Goal: Obtain resource: Obtain resource

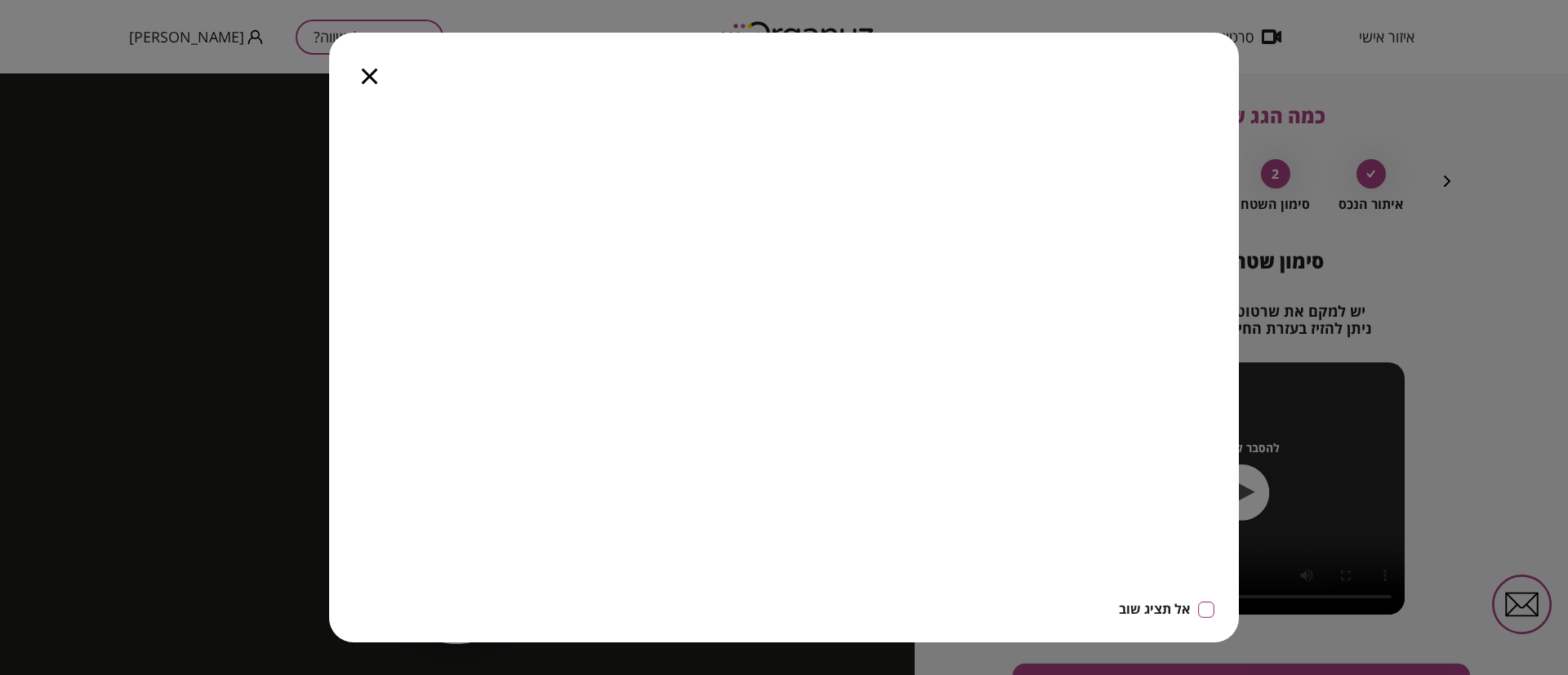
click at [374, 75] on icon "button" at bounding box center [370, 77] width 16 height 15
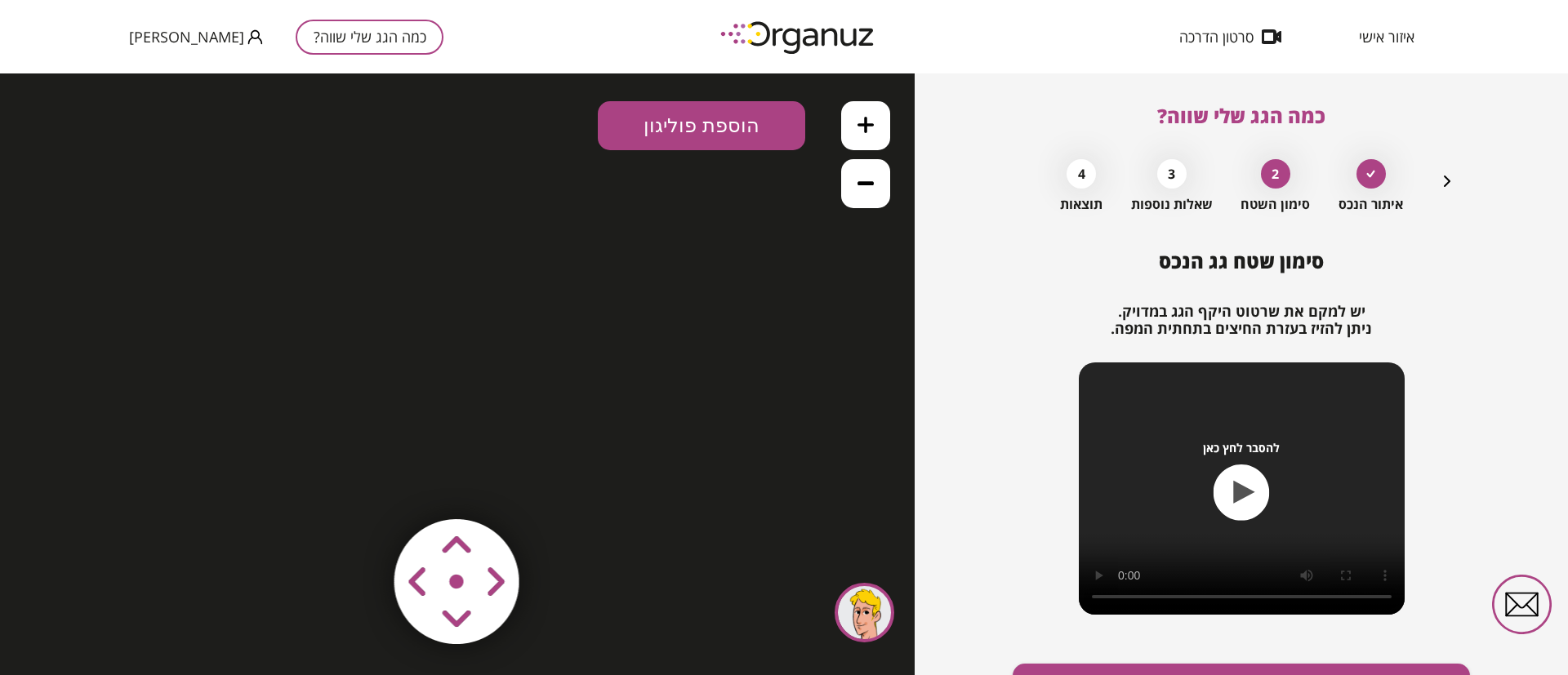
click at [1444, 178] on icon "button" at bounding box center [1447, 181] width 20 height 20
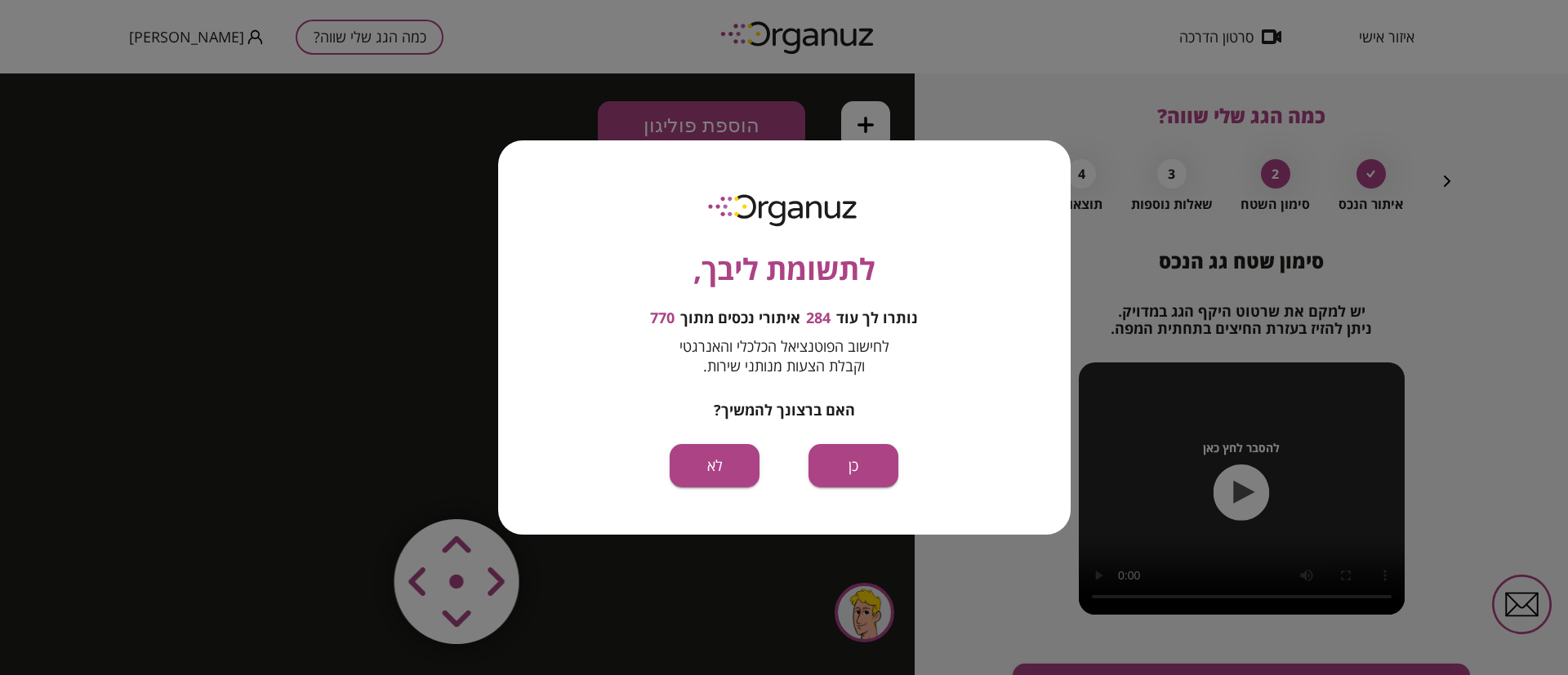
click at [1448, 181] on div "לתשומת ליבך, נותרו לך עוד 284 איתורי נכסים מתוך 770 לחישוב הפוטנציאל הכלכלי והא…" at bounding box center [784, 338] width 1568 height 675
drag, startPoint x: 865, startPoint y: 467, endPoint x: 865, endPoint y: 392, distance: 75.0
click at [865, 466] on button "כן" at bounding box center [854, 466] width 90 height 43
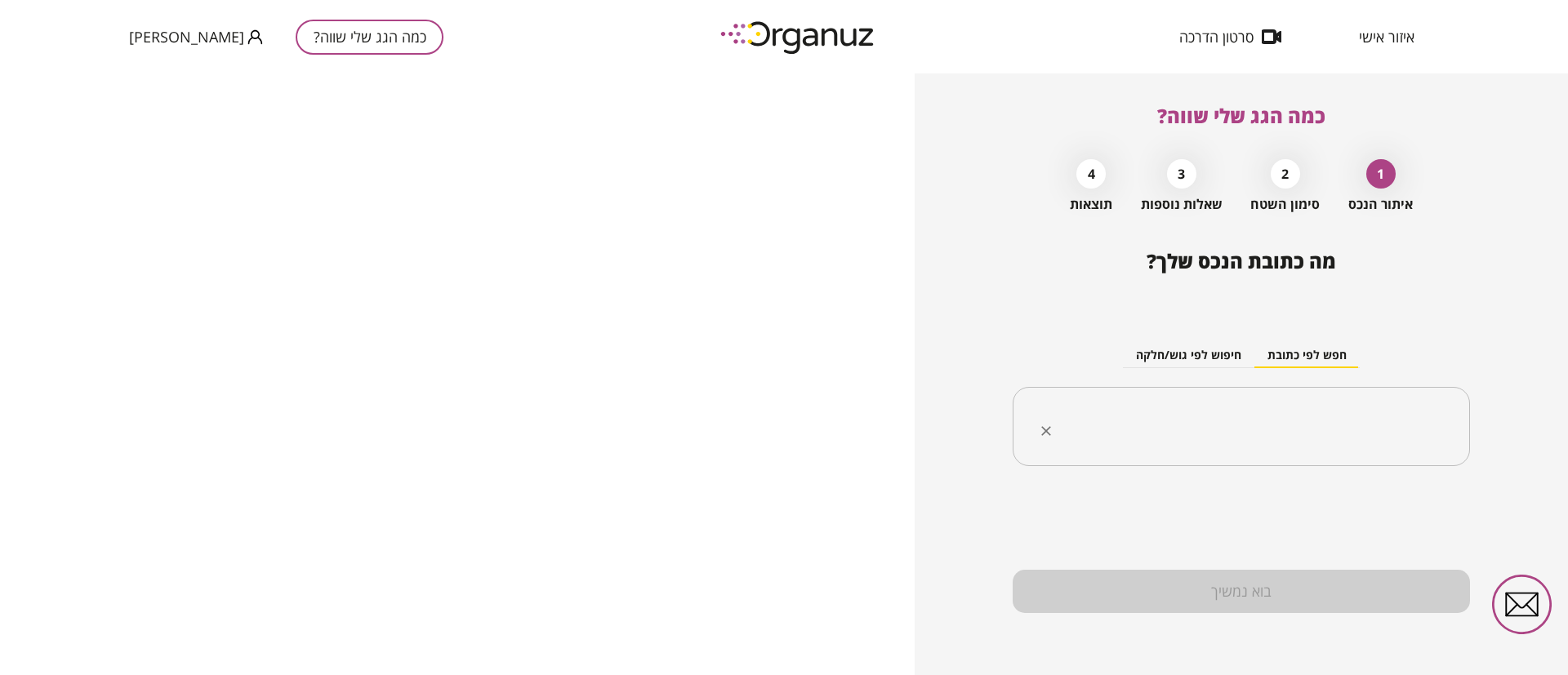
click at [1278, 428] on input "text" at bounding box center [1248, 426] width 406 height 40
paste input "**********"
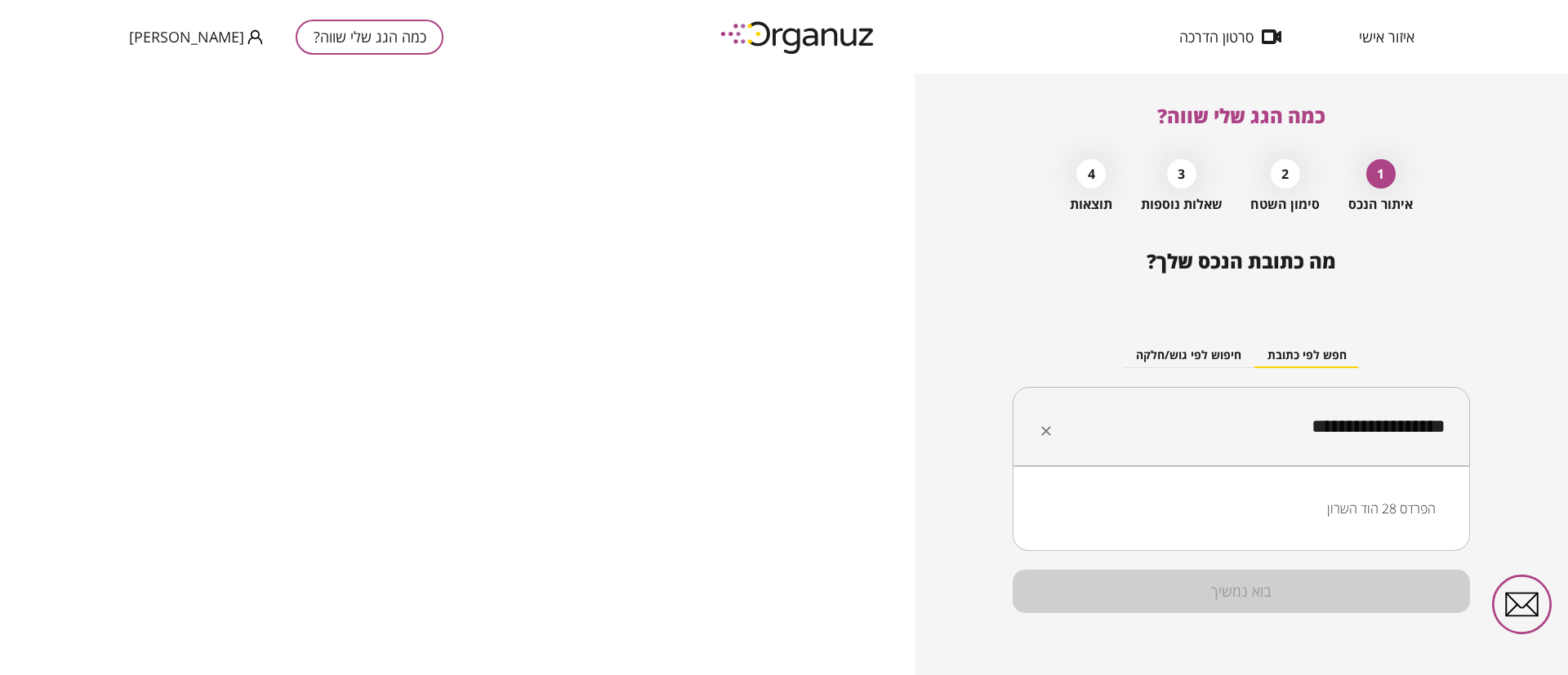
click at [1361, 502] on li "הפרדס 28 הוד השרון" at bounding box center [1241, 509] width 415 height 29
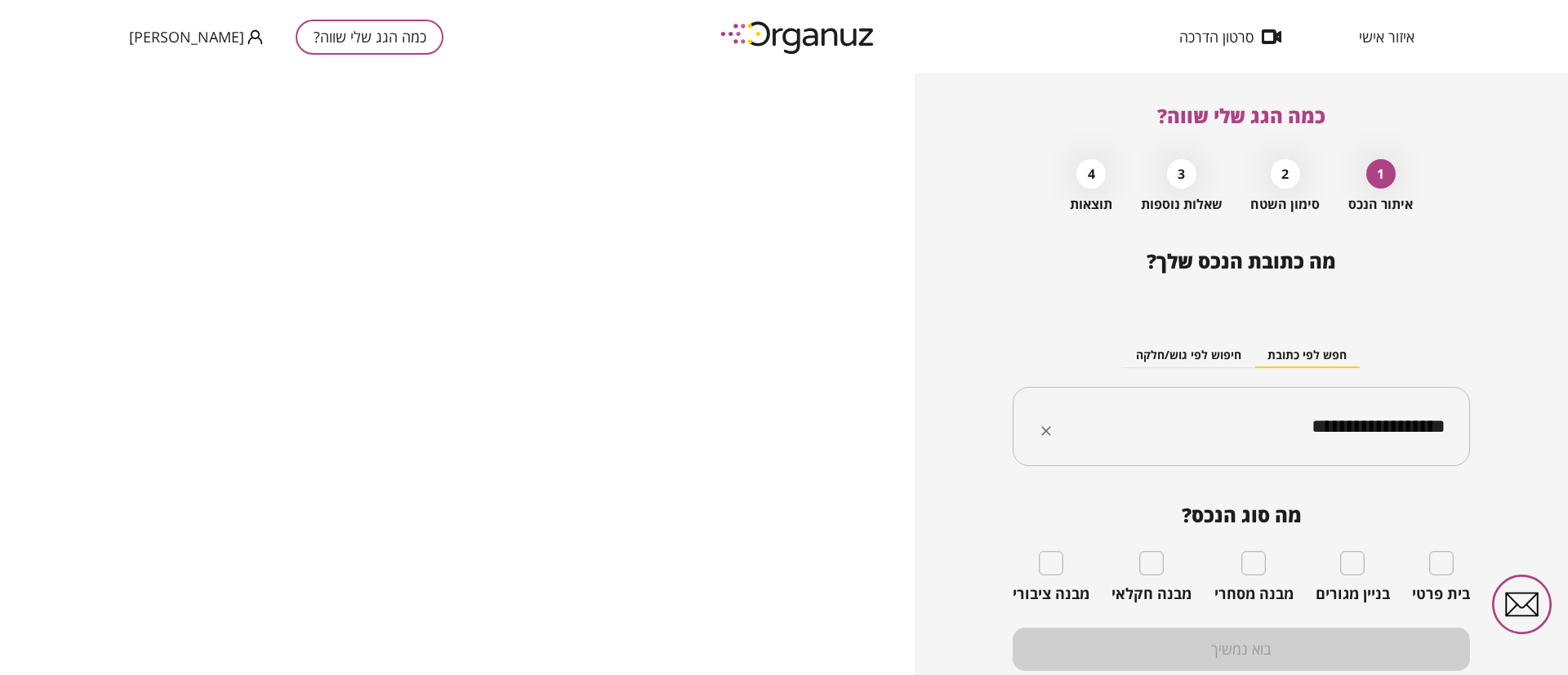
type input "**********"
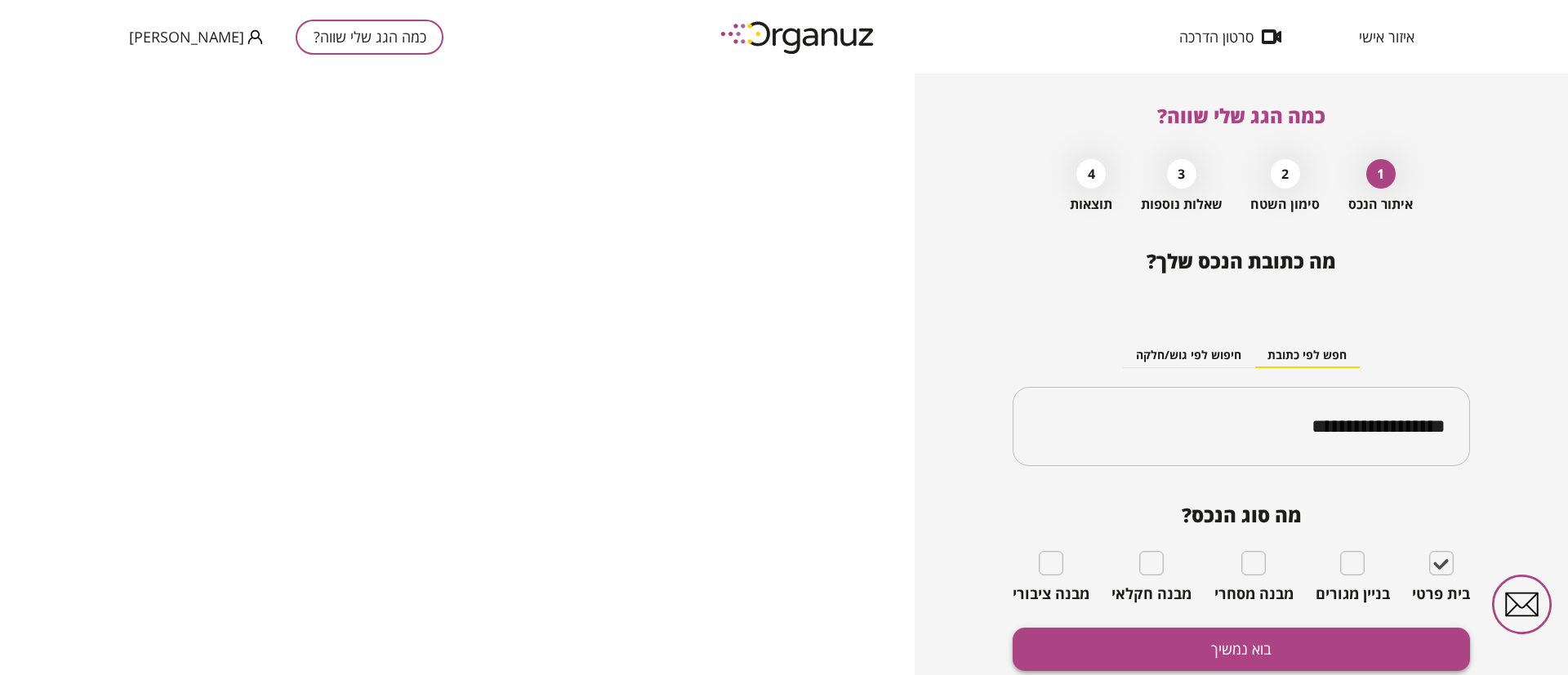
click at [1378, 642] on button "בוא נמשיך" at bounding box center [1241, 649] width 457 height 43
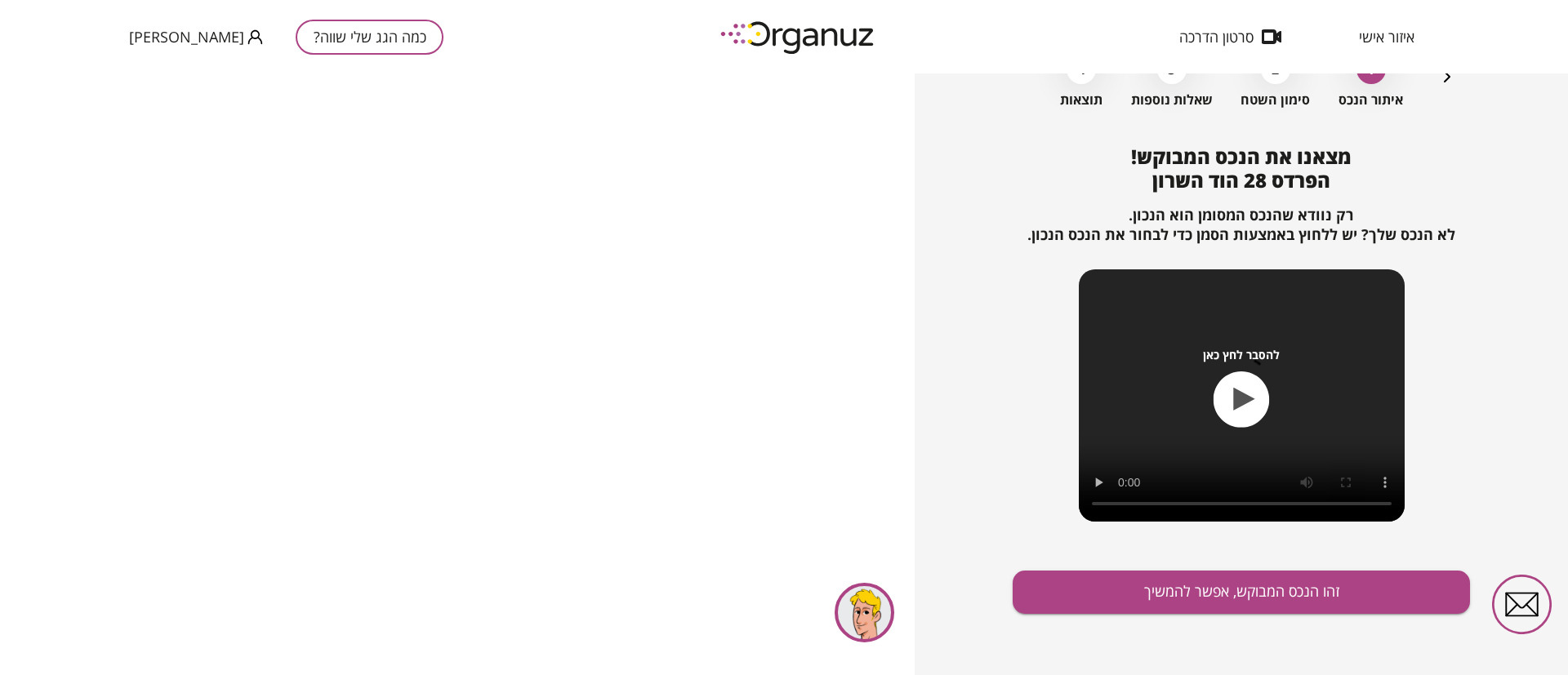
scroll to position [105, 0]
click at [1193, 584] on button "זהו הנכס המבוקש, אפשר להמשיך" at bounding box center [1241, 591] width 457 height 43
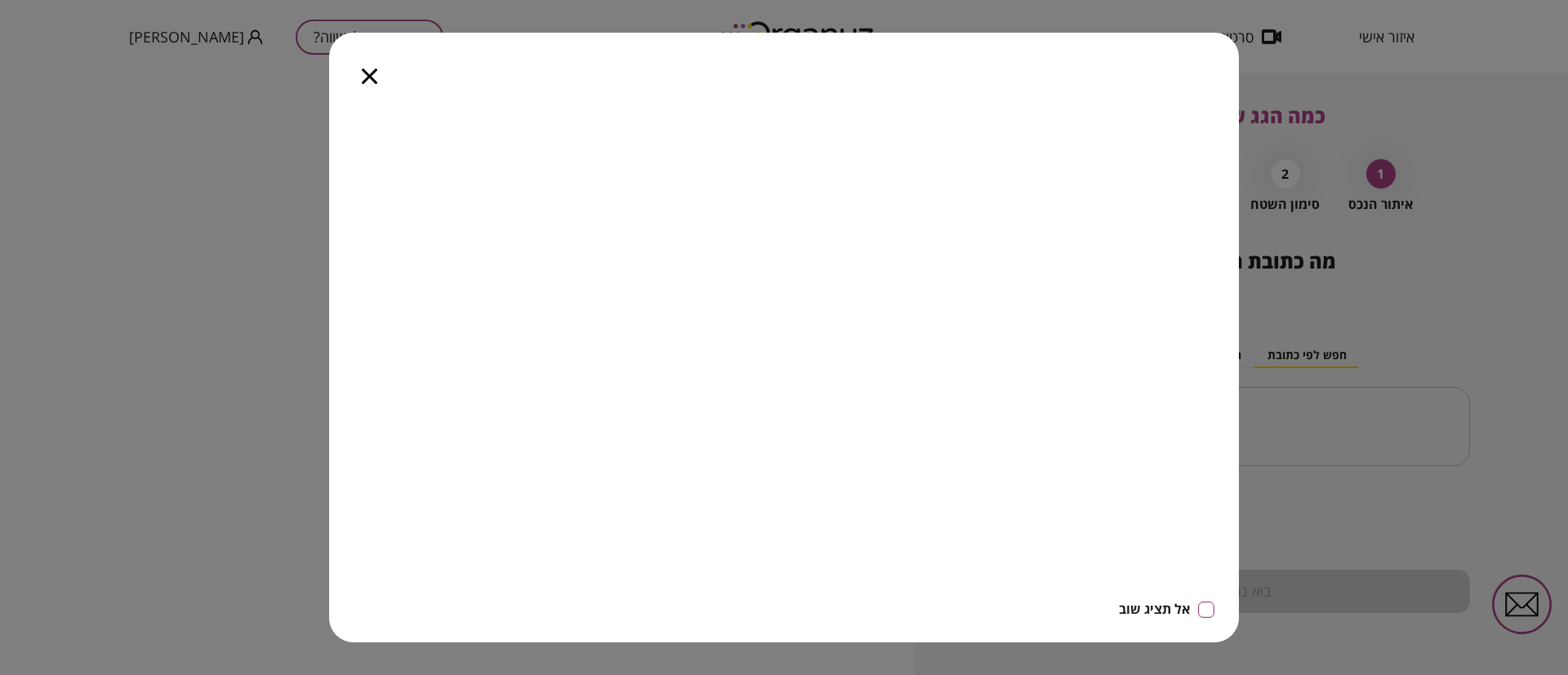
click at [373, 78] on icon "button" at bounding box center [370, 77] width 16 height 15
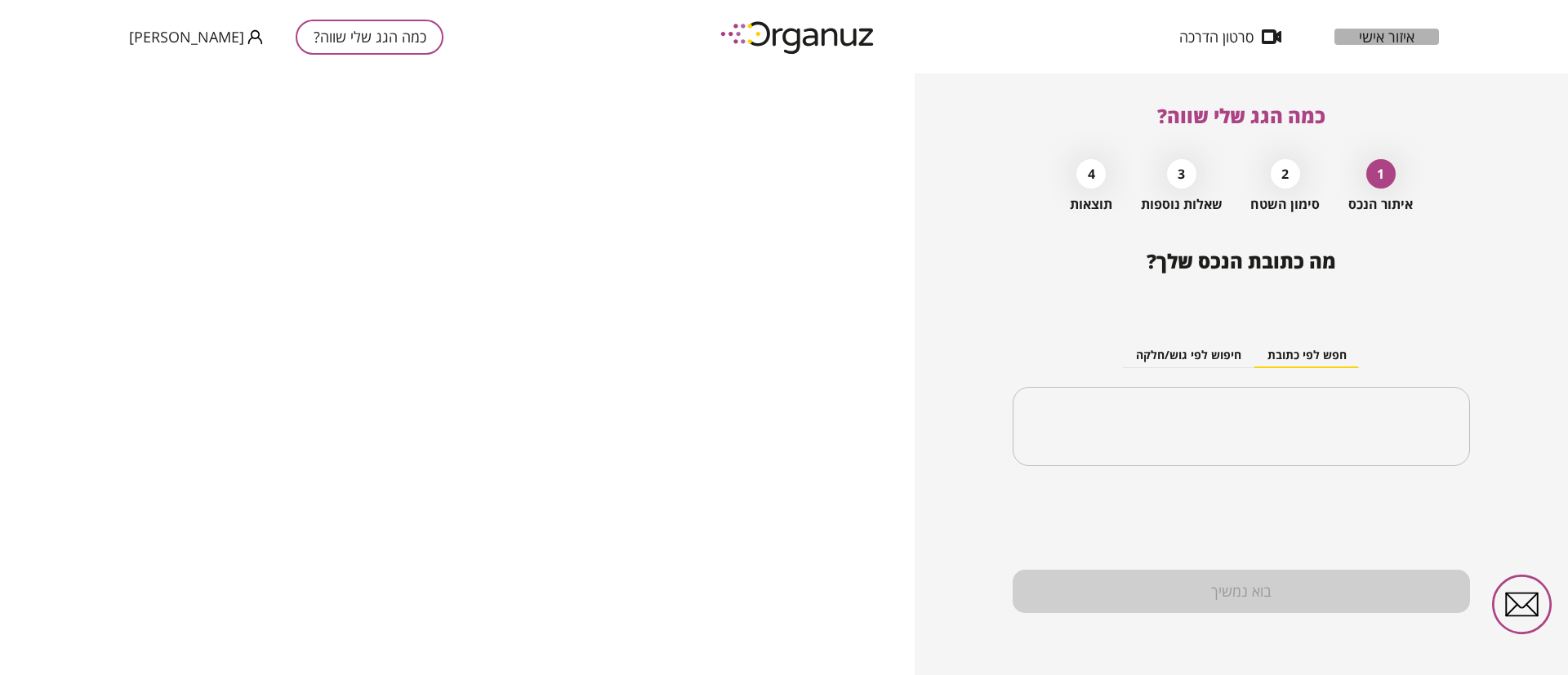
click at [1398, 34] on span "איזור אישי" at bounding box center [1386, 36] width 55 height 16
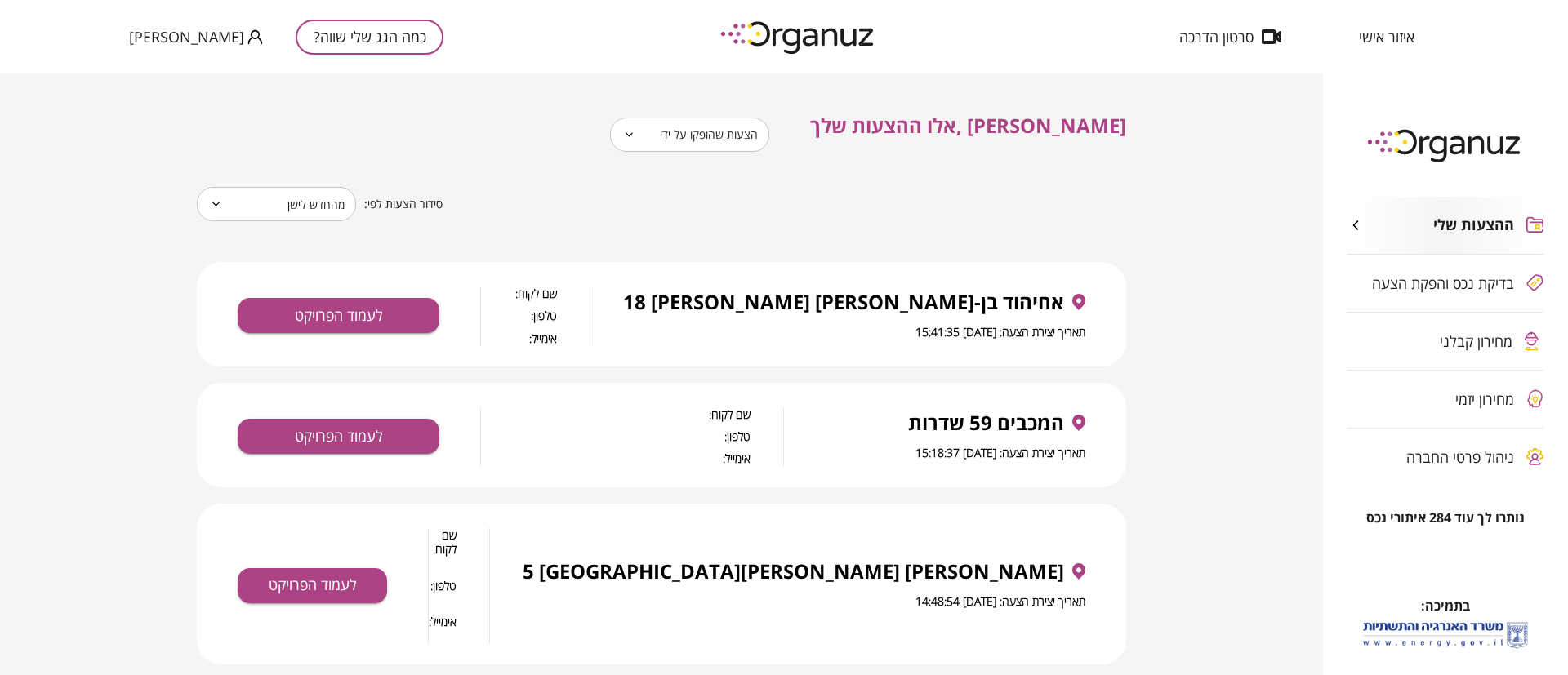
click at [811, 133] on body "**********" at bounding box center [784, 338] width 1568 height 675
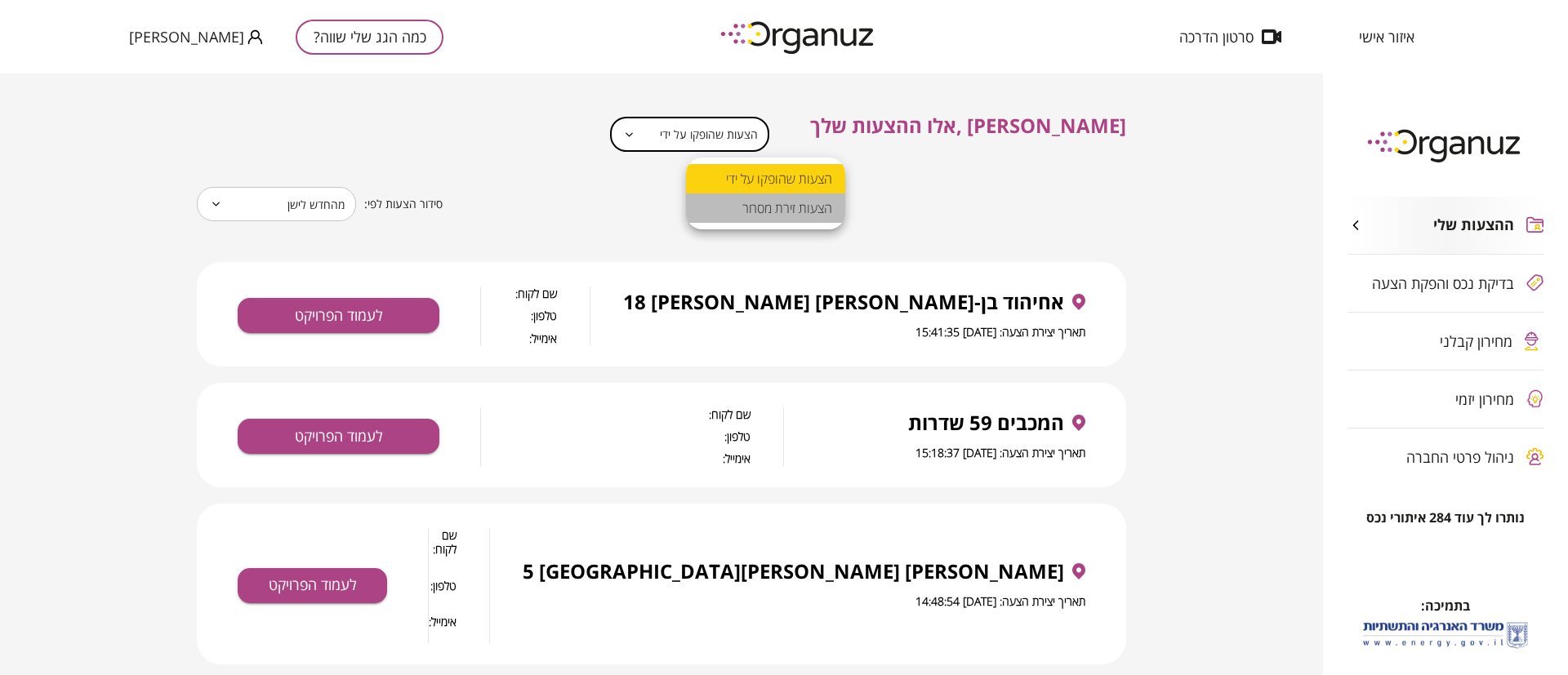
click at [795, 201] on li "הצעות זירת מסחר" at bounding box center [765, 208] width 159 height 29
type input "**********"
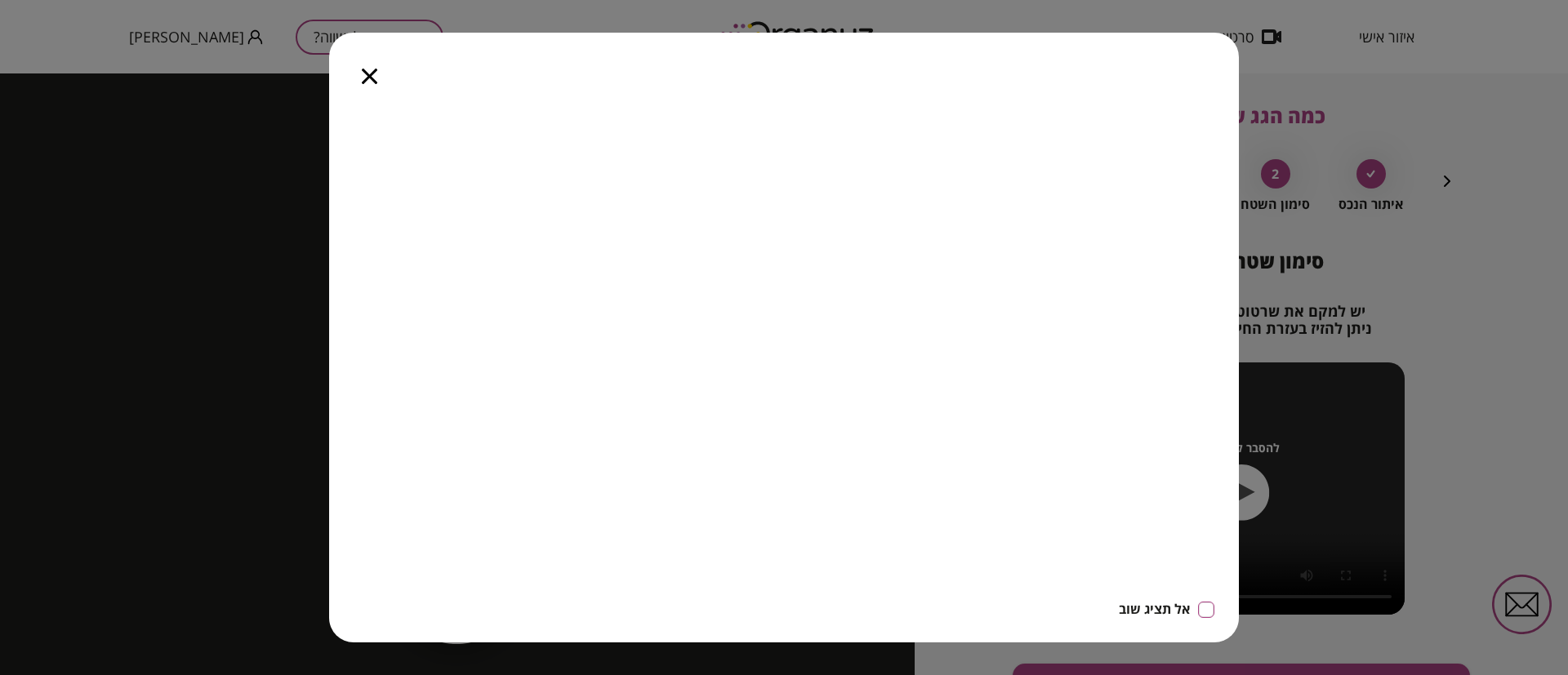
click at [369, 71] on icon "button" at bounding box center [370, 77] width 16 height 15
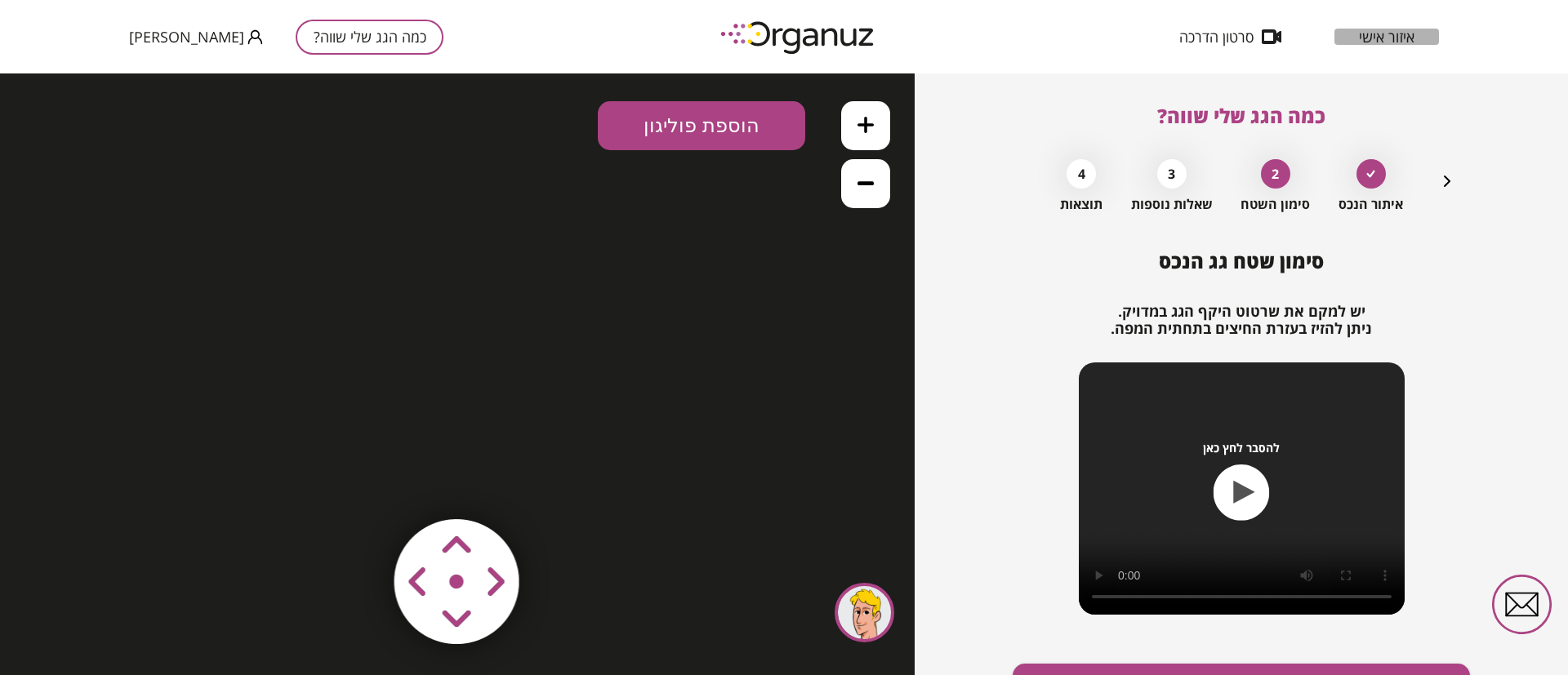
click at [1407, 33] on span "איזור אישי" at bounding box center [1386, 36] width 55 height 16
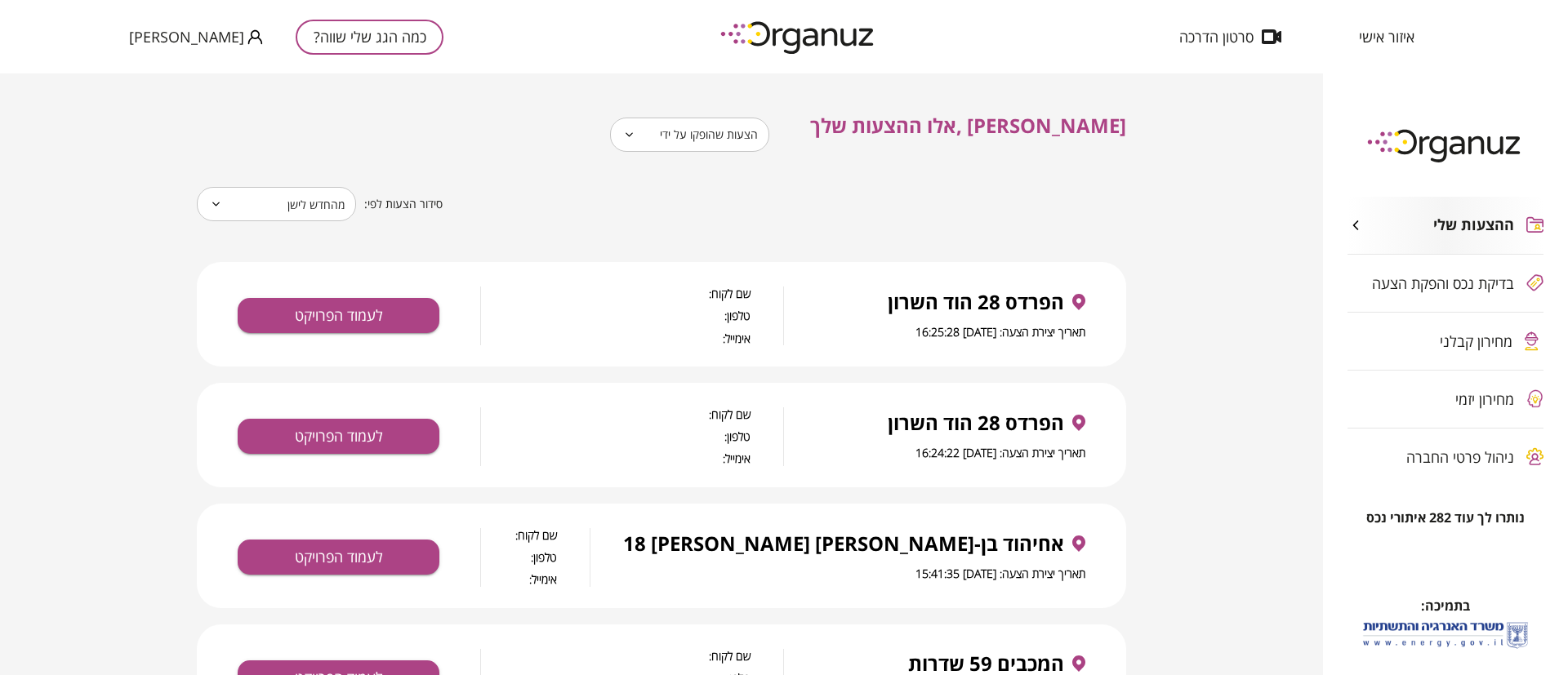
scroll to position [122, 0]
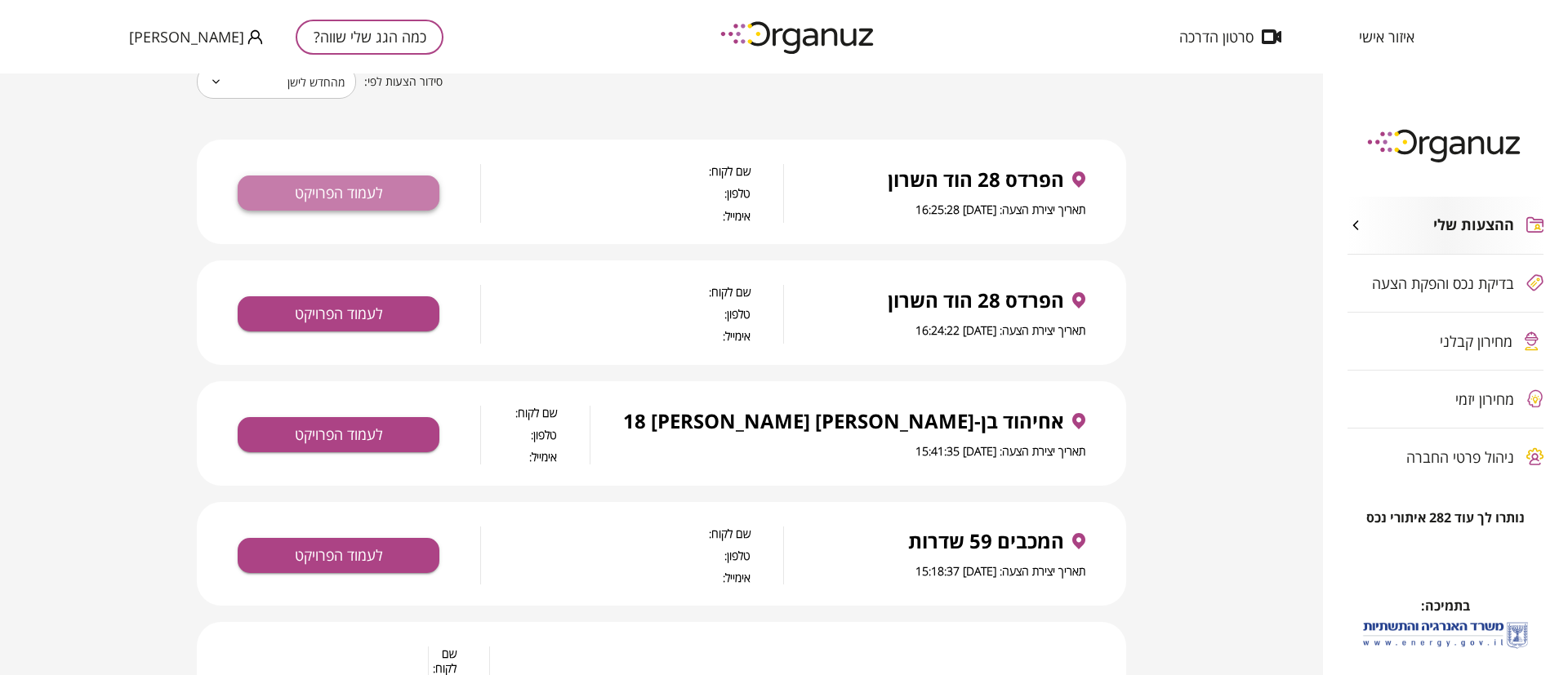
click at [388, 190] on button "לעמוד הפרויקט" at bounding box center [339, 193] width 202 height 35
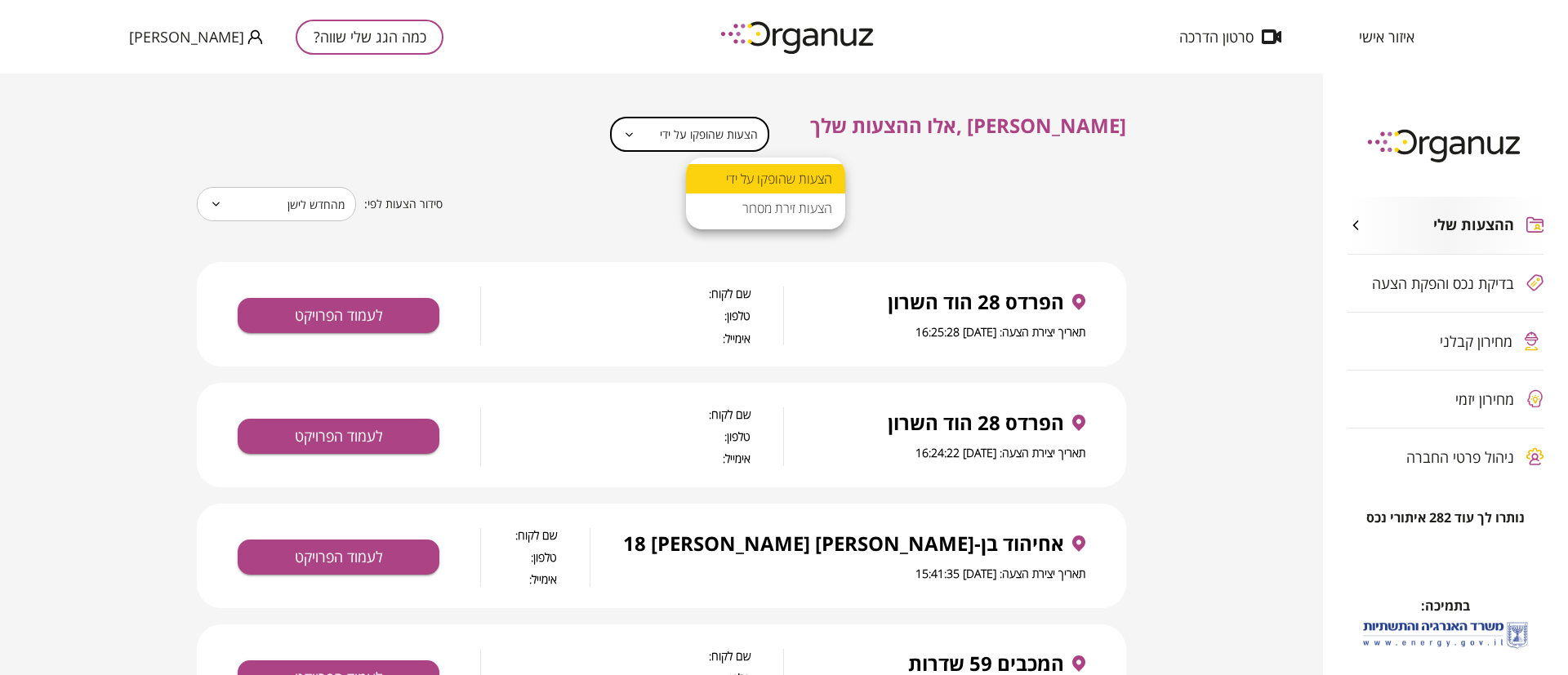
click at [772, 139] on body "**********" at bounding box center [784, 338] width 1568 height 675
click at [789, 204] on li "הצעות זירת מסחר" at bounding box center [765, 208] width 159 height 29
type input "**********"
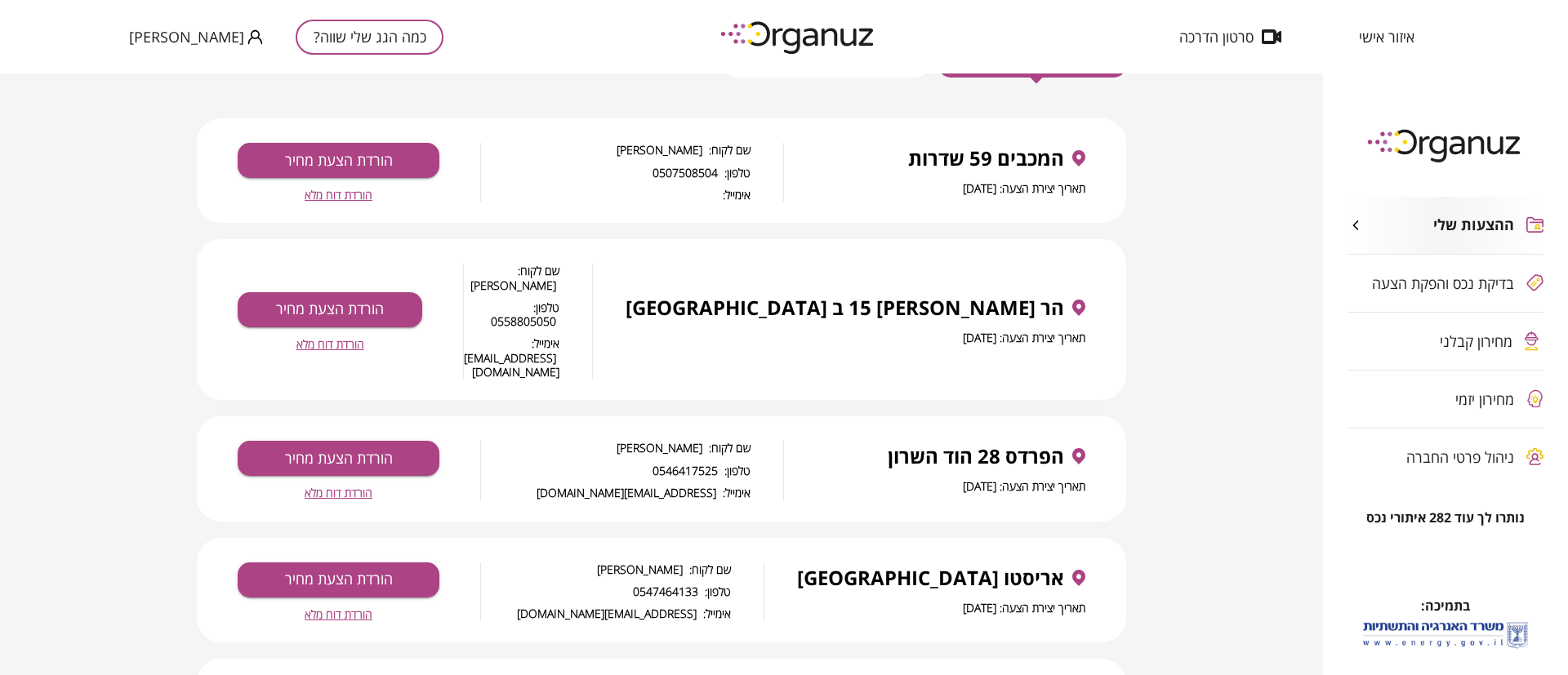
scroll to position [245, 0]
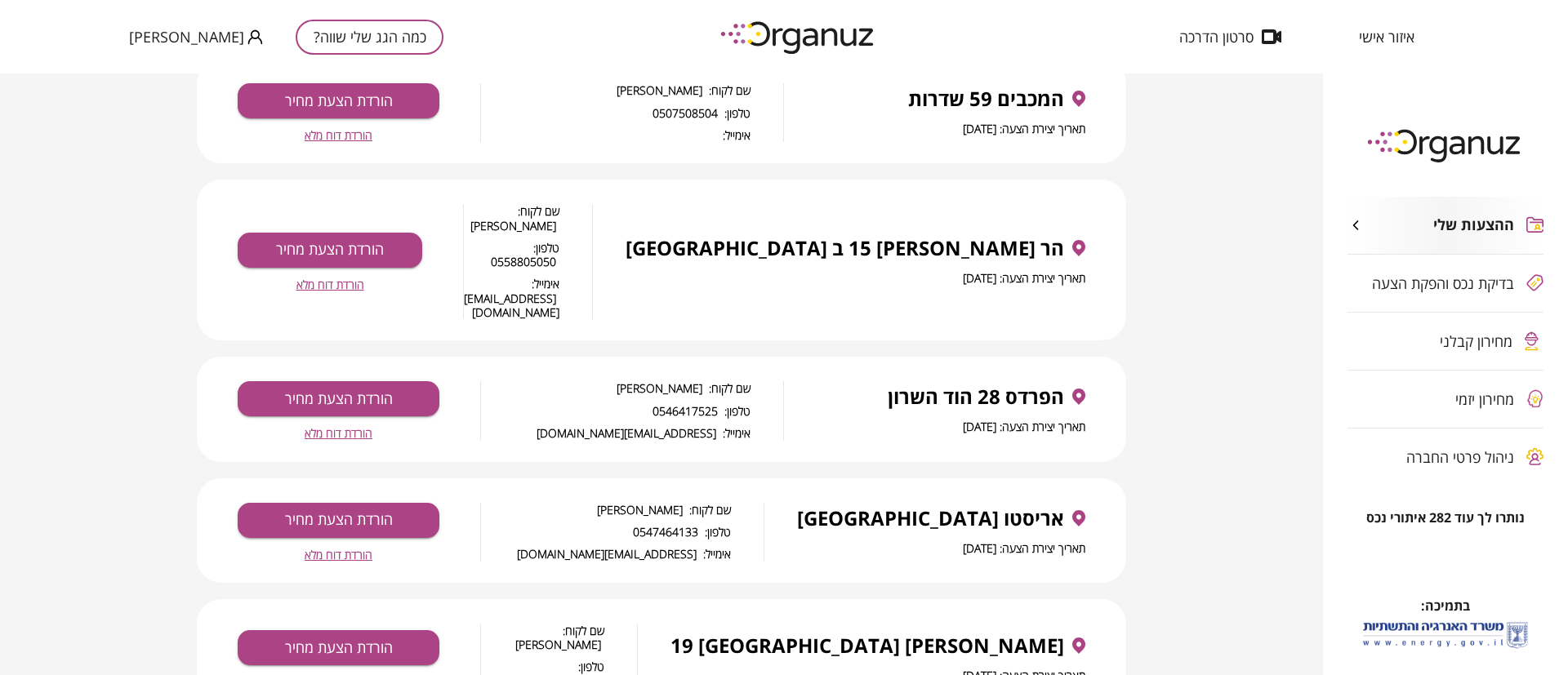
click at [353, 426] on span "הורדת דוח מלא" at bounding box center [339, 433] width 68 height 14
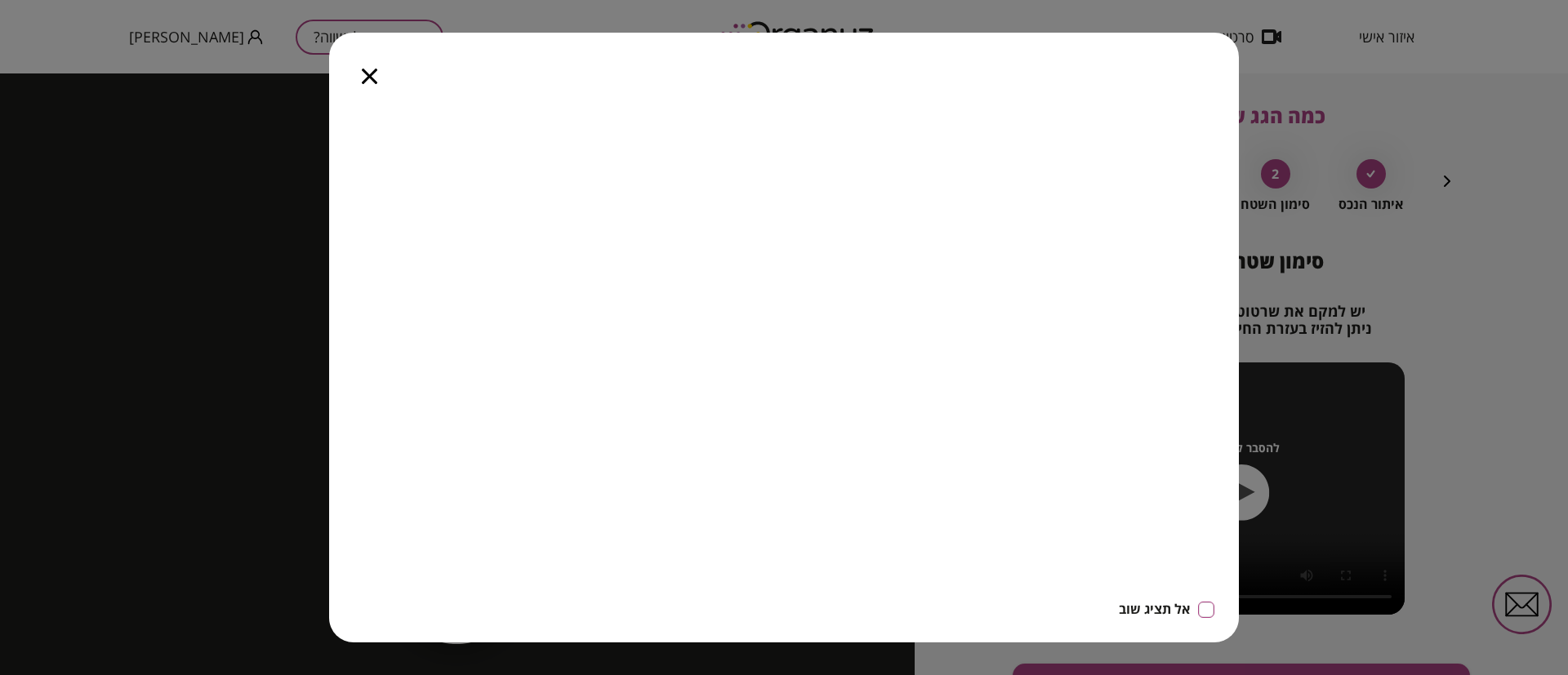
click at [378, 74] on div at bounding box center [370, 67] width 81 height 69
click at [366, 71] on icon "button" at bounding box center [370, 77] width 16 height 15
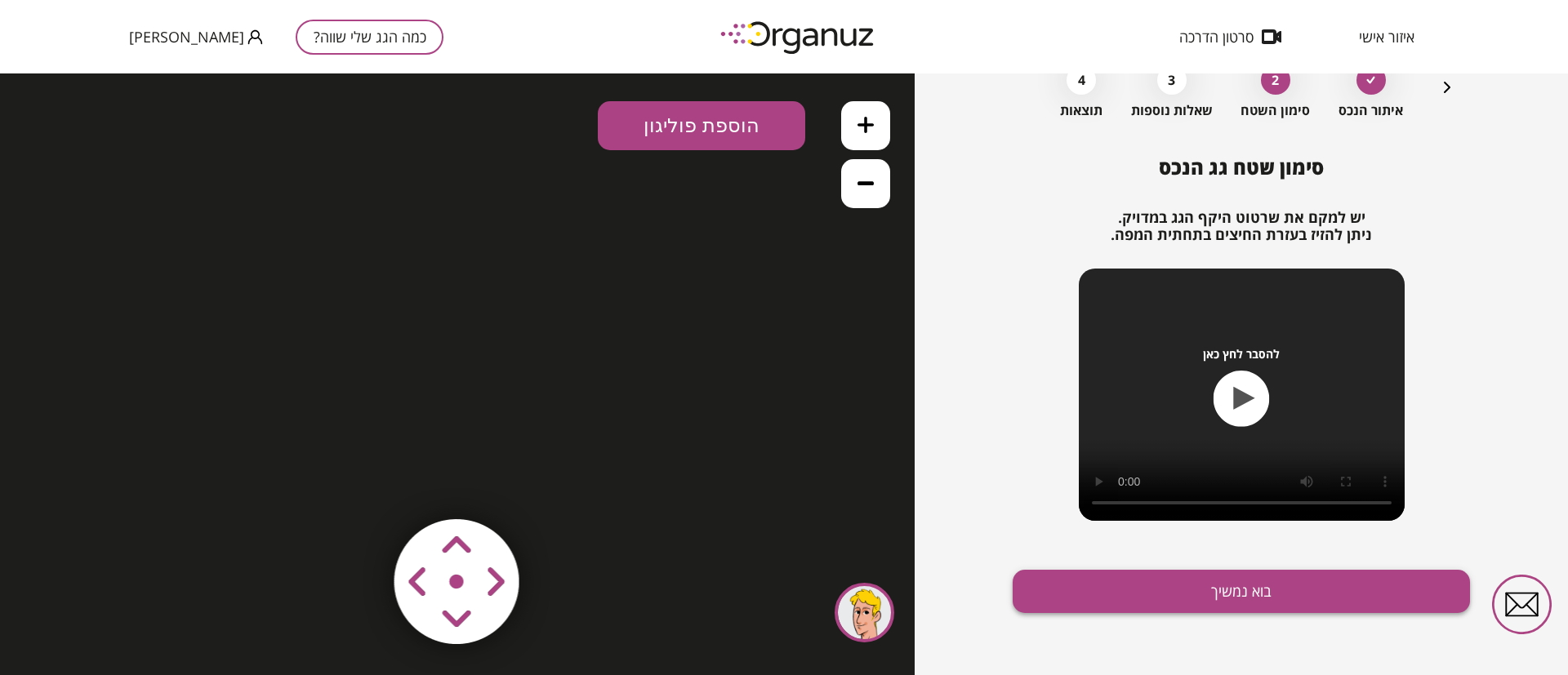
click at [1186, 585] on button "בוא נמשיך" at bounding box center [1241, 591] width 457 height 43
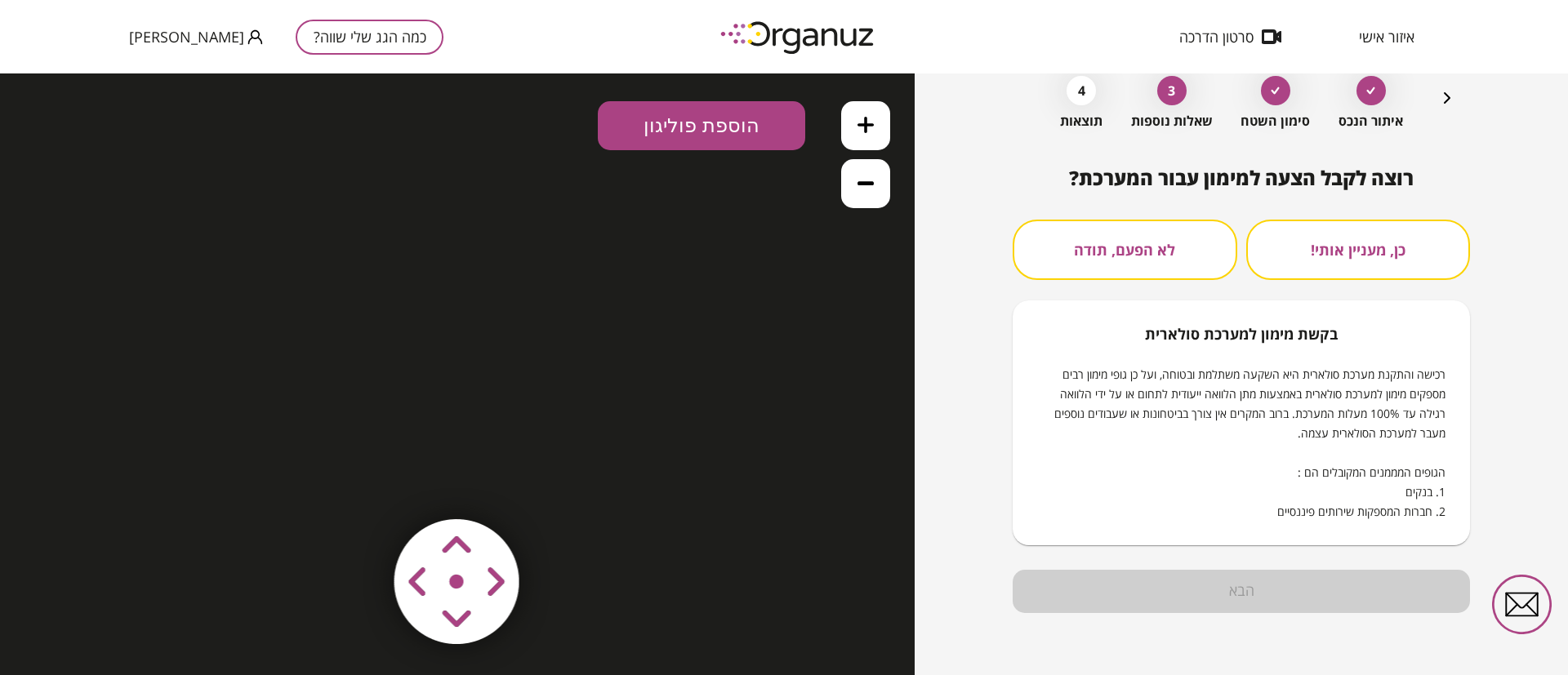
scroll to position [84, 0]
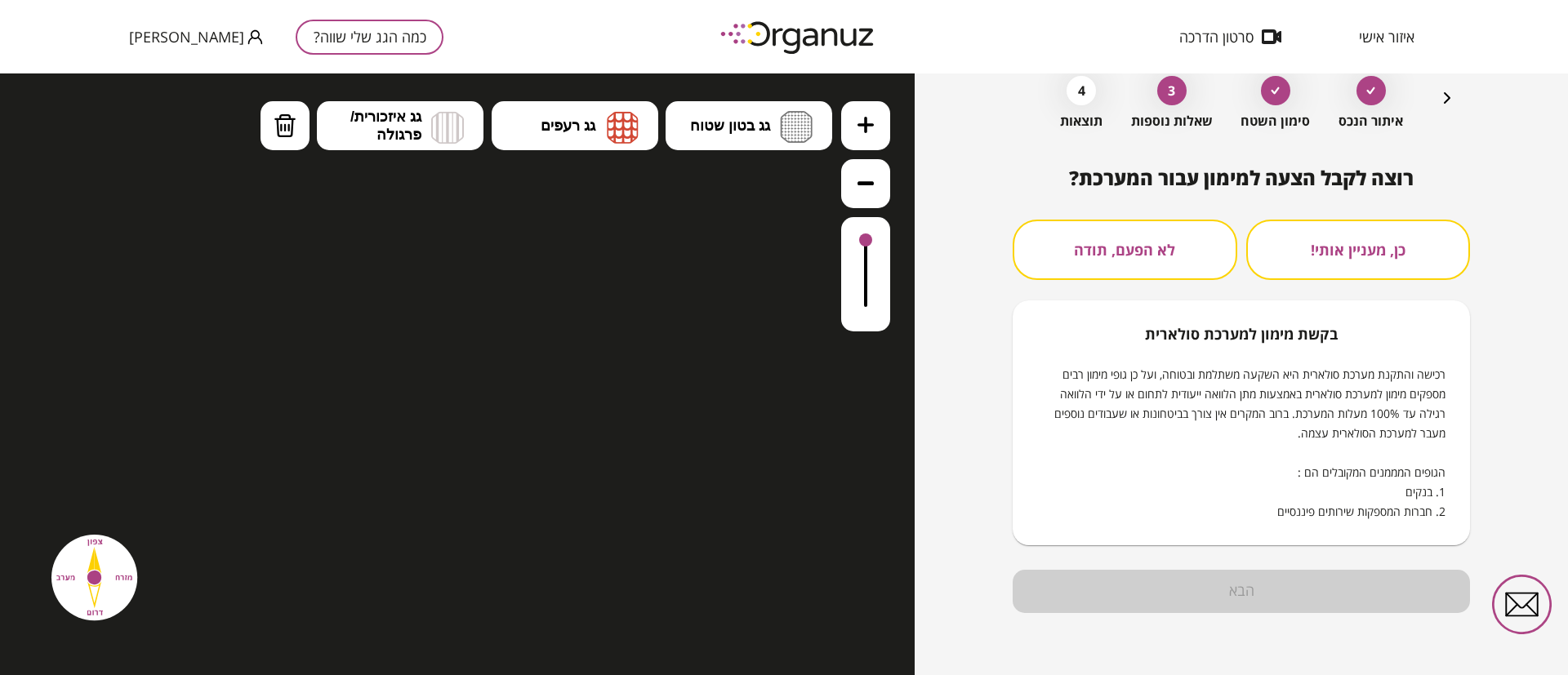
click at [1450, 96] on icon "button" at bounding box center [1447, 97] width 20 height 20
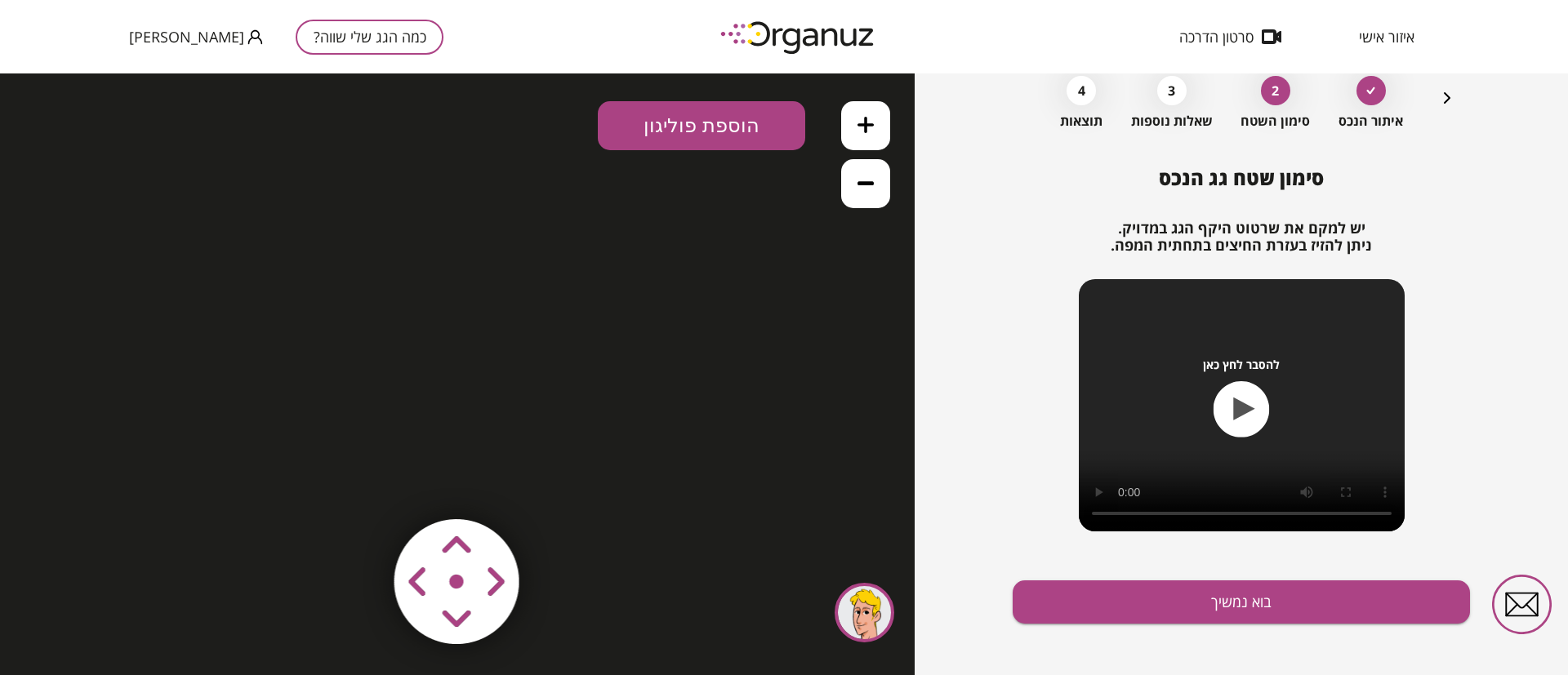
click at [1444, 90] on icon "button" at bounding box center [1447, 97] width 20 height 20
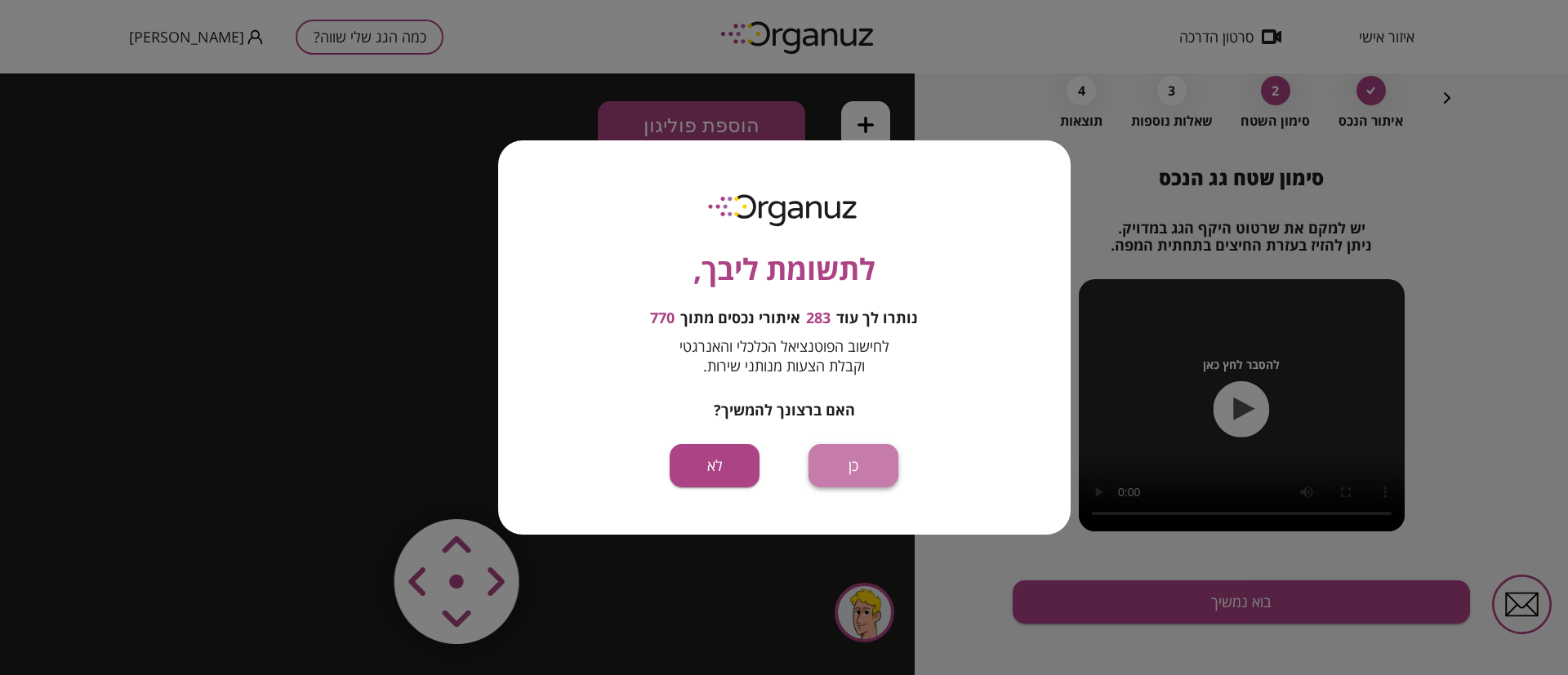
click at [871, 468] on button "כן" at bounding box center [854, 466] width 90 height 43
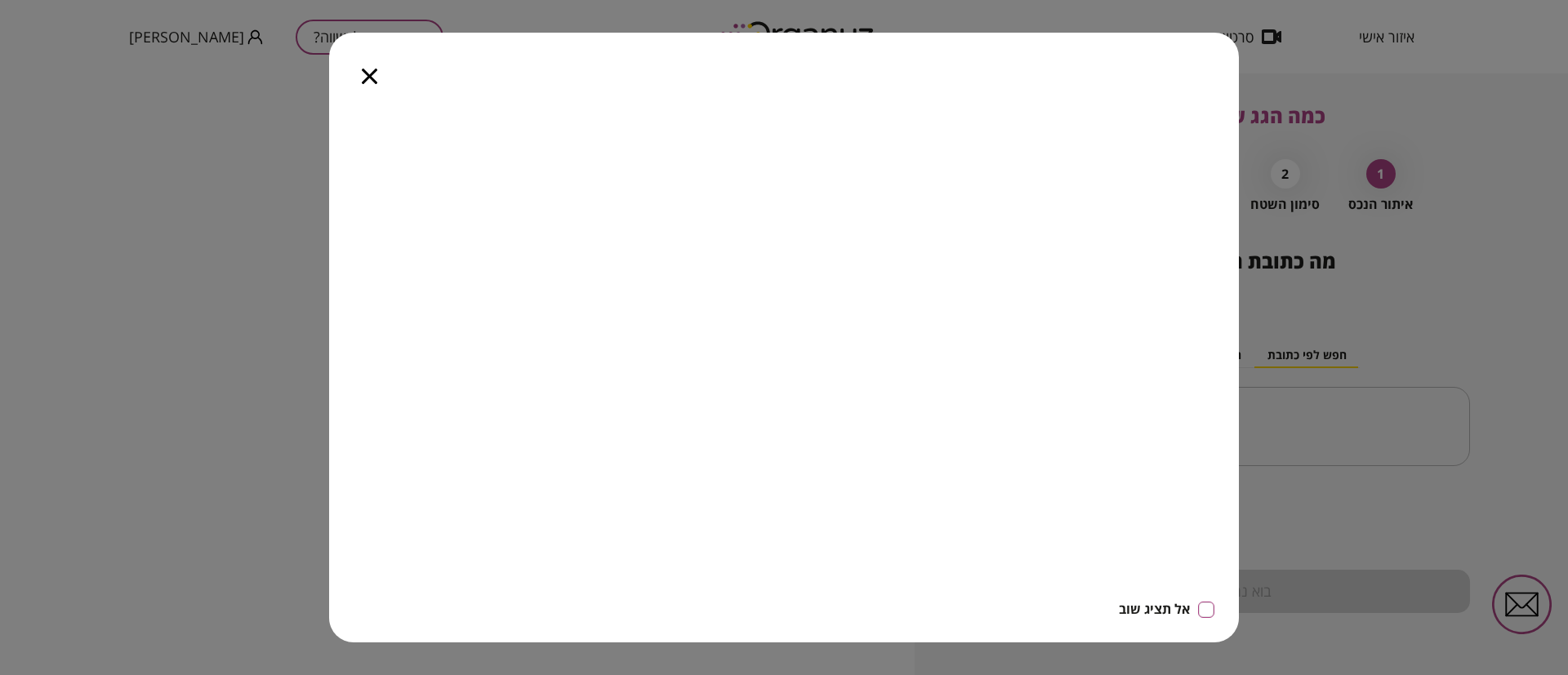
click at [368, 73] on icon "button" at bounding box center [370, 77] width 16 height 15
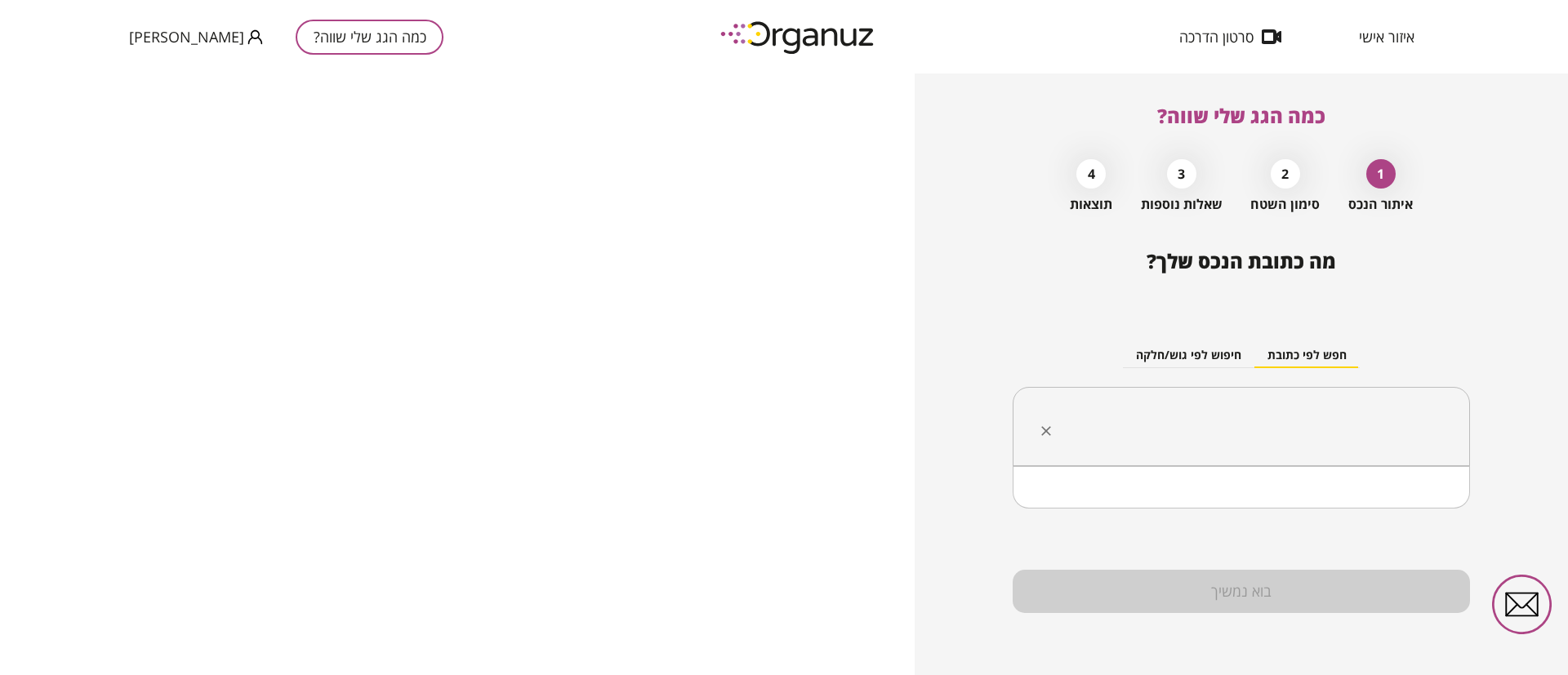
click at [1206, 417] on input "text" at bounding box center [1248, 426] width 406 height 40
paste input "**********"
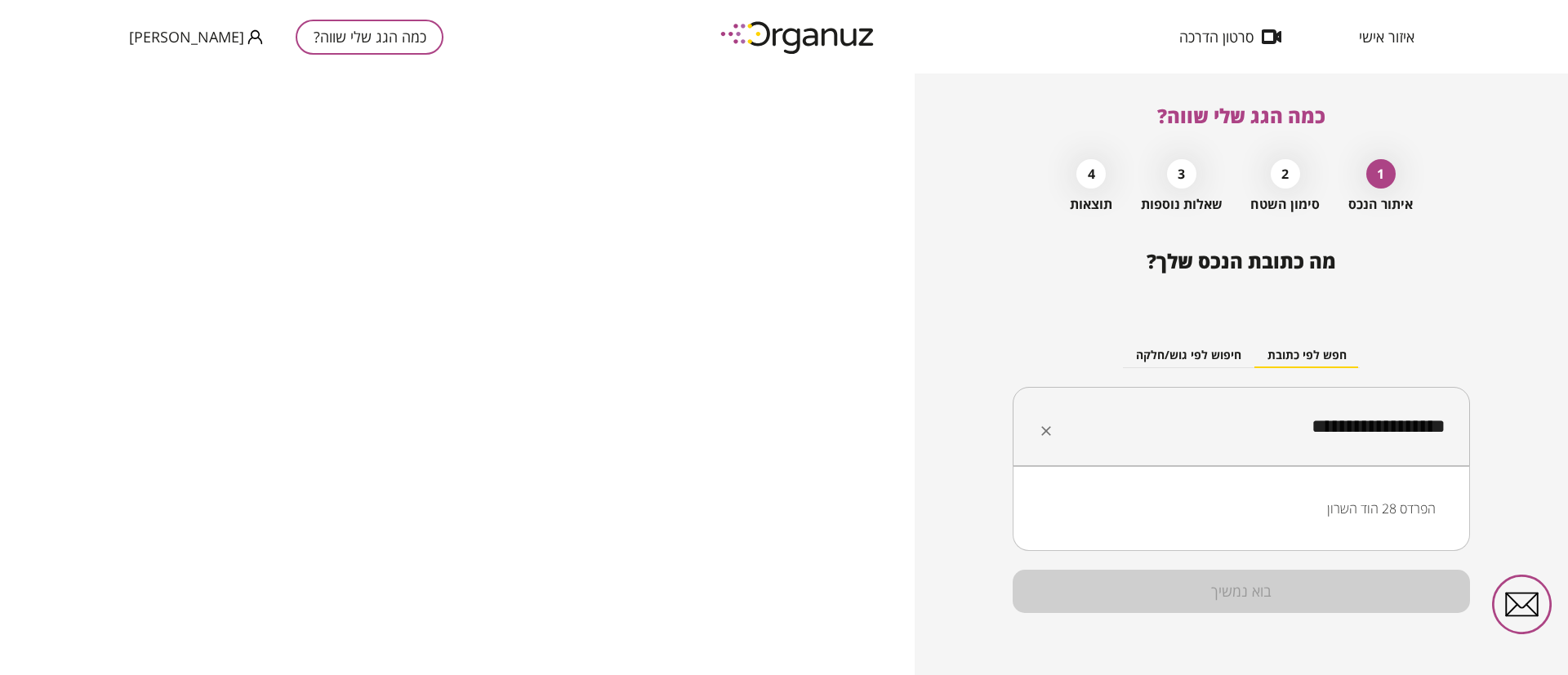
click at [1378, 506] on li "הפרדס 28 הוד השרון" at bounding box center [1241, 509] width 415 height 29
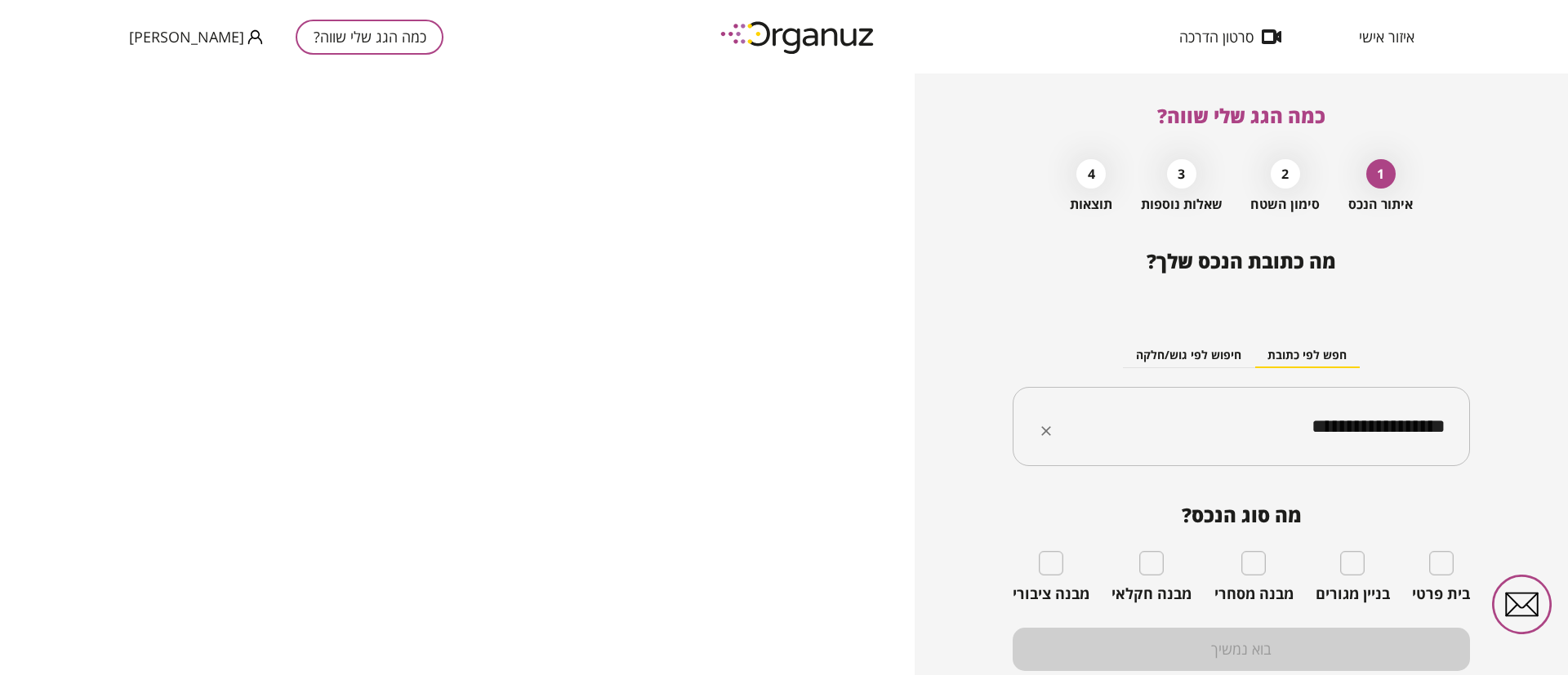
type input "**********"
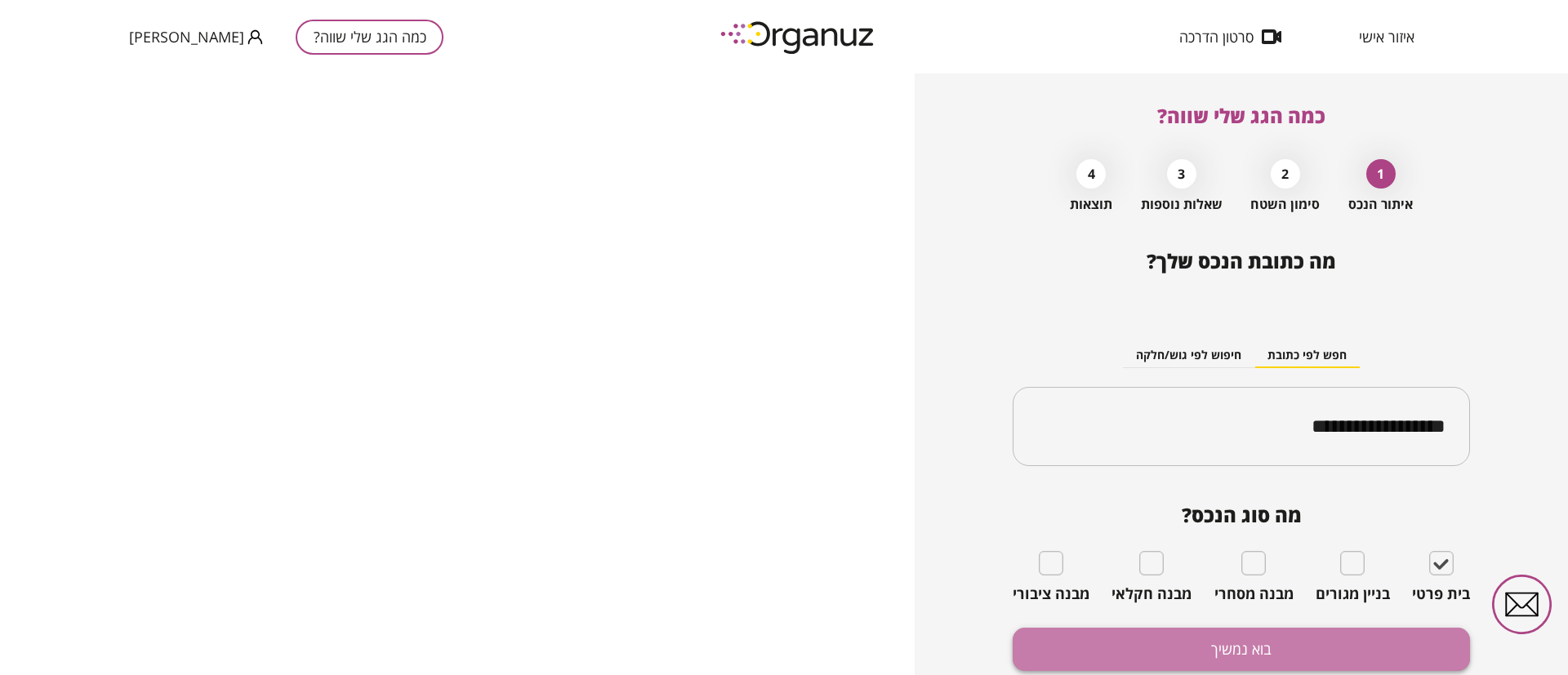
click at [1316, 641] on button "בוא נמשיך" at bounding box center [1241, 649] width 457 height 43
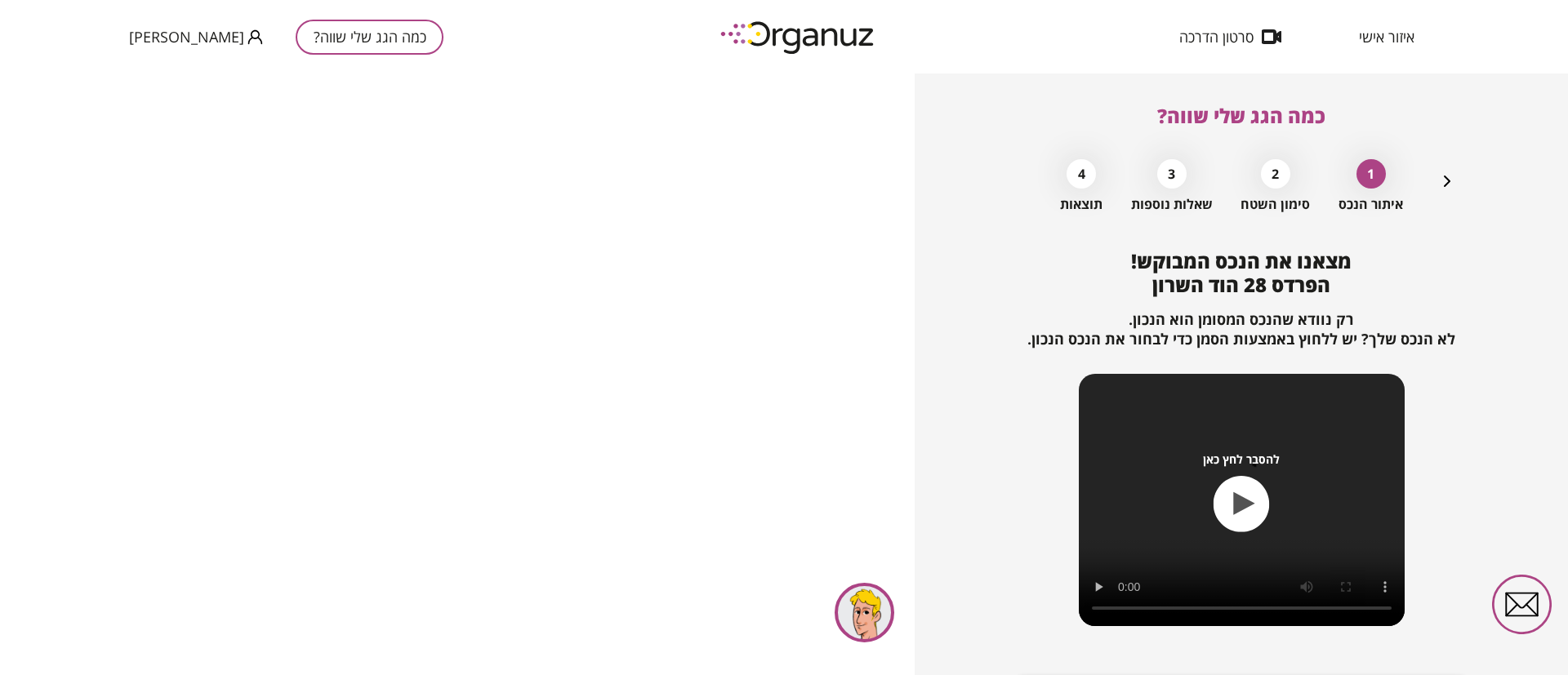
scroll to position [105, 0]
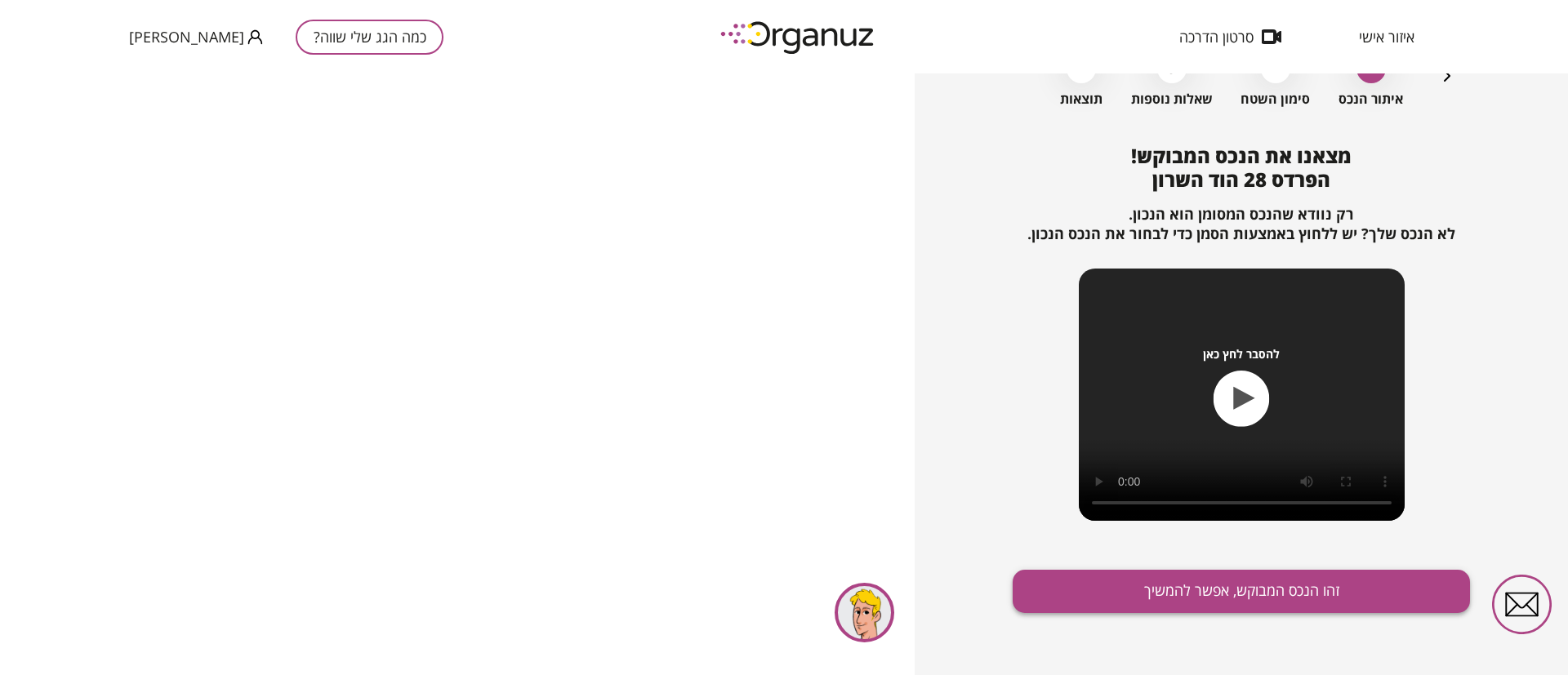
click at [1265, 595] on button "זהו הנכס המבוקש, אפשר להמשיך" at bounding box center [1241, 591] width 457 height 43
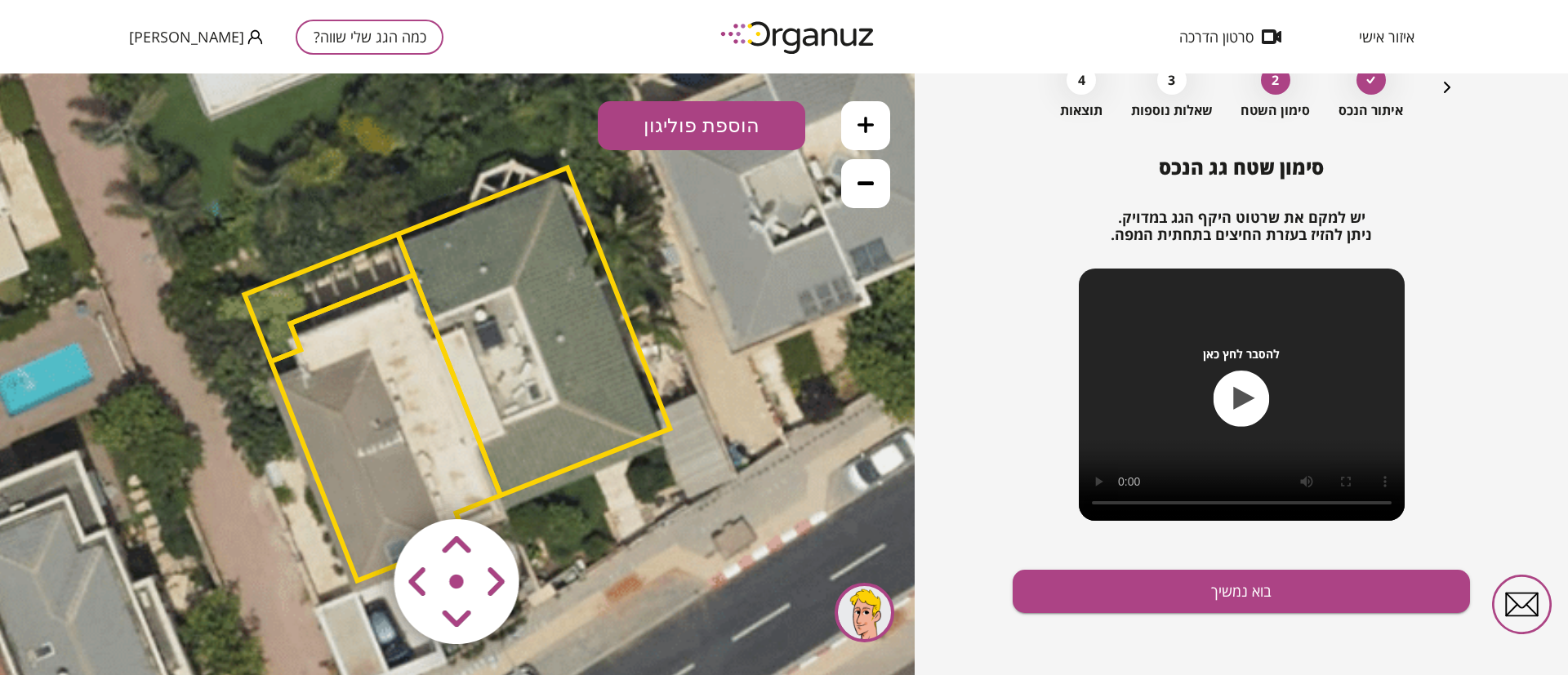
click at [550, 289] on polygon at bounding box center [534, 331] width 272 height 327
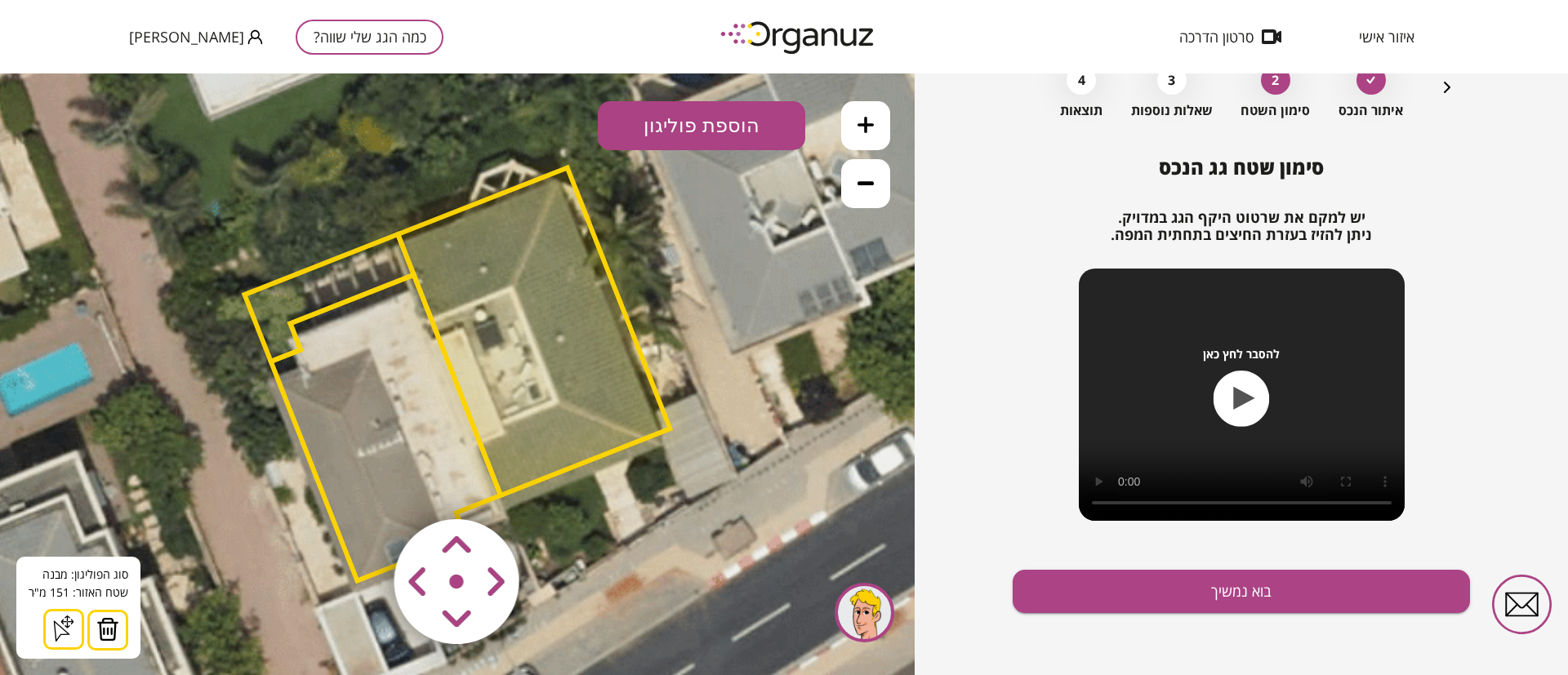
click at [103, 631] on img at bounding box center [108, 629] width 23 height 24
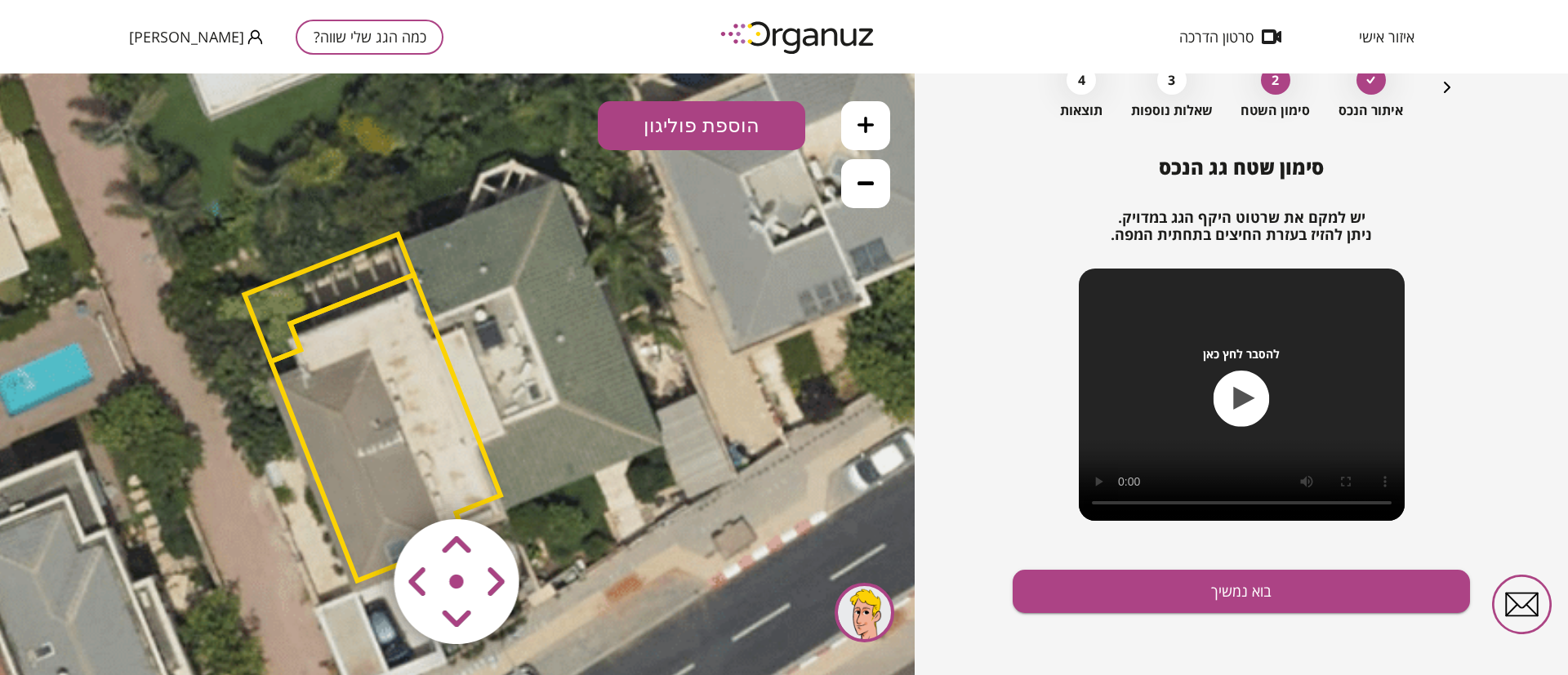
click at [350, 270] on polygon at bounding box center [328, 298] width 169 height 127
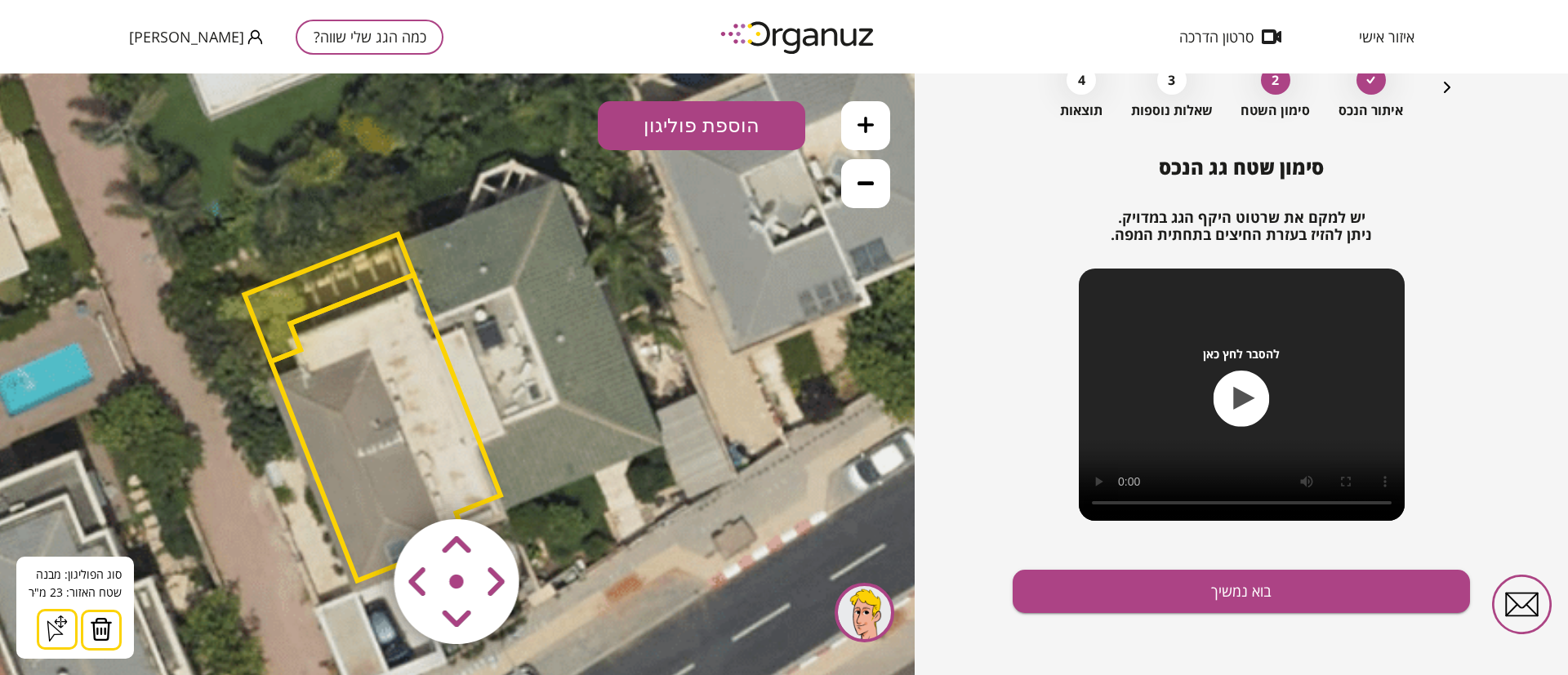
click at [96, 631] on img at bounding box center [101, 629] width 23 height 24
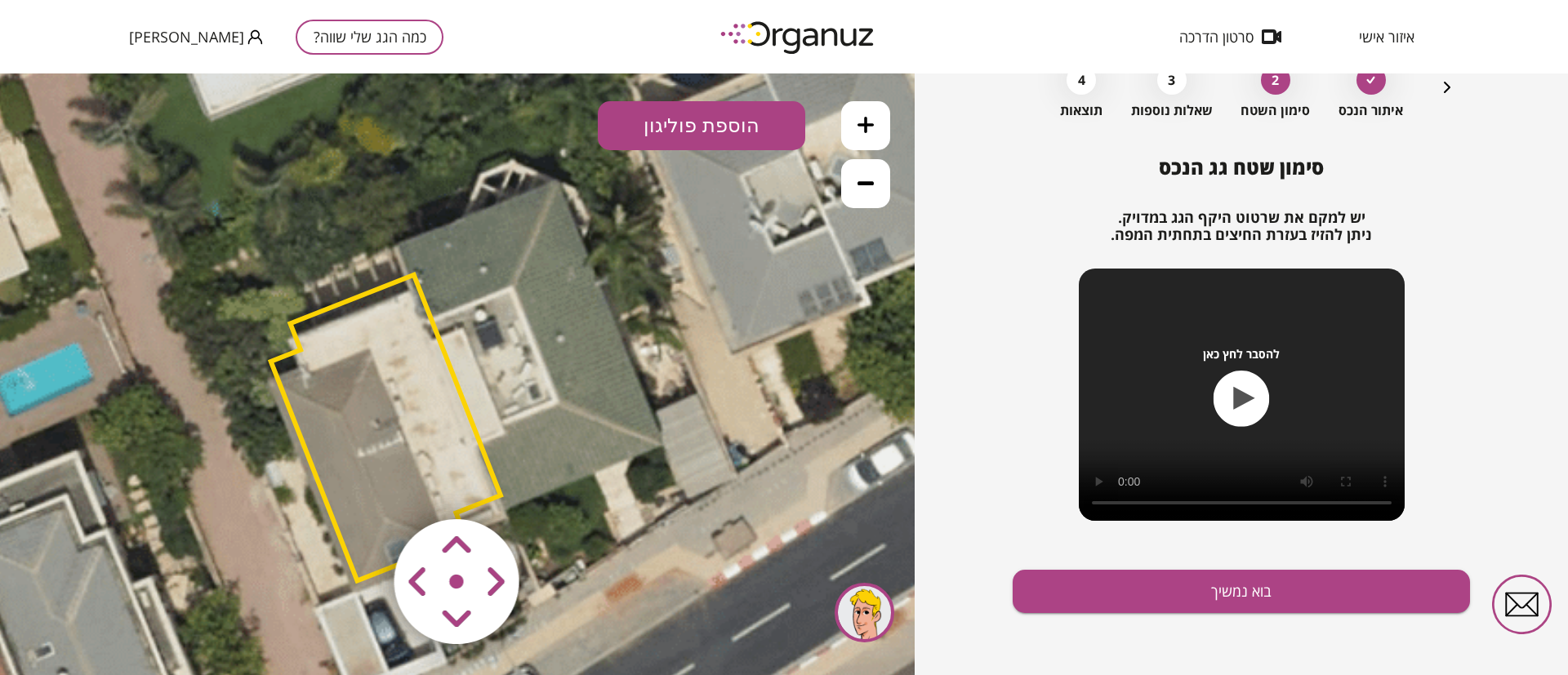
click at [307, 385] on polygon at bounding box center [386, 428] width 229 height 307
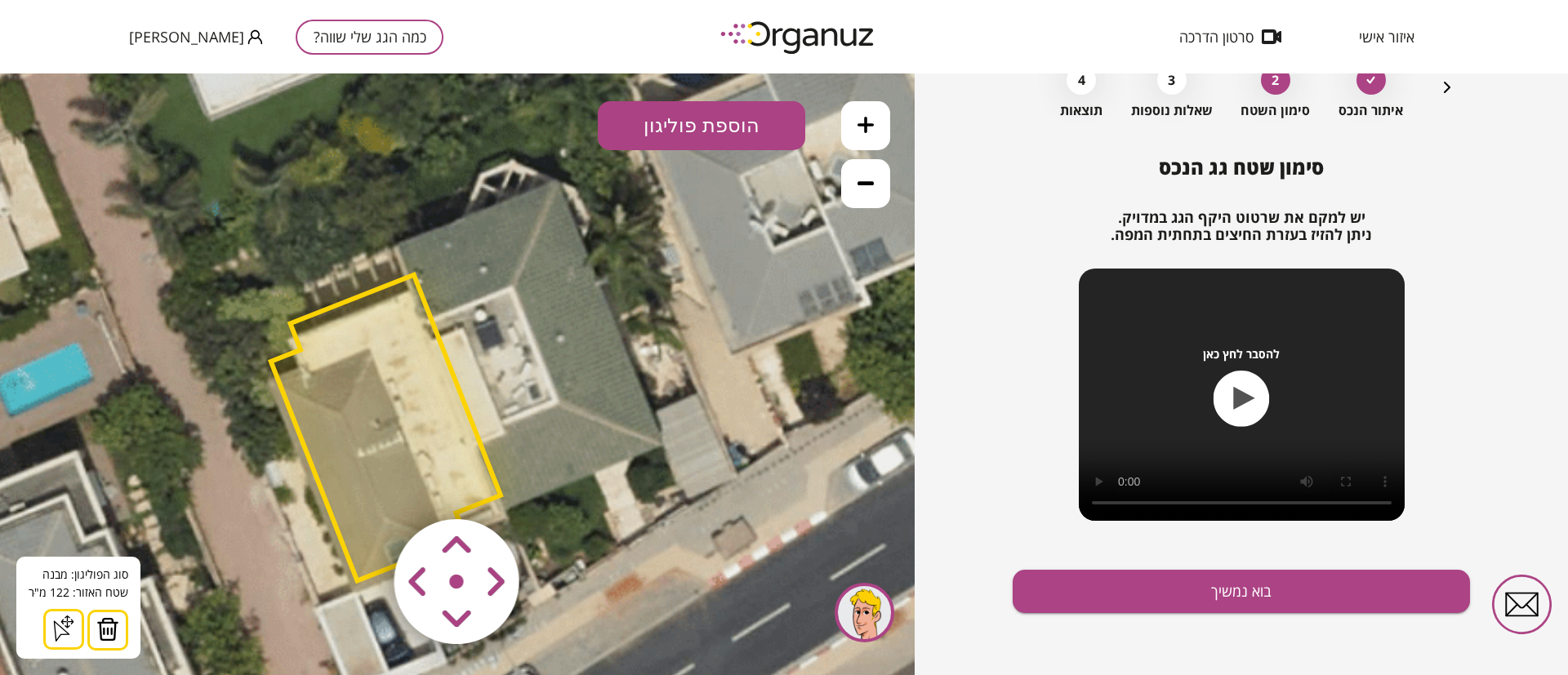
click at [109, 623] on img at bounding box center [108, 629] width 23 height 24
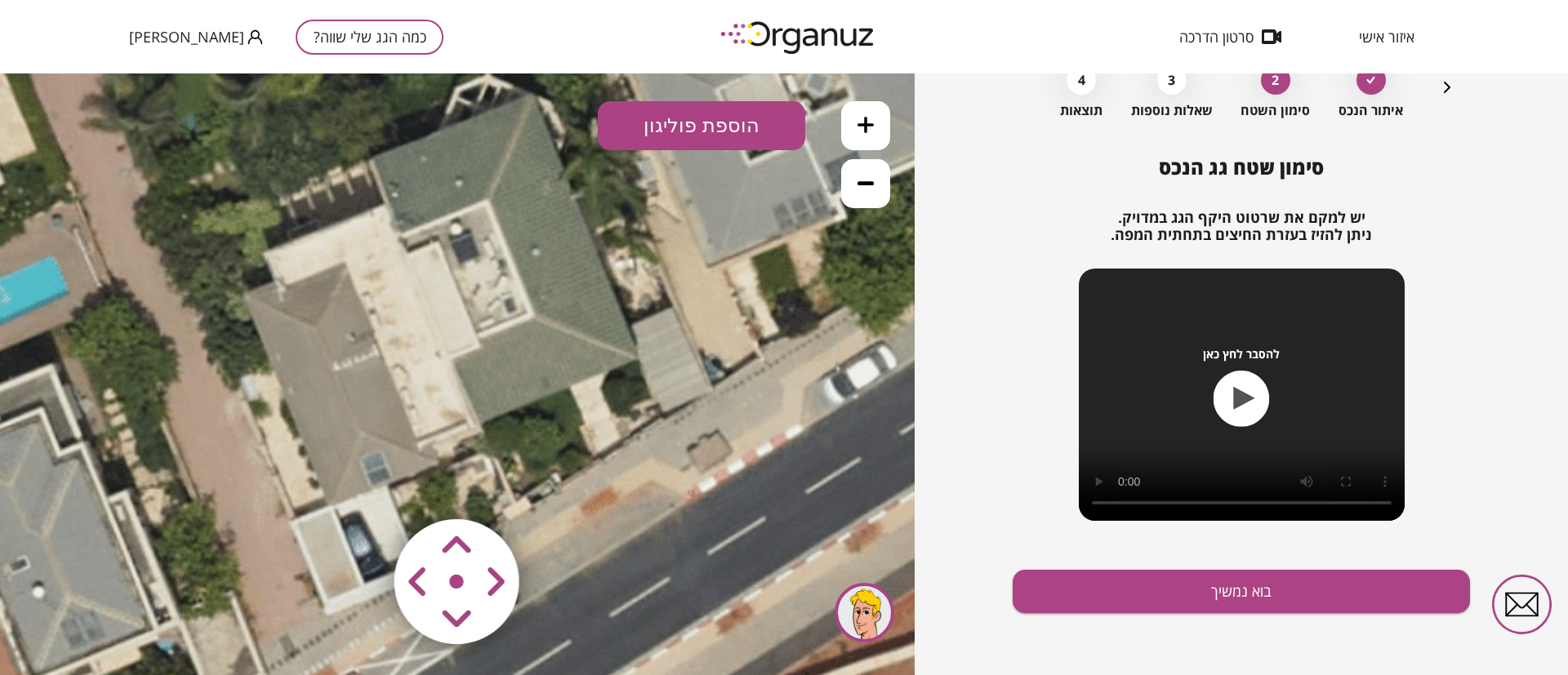
drag, startPoint x: 263, startPoint y: 467, endPoint x: 246, endPoint y: 352, distance: 116.2
click at [240, 361] on icon at bounding box center [436, 289] width 1323 height 1322
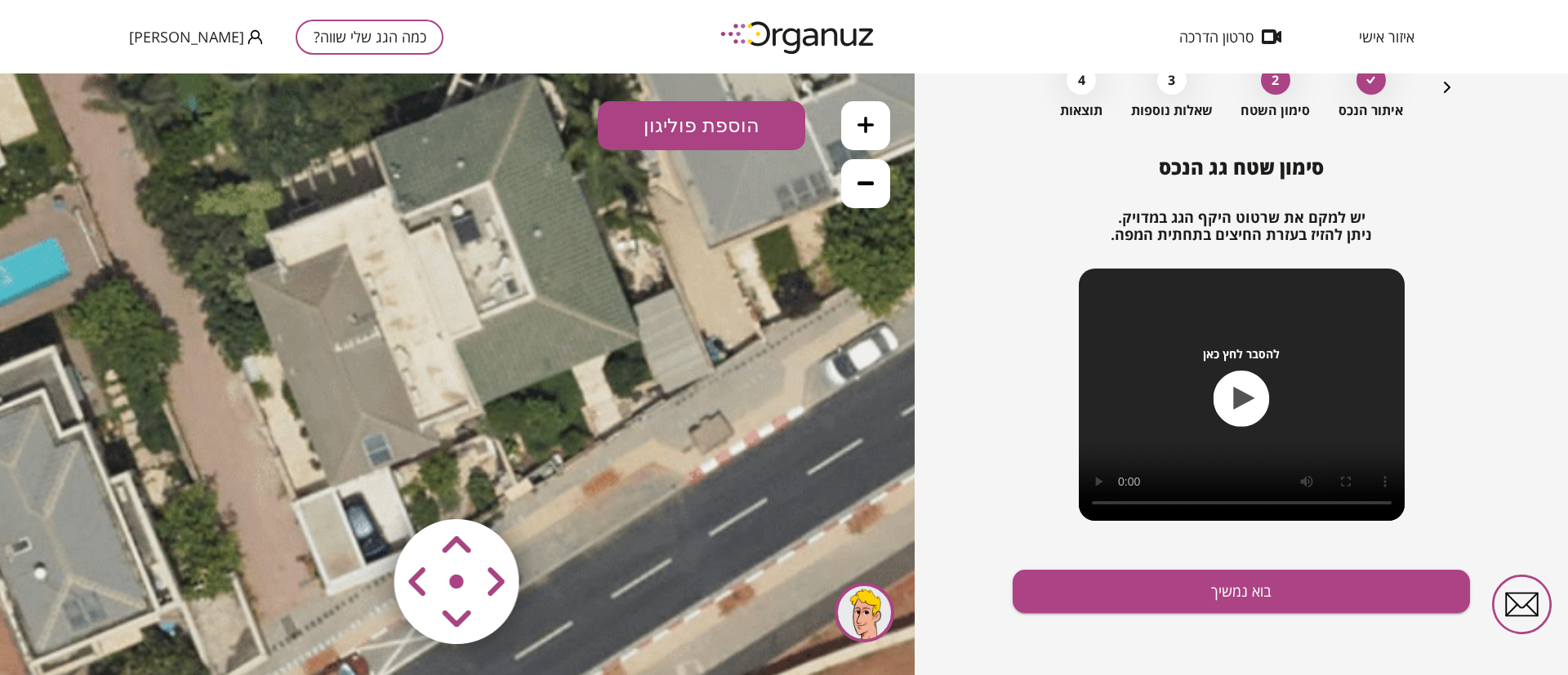
click at [707, 131] on button "הוספת פוליגון" at bounding box center [701, 126] width 208 height 49
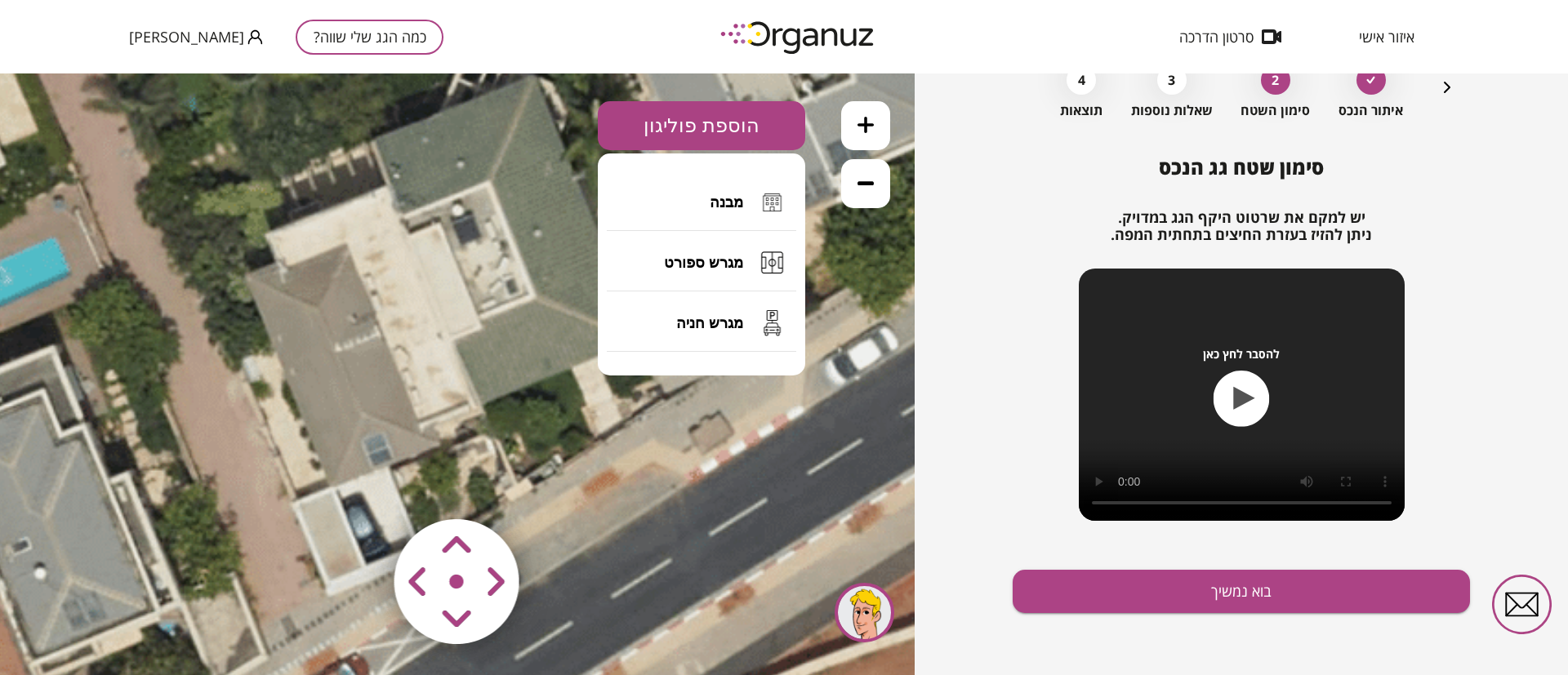
click at [691, 205] on button "מבנה" at bounding box center [701, 202] width 190 height 57
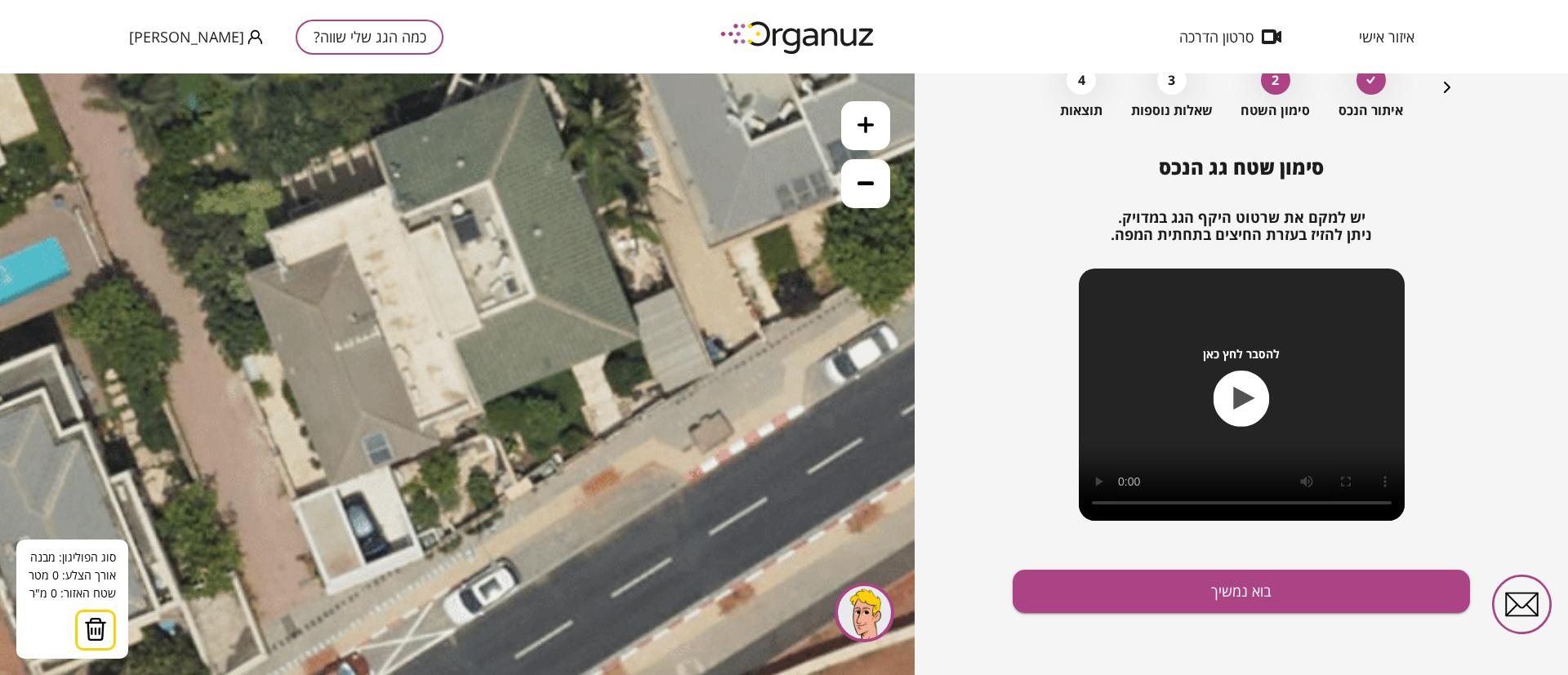
click at [861, 131] on icon at bounding box center [865, 125] width 16 height 16
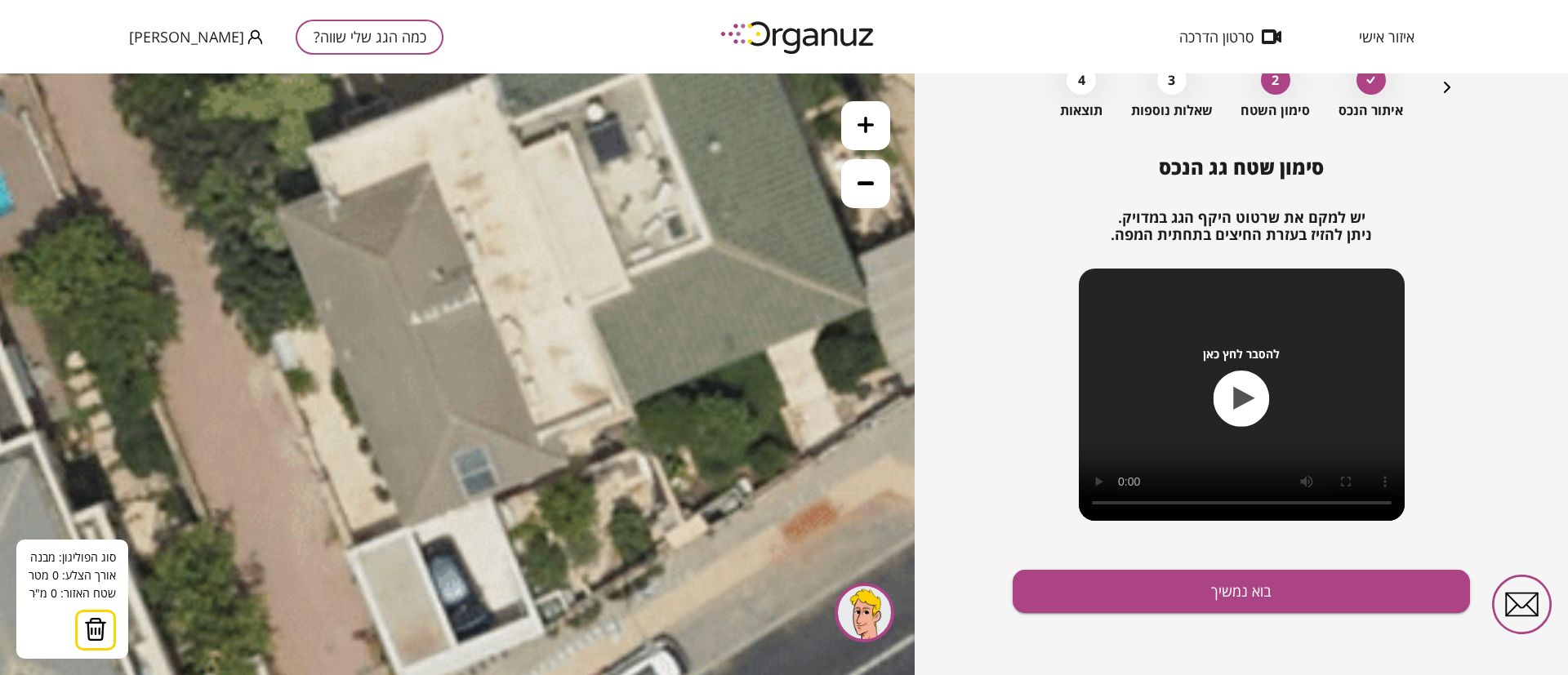
drag, startPoint x: 636, startPoint y: 391, endPoint x: 773, endPoint y: 376, distance: 137.8
click at [773, 376] on icon at bounding box center [565, 202] width 1985 height 1984
click at [279, 211] on icon at bounding box center [565, 202] width 1985 height 1984
click at [385, 256] on icon at bounding box center [565, 202] width 1985 height 1984
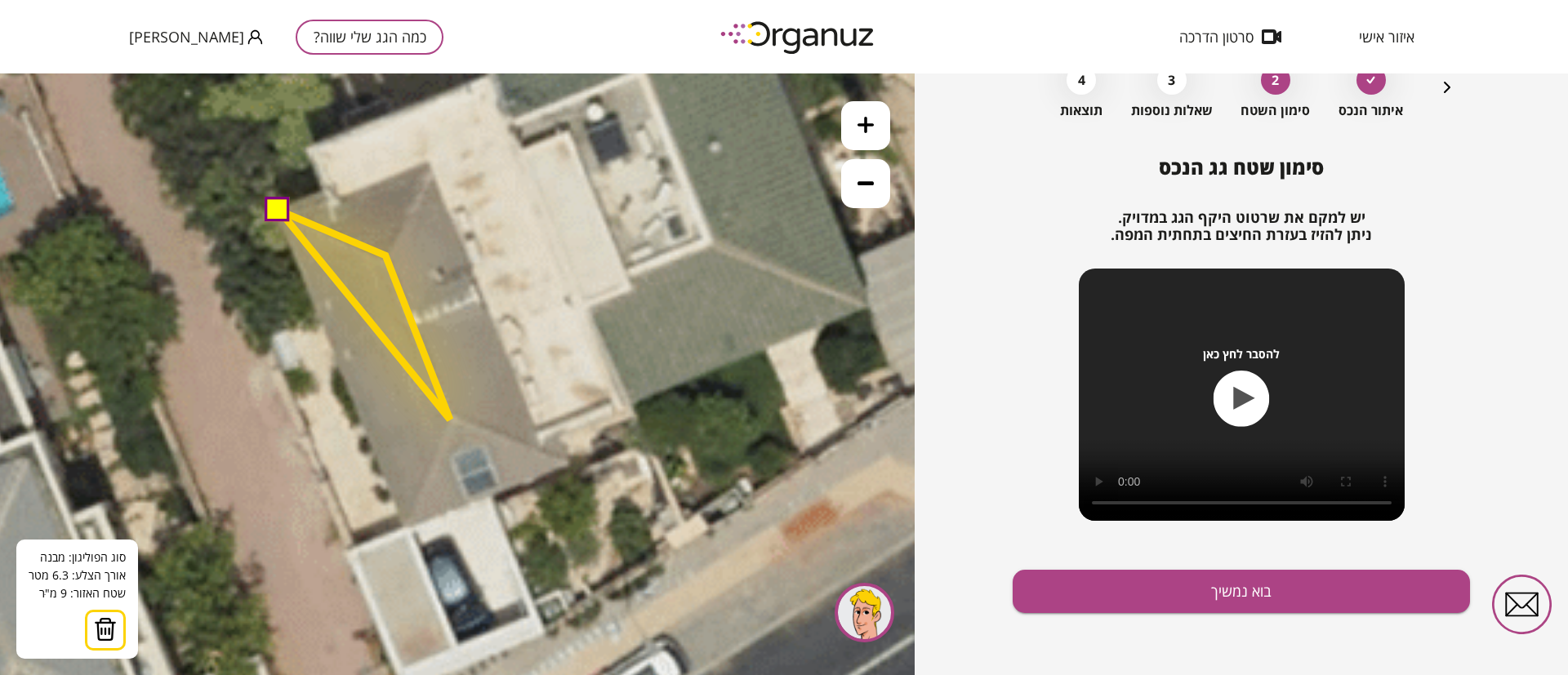
click at [450, 419] on polygon at bounding box center [364, 315] width 171 height 209
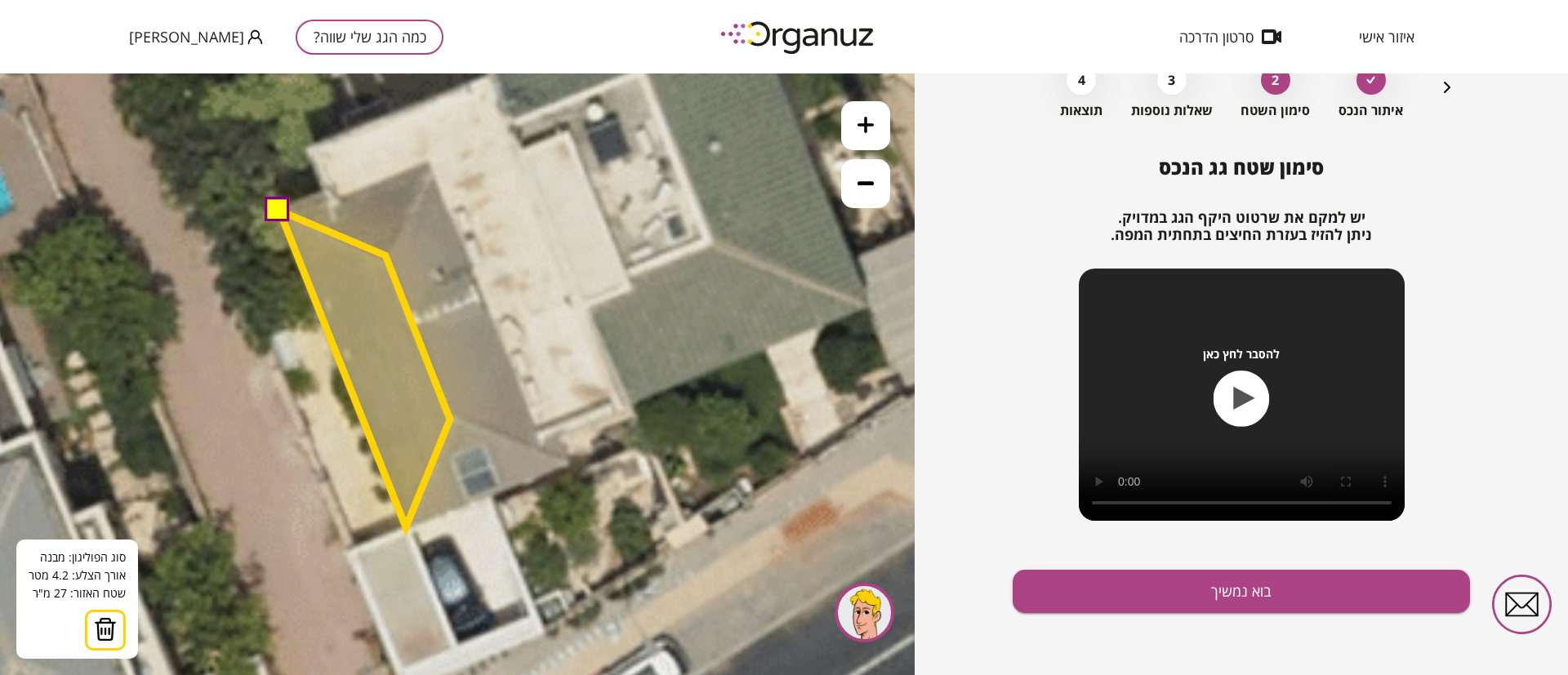
click at [406, 527] on polygon at bounding box center [364, 369] width 171 height 317
click at [278, 213] on button at bounding box center [277, 208] width 24 height 24
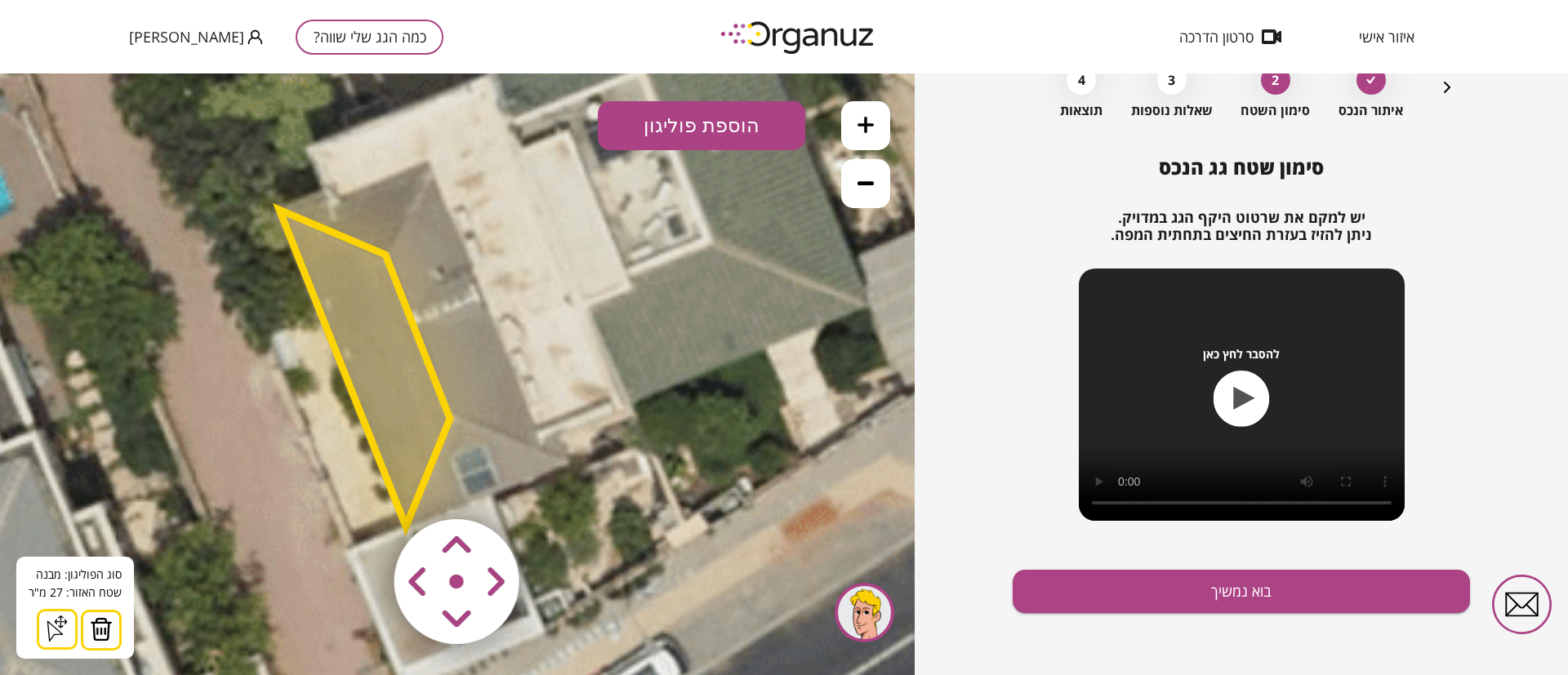
click at [680, 127] on button "הוספת פוליגון" at bounding box center [701, 126] width 208 height 49
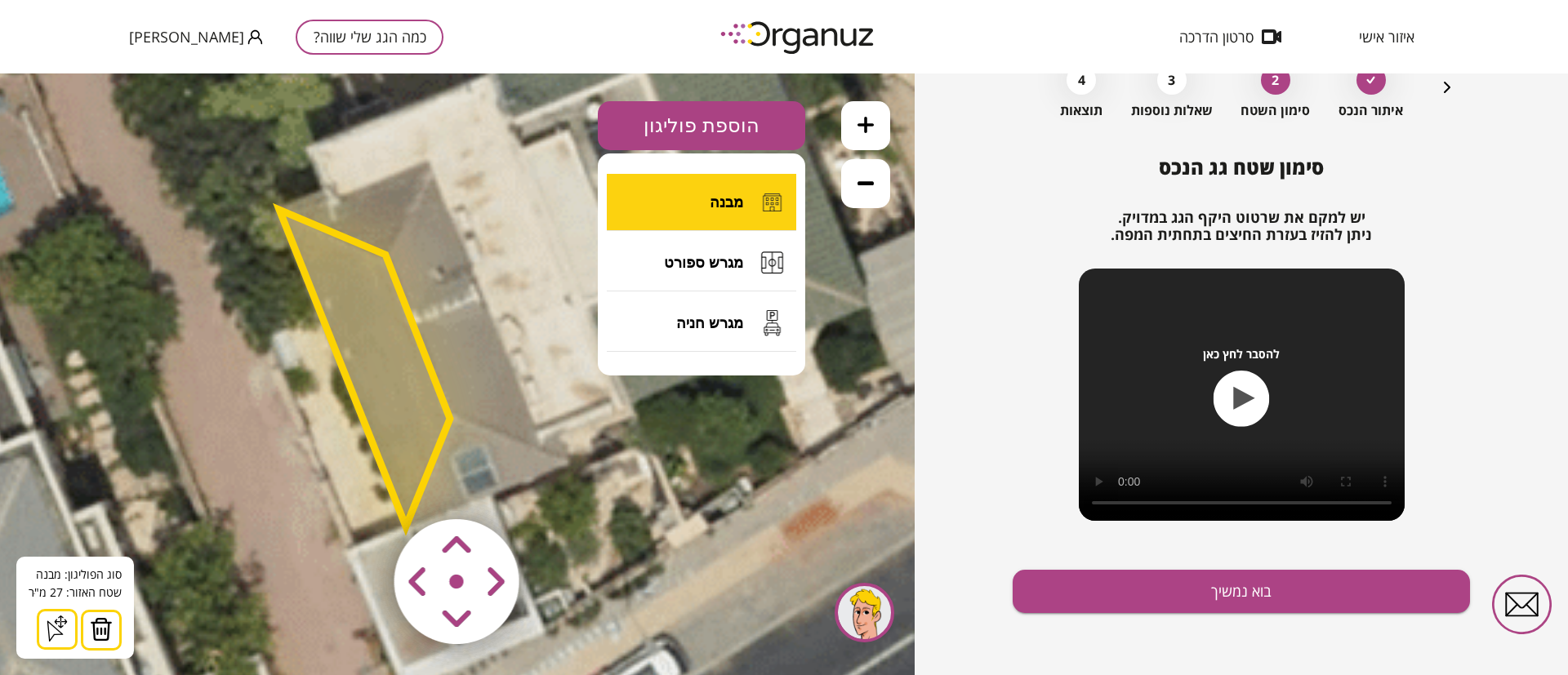
click at [703, 202] on button "מבנה" at bounding box center [701, 202] width 190 height 57
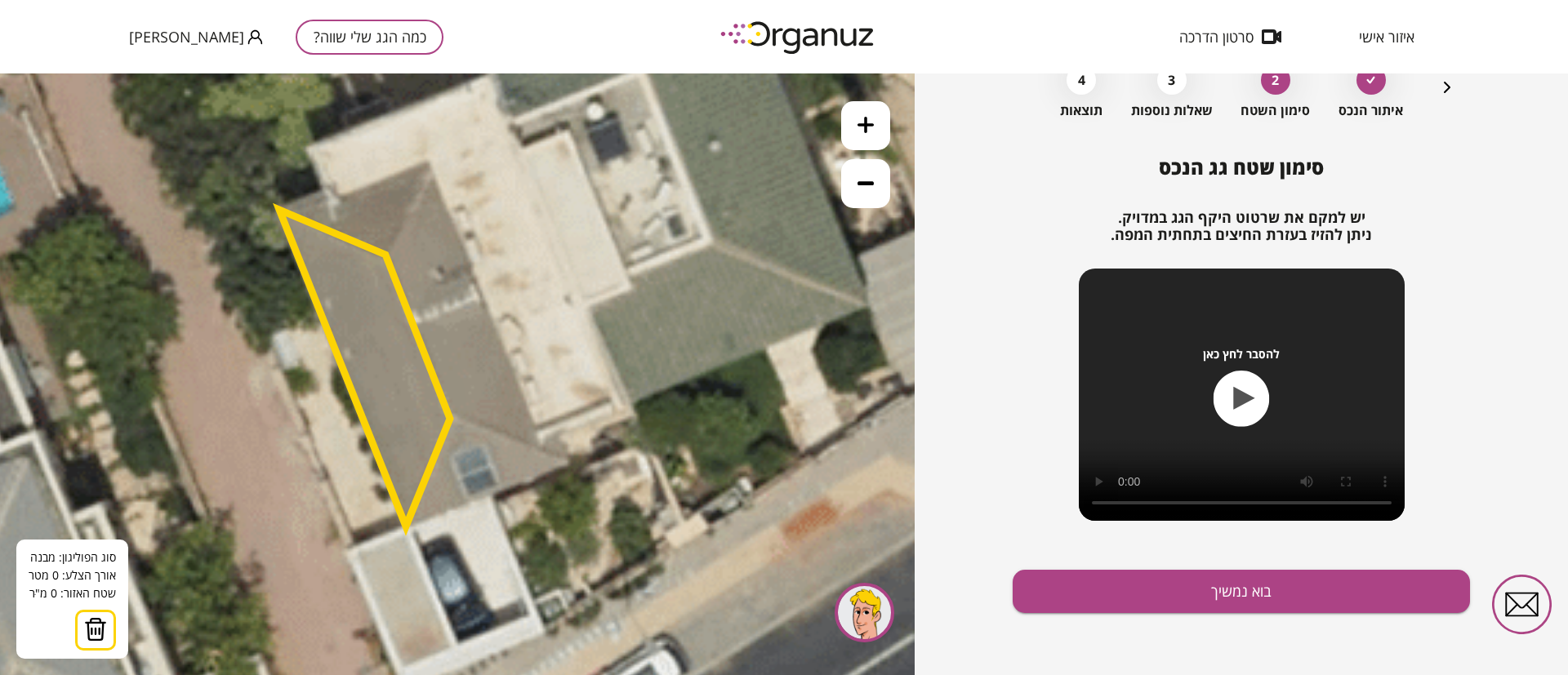
drag, startPoint x: 389, startPoint y: 251, endPoint x: 393, endPoint y: 244, distance: 8.1
click at [390, 251] on icon at bounding box center [565, 201] width 1985 height 1984
click at [389, 254] on polygon at bounding box center [365, 368] width 171 height 317
click at [431, 164] on polygon at bounding box center [409, 209] width 41 height 90
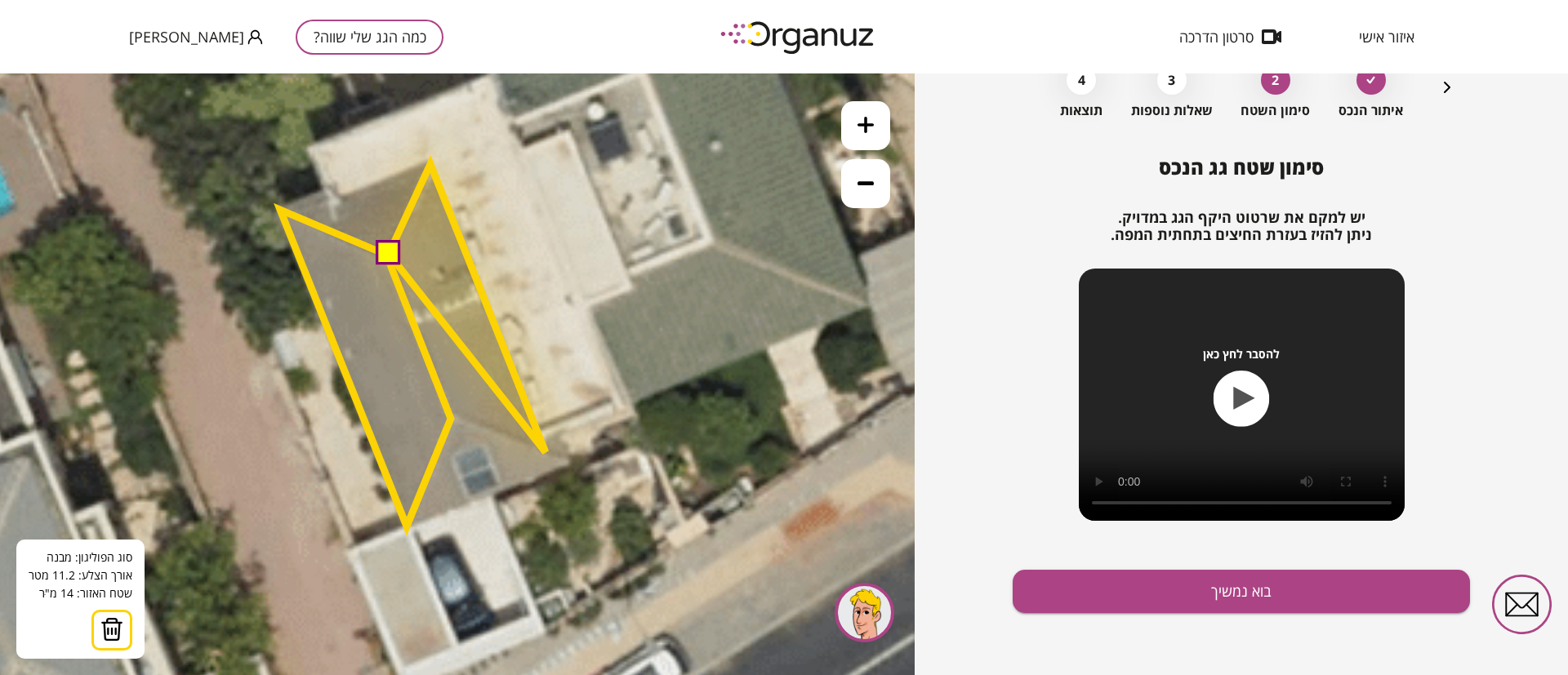
click at [545, 451] on polygon at bounding box center [467, 308] width 157 height 288
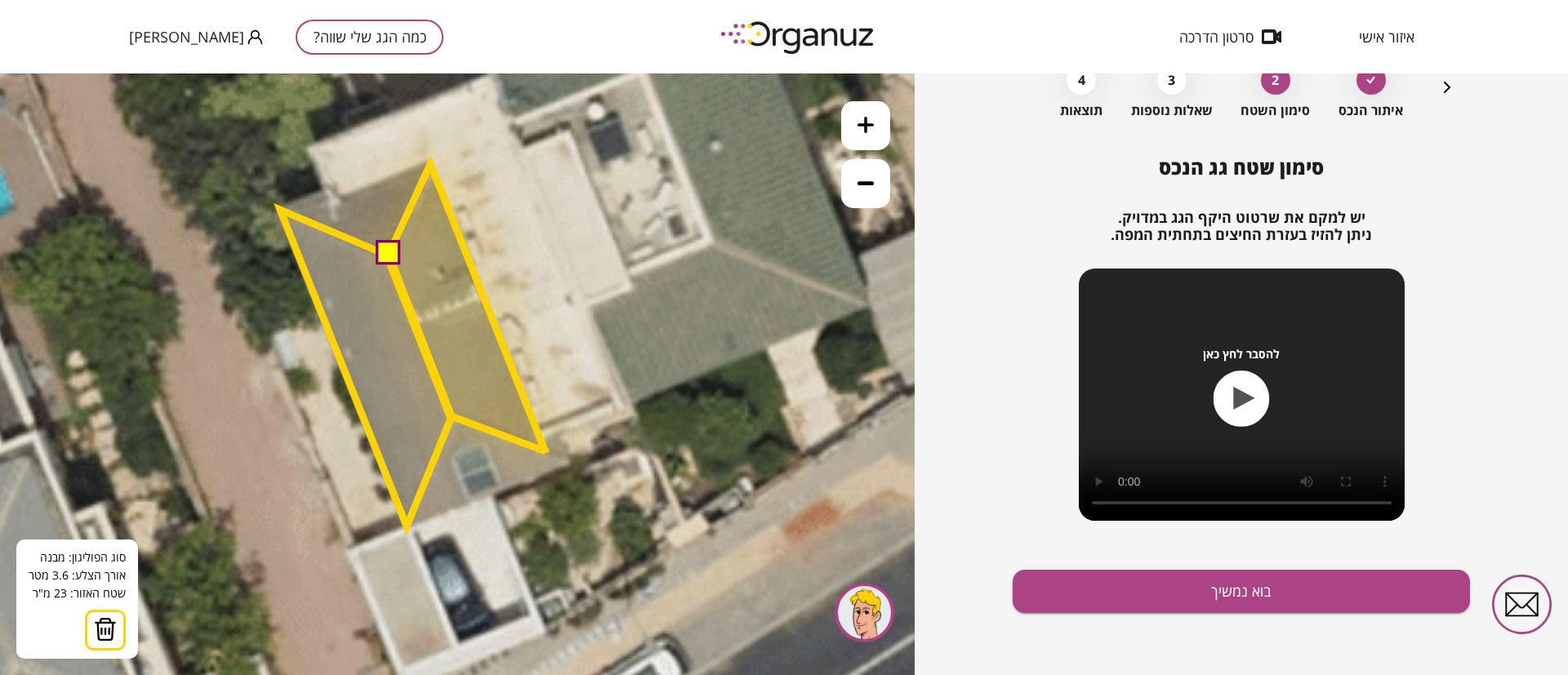
click at [451, 416] on polygon at bounding box center [467, 308] width 157 height 288
click at [392, 251] on button at bounding box center [387, 252] width 24 height 24
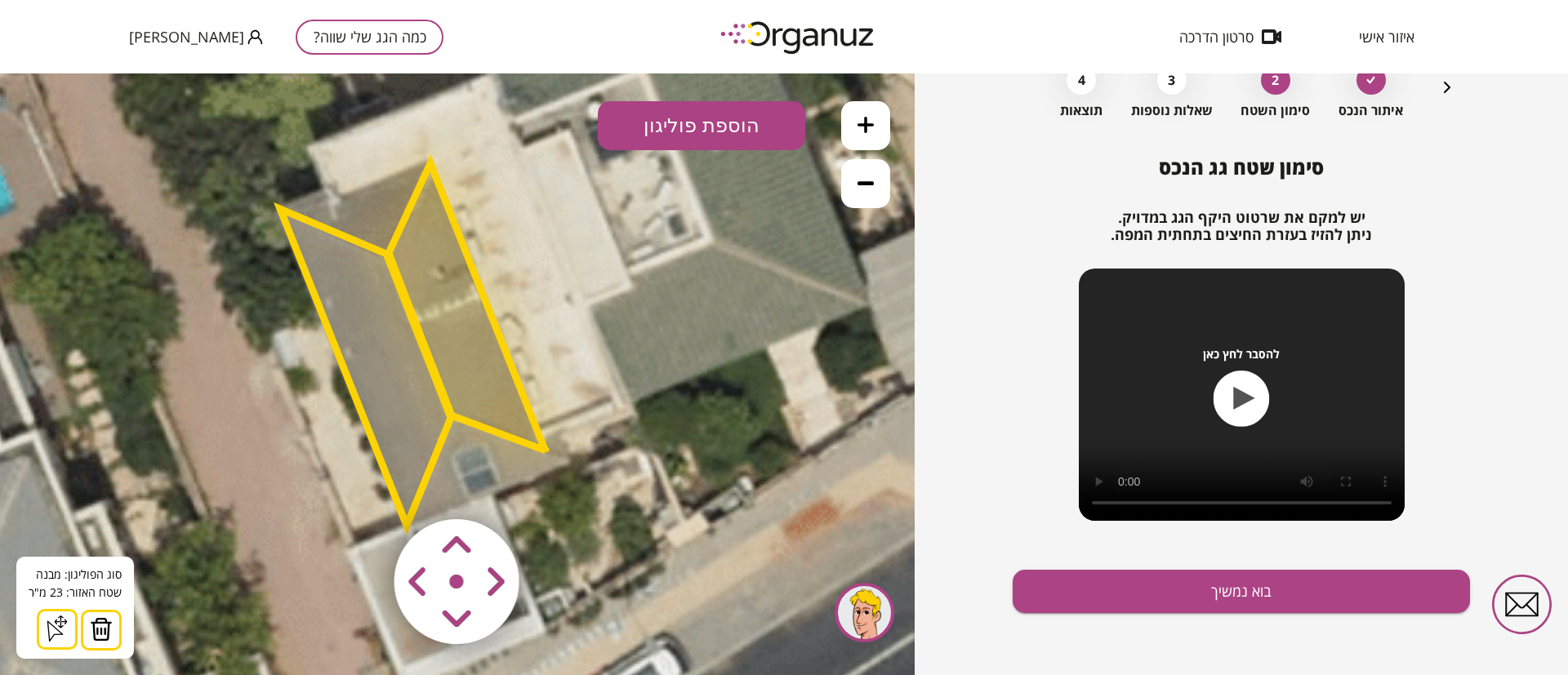
click at [370, 323] on polygon at bounding box center [365, 368] width 171 height 317
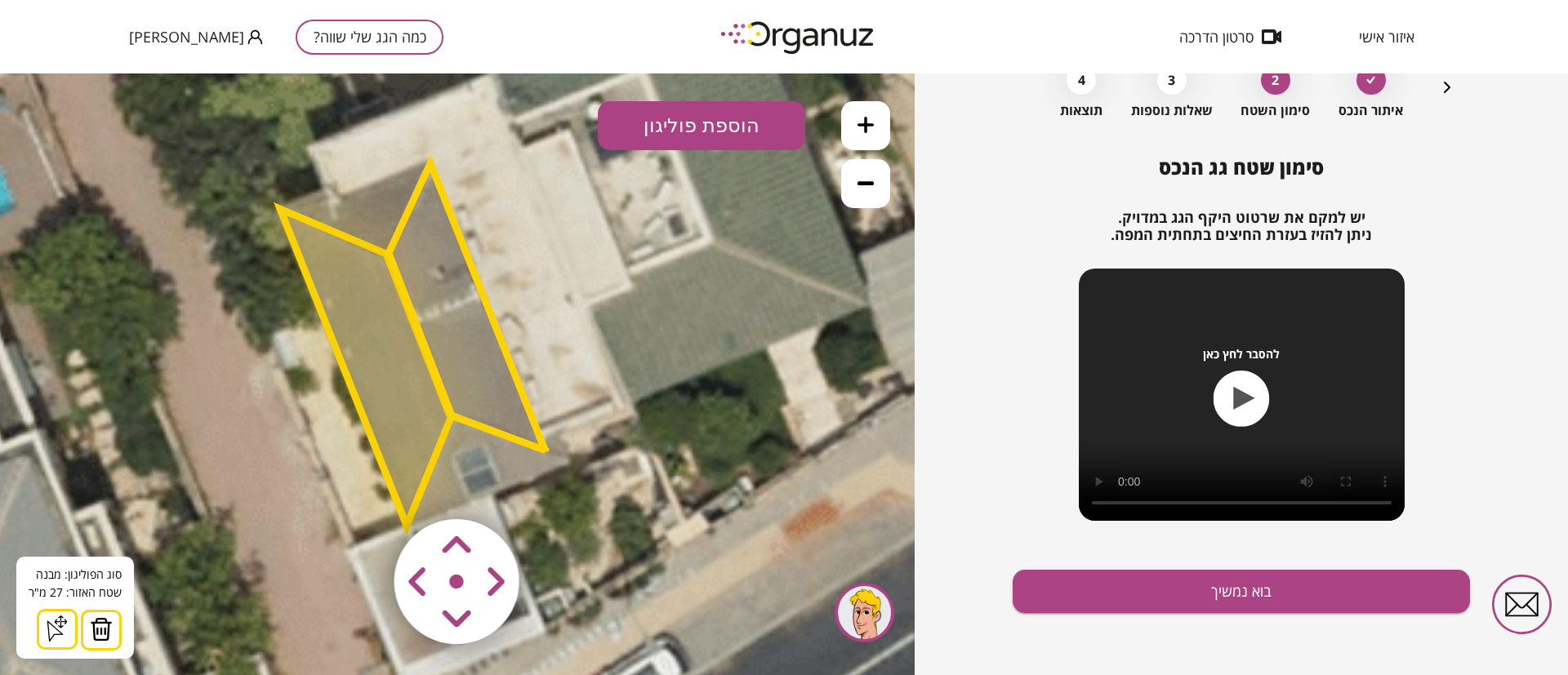
click at [480, 311] on polygon at bounding box center [467, 307] width 157 height 288
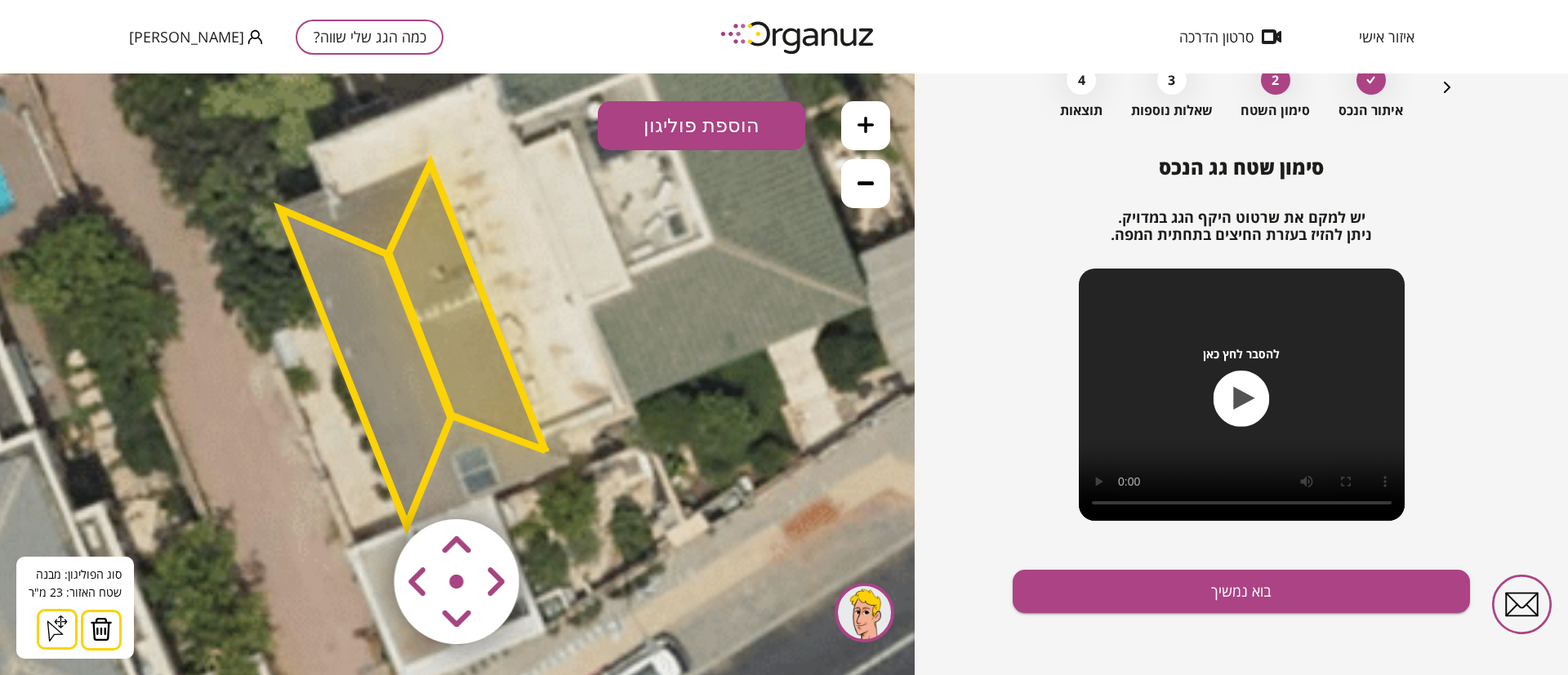
click at [694, 129] on button "הוספת פוליגון" at bounding box center [701, 126] width 208 height 49
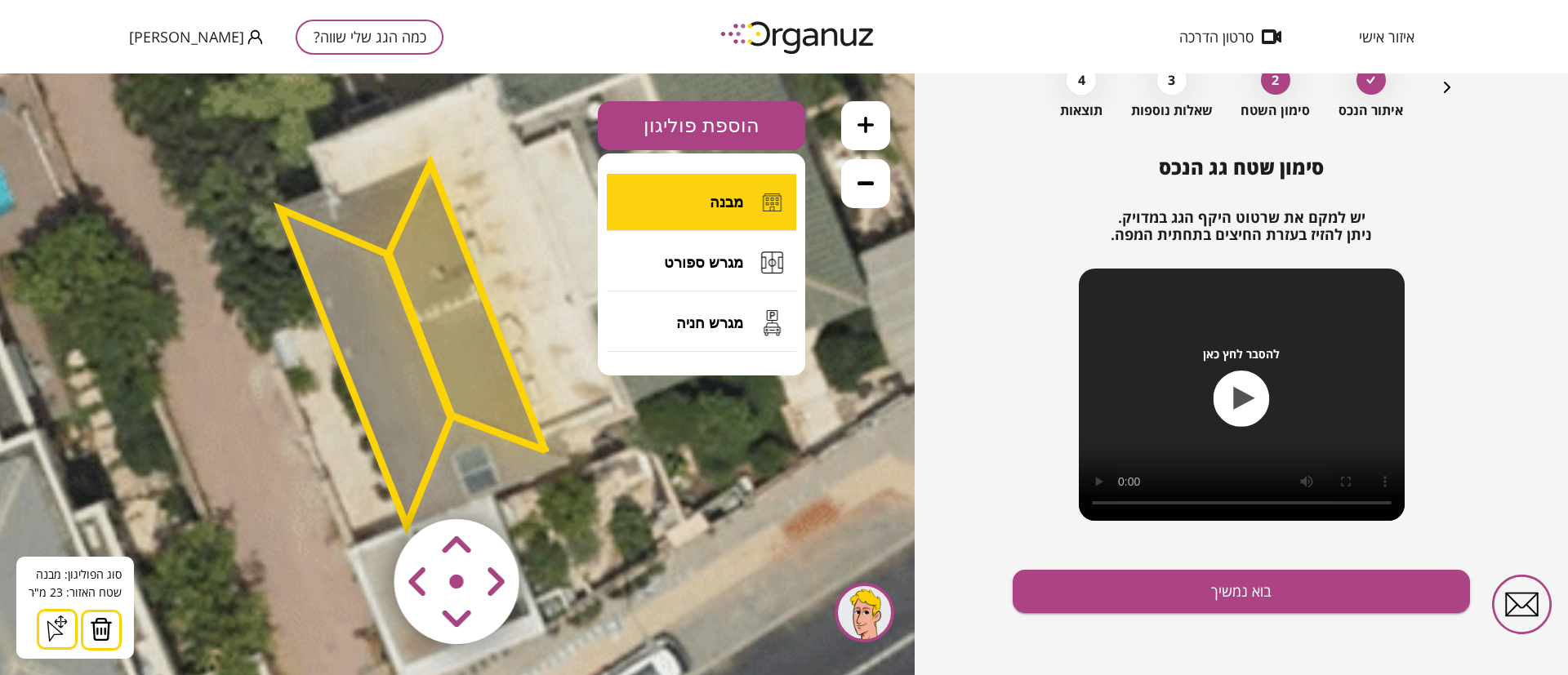
click at [706, 195] on button "מבנה" at bounding box center [701, 202] width 190 height 57
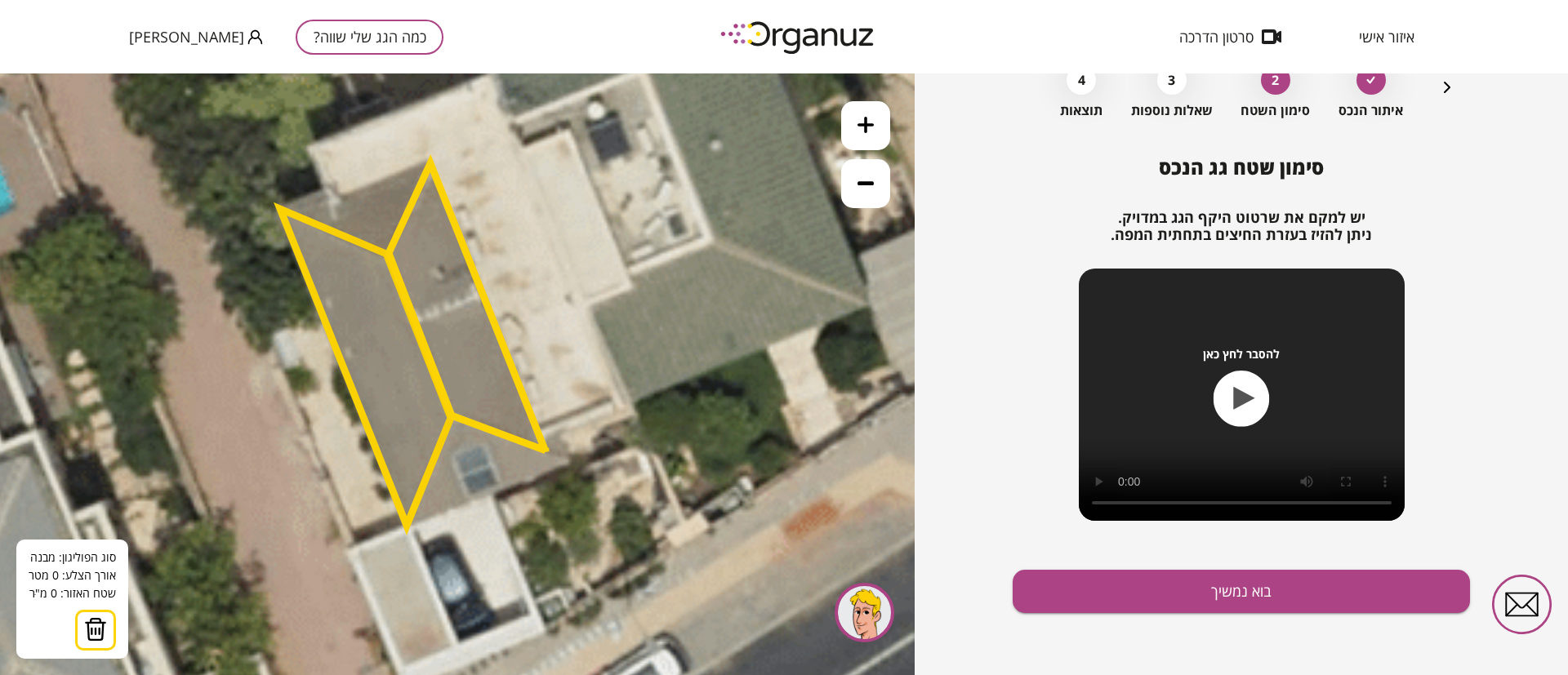
click at [868, 189] on icon at bounding box center [865, 183] width 16 height 16
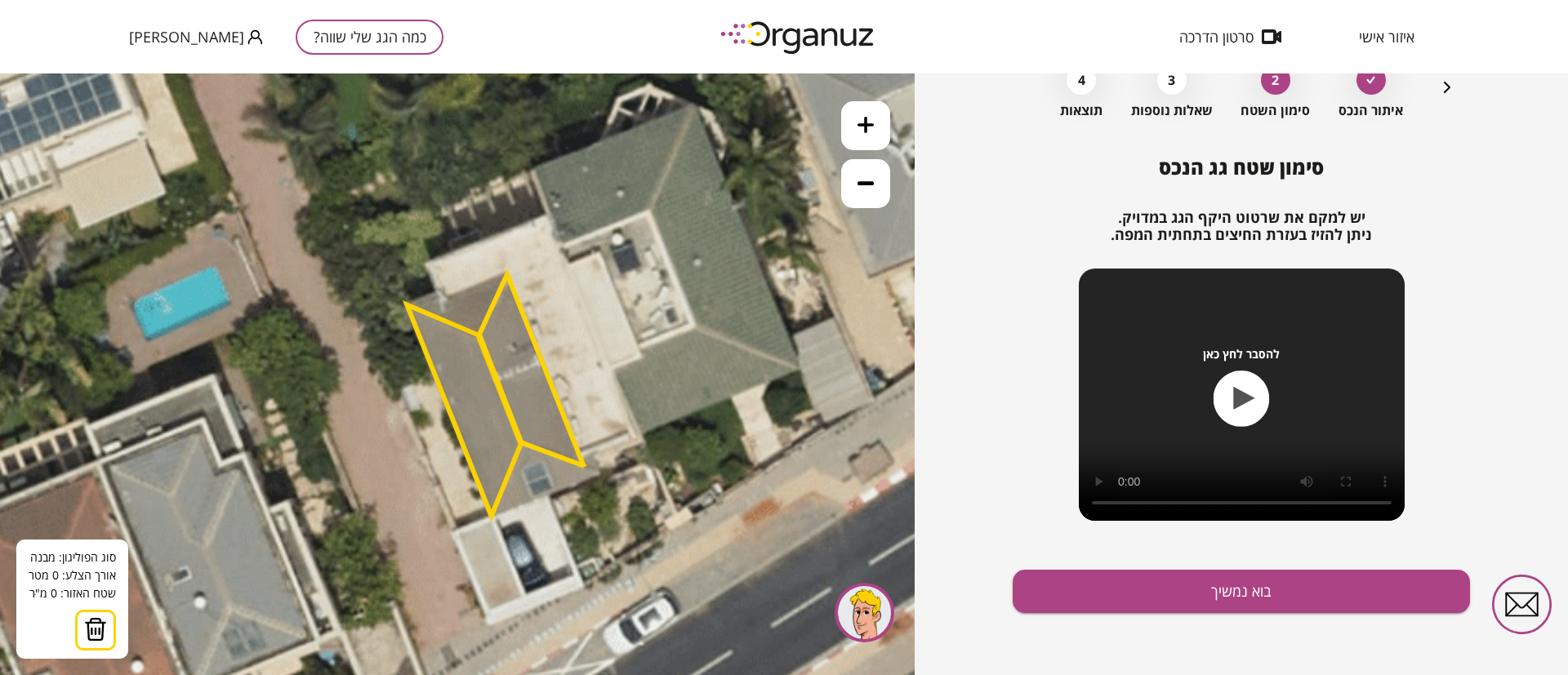
drag, startPoint x: 680, startPoint y: 246, endPoint x: 620, endPoint y: 257, distance: 61.0
click at [746, 286] on icon at bounding box center [598, 300] width 1323 height 1322
click at [581, 451] on polygon at bounding box center [531, 368] width 104 height 192
click at [582, 452] on polygon at bounding box center [531, 368] width 104 height 192
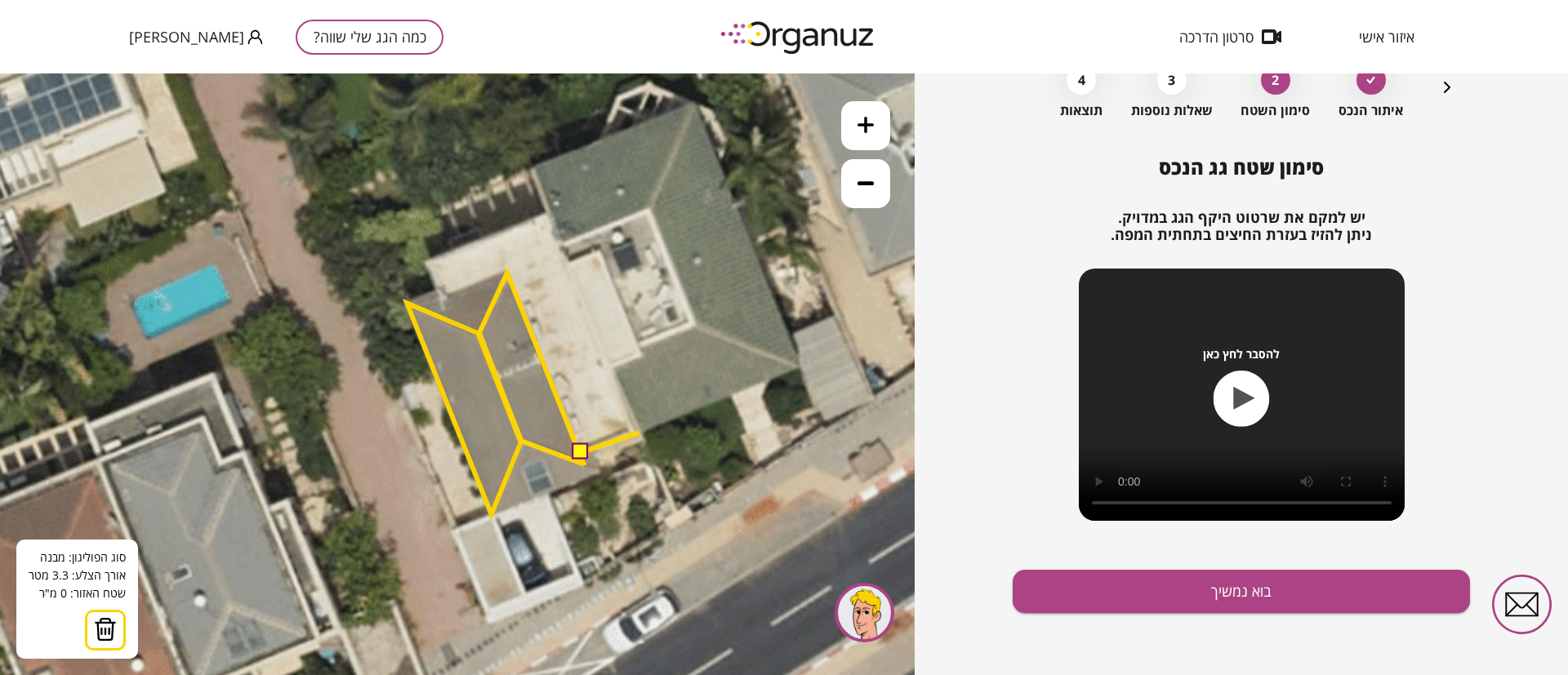
click at [640, 432] on icon at bounding box center [598, 298] width 1323 height 1322
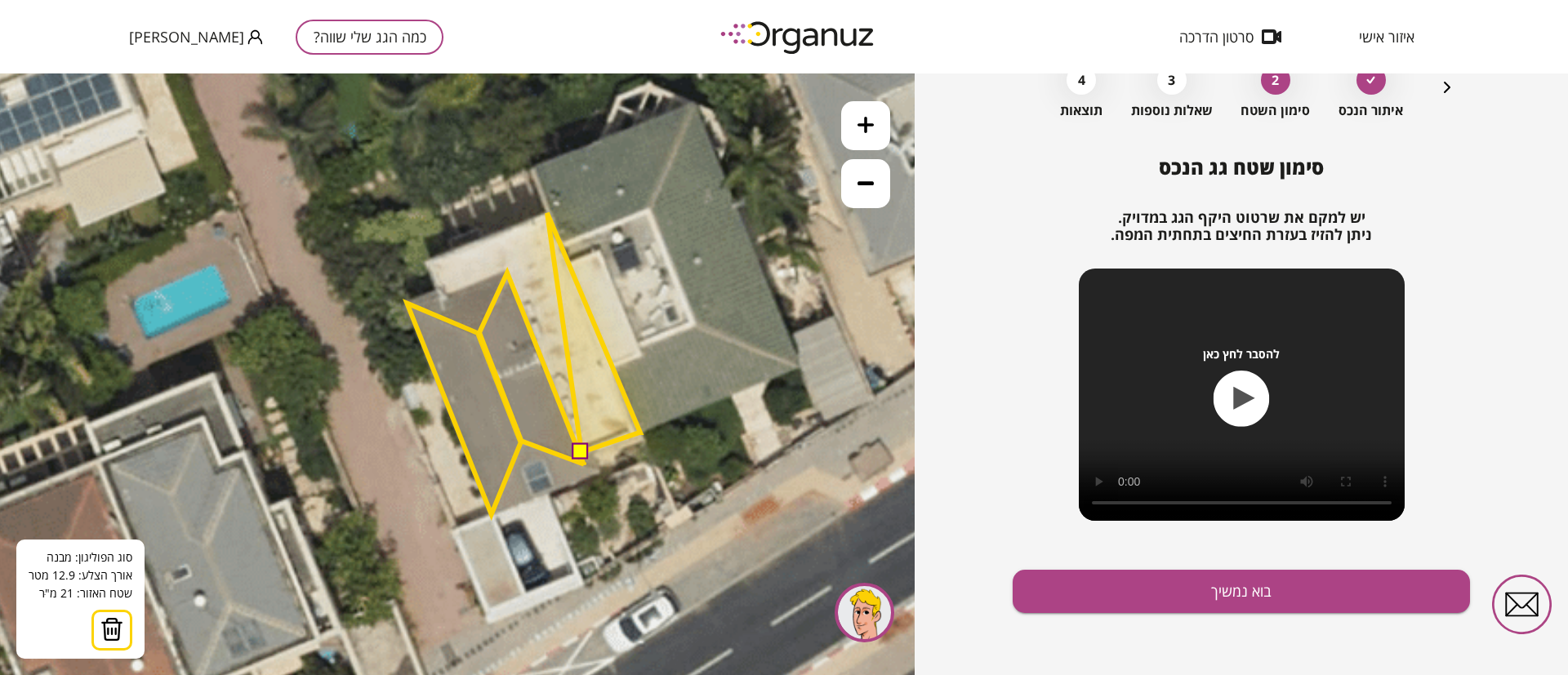
click at [547, 213] on polygon at bounding box center [594, 332] width 93 height 239
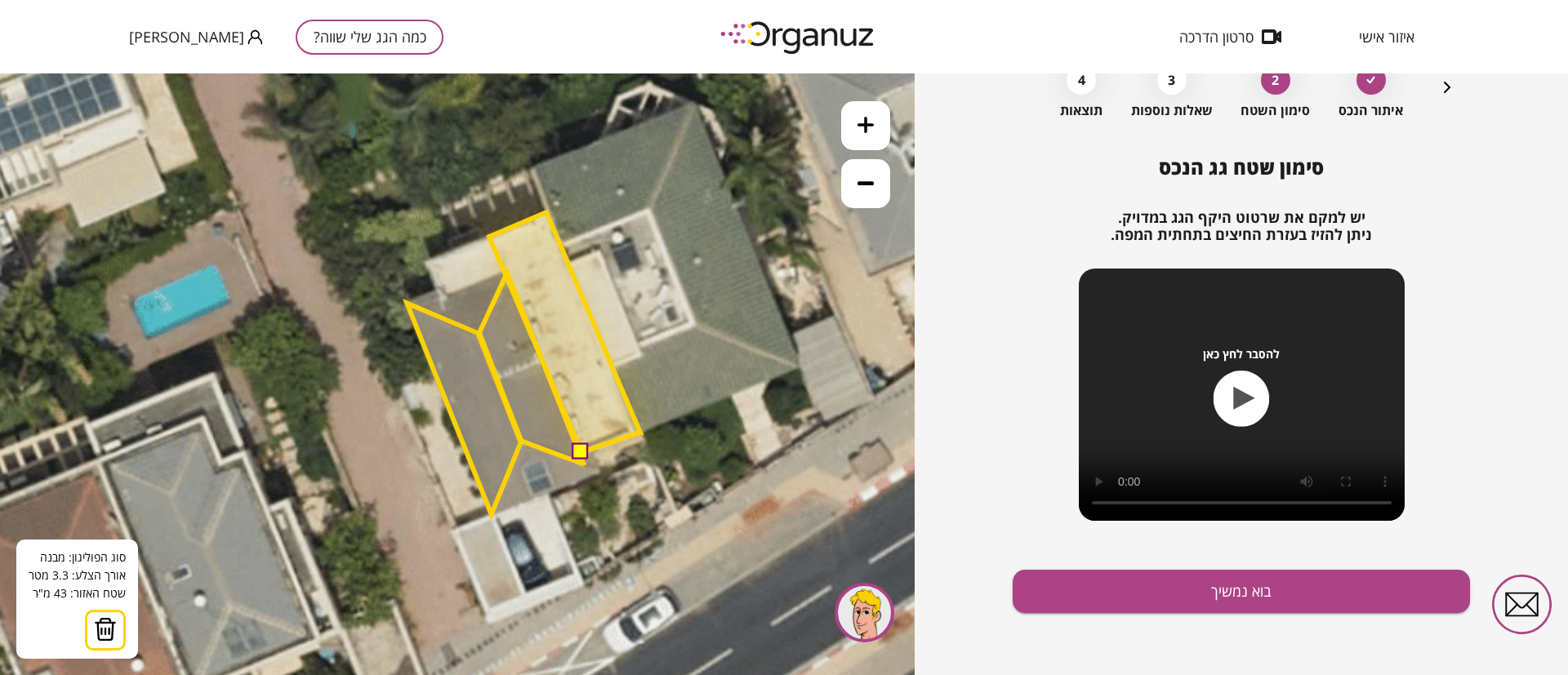
click at [489, 237] on polygon at bounding box center [564, 331] width 151 height 240
click at [579, 452] on button at bounding box center [581, 451] width 16 height 16
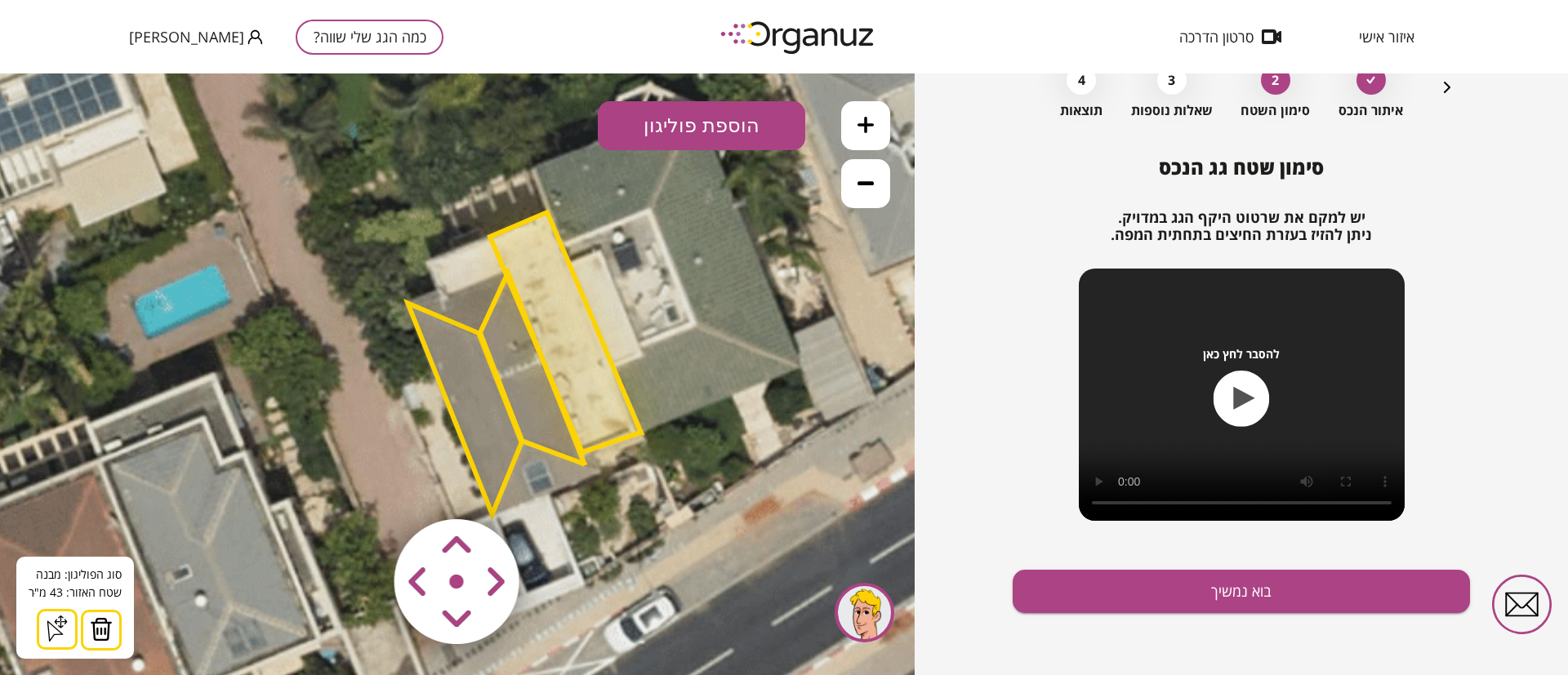
click at [542, 406] on polygon at bounding box center [532, 368] width 104 height 192
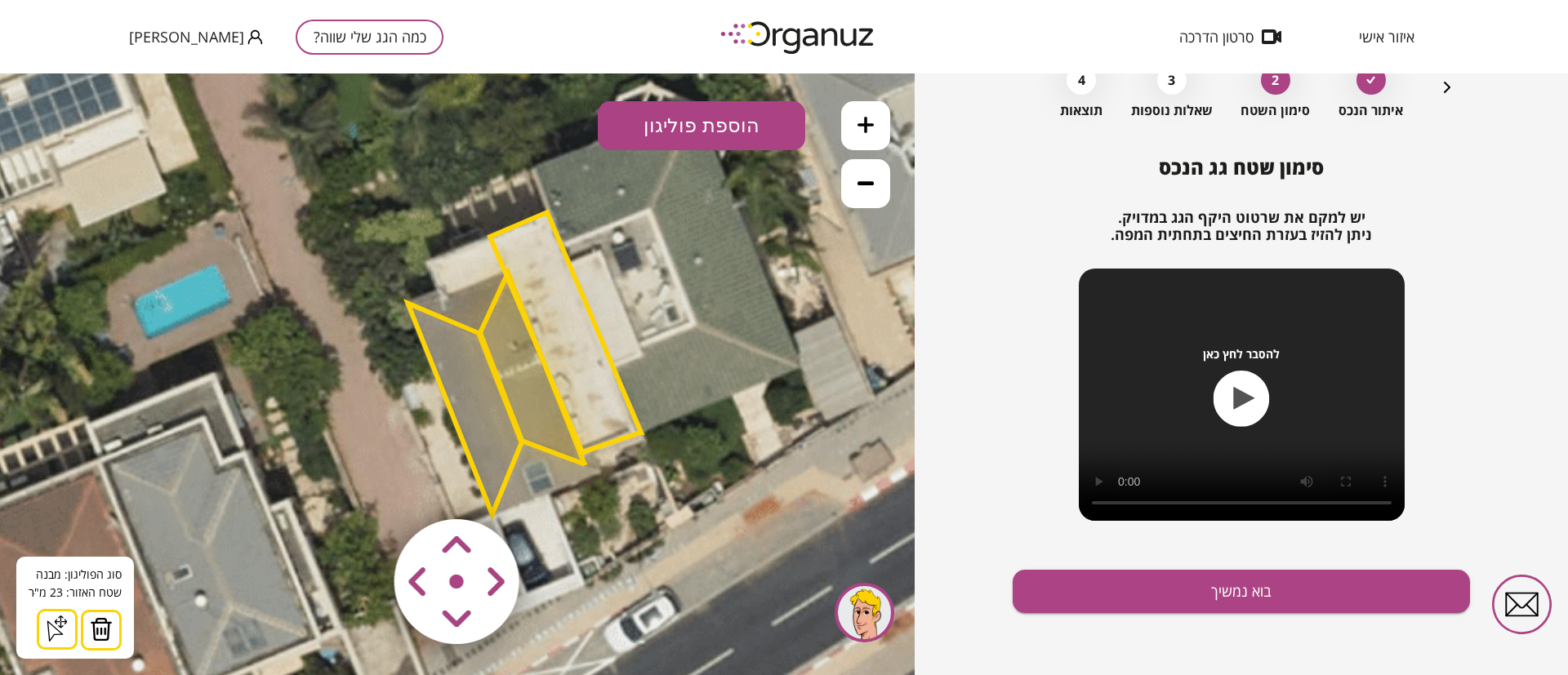
click at [476, 427] on polygon at bounding box center [464, 409] width 114 height 212
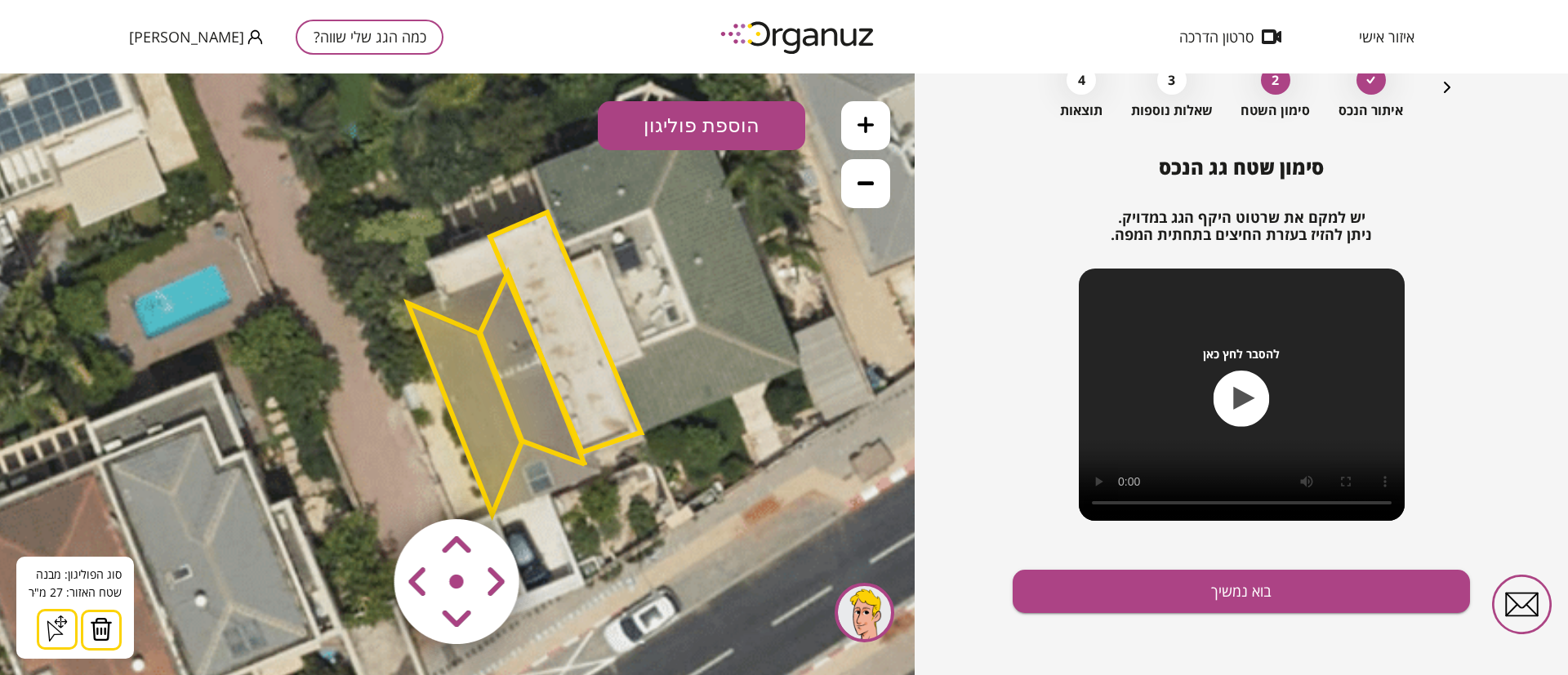
click at [529, 383] on polygon at bounding box center [532, 368] width 104 height 192
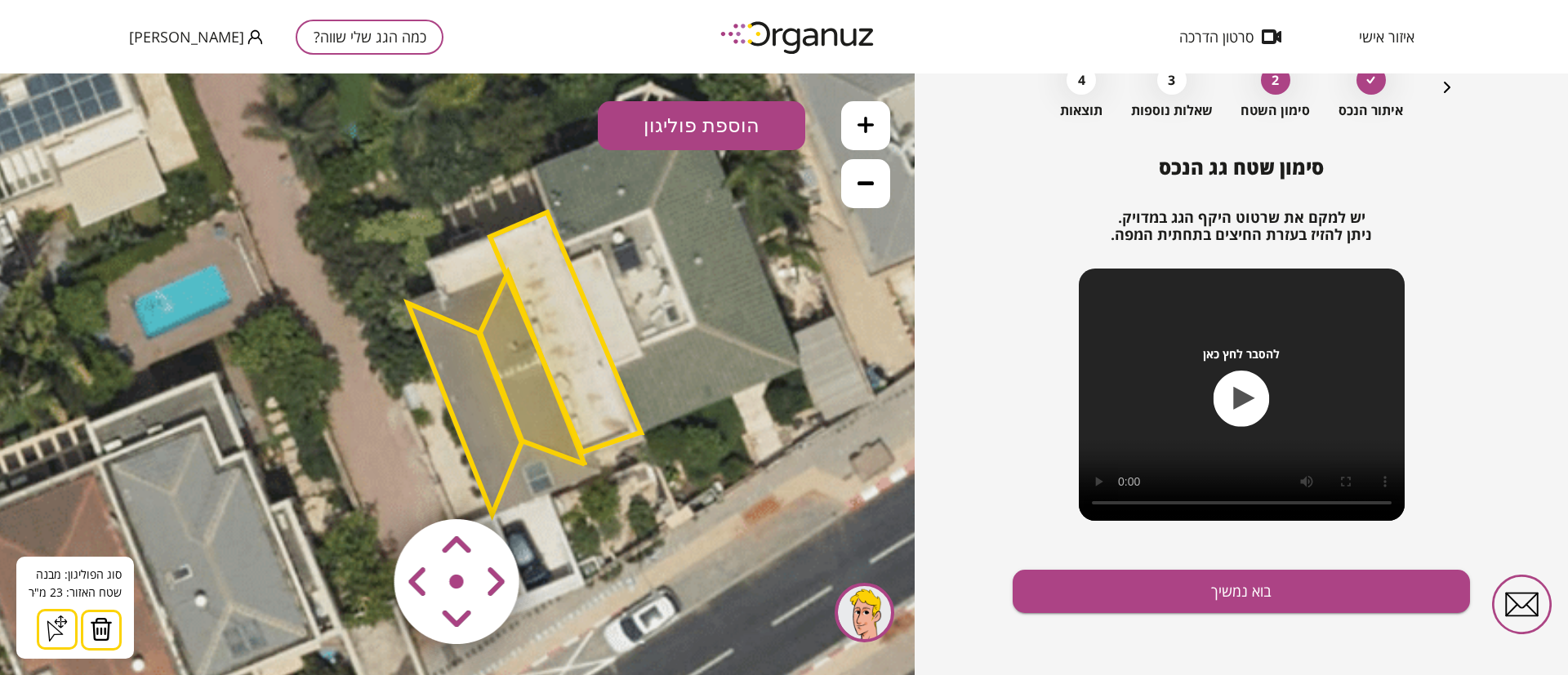
click at [479, 418] on polygon at bounding box center [464, 409] width 114 height 212
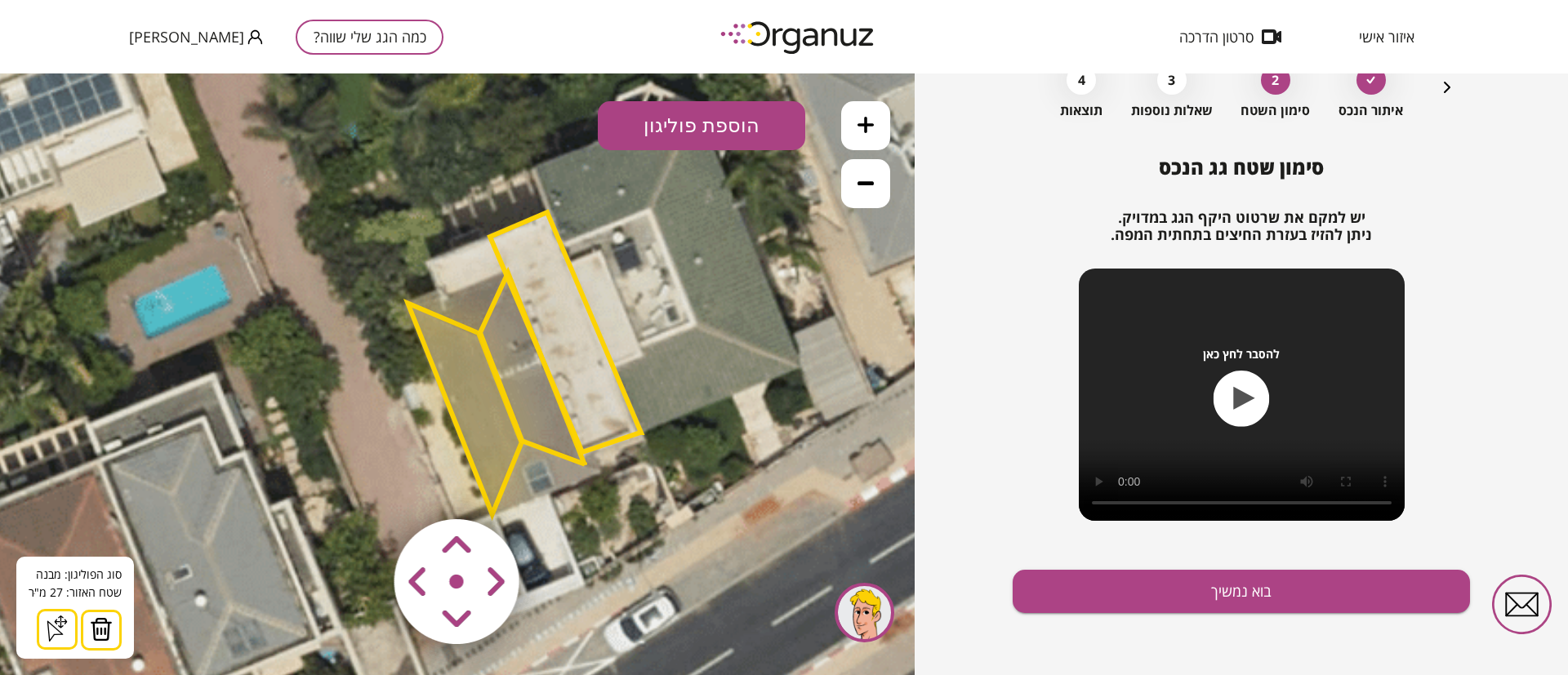
click at [593, 379] on polygon at bounding box center [565, 331] width 151 height 240
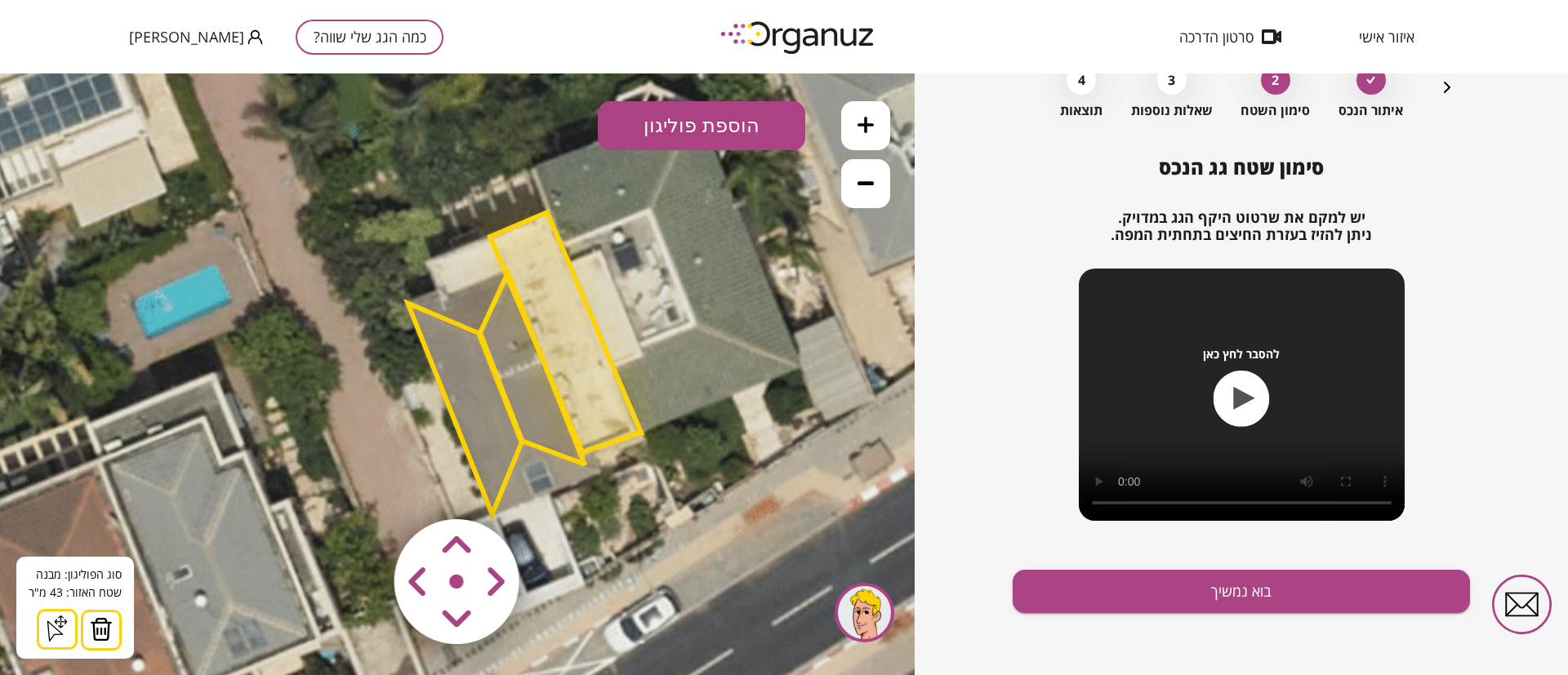
drag, startPoint x: 876, startPoint y: 178, endPoint x: 872, endPoint y: 191, distance: 13.6
click at [879, 182] on button at bounding box center [865, 183] width 49 height 49
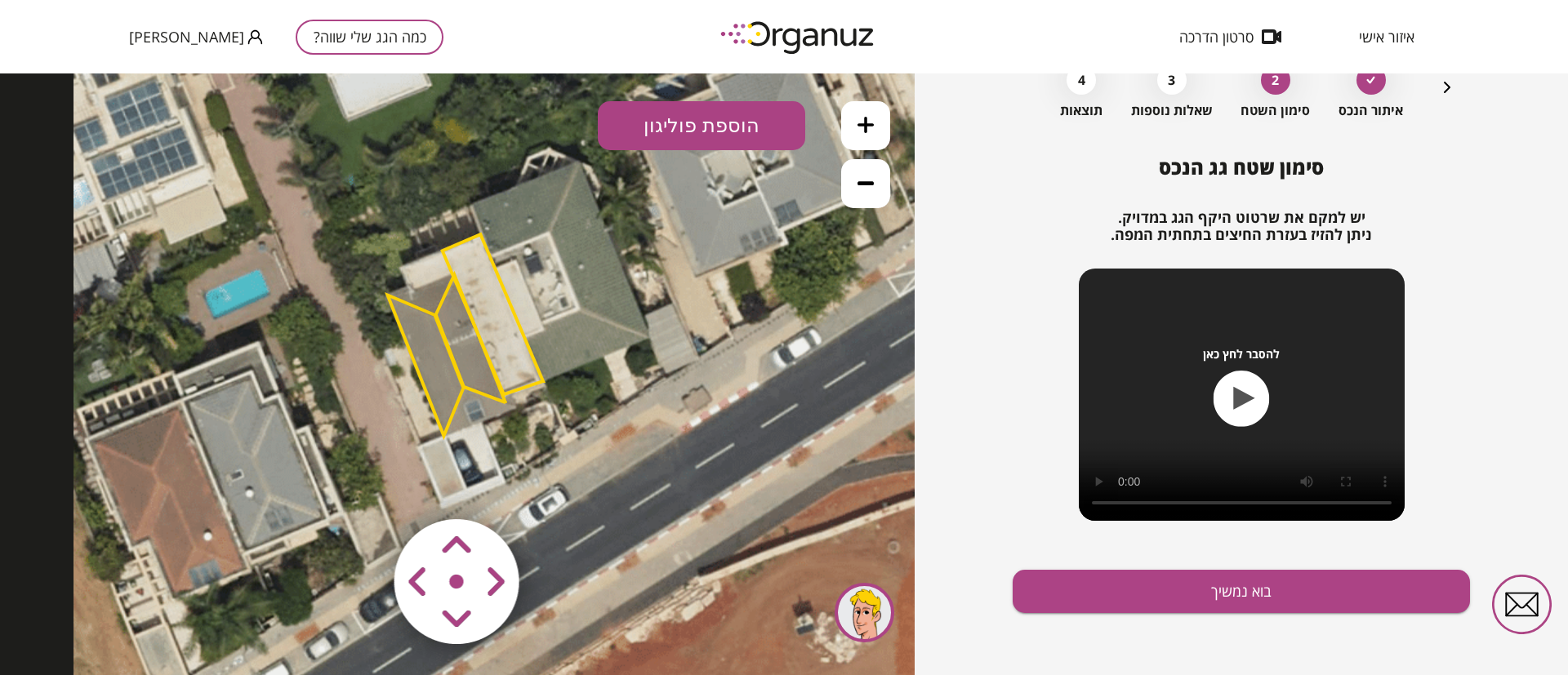
click at [755, 338] on icon at bounding box center [514, 292] width 882 height 882
click at [1448, 88] on icon "button" at bounding box center [1447, 87] width 20 height 20
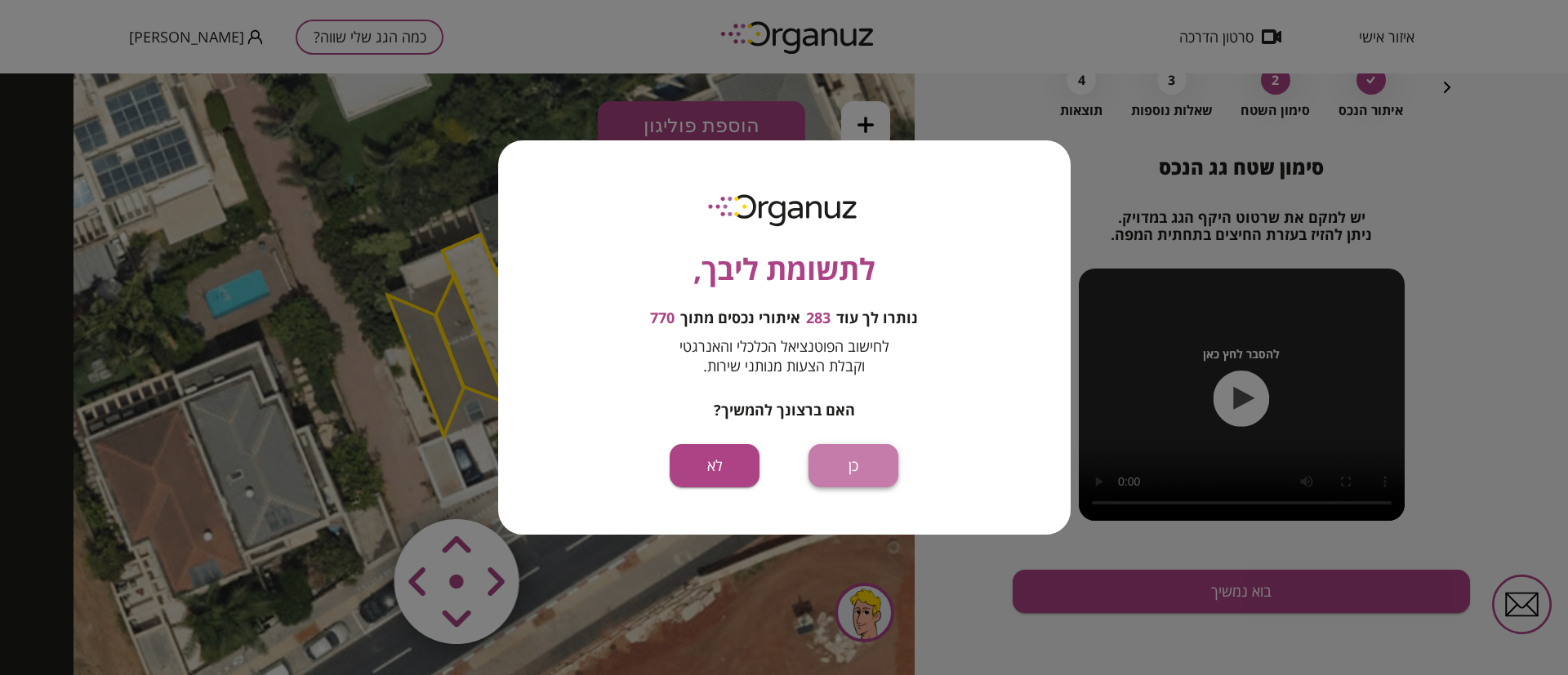
click at [843, 469] on button "כן" at bounding box center [854, 466] width 90 height 43
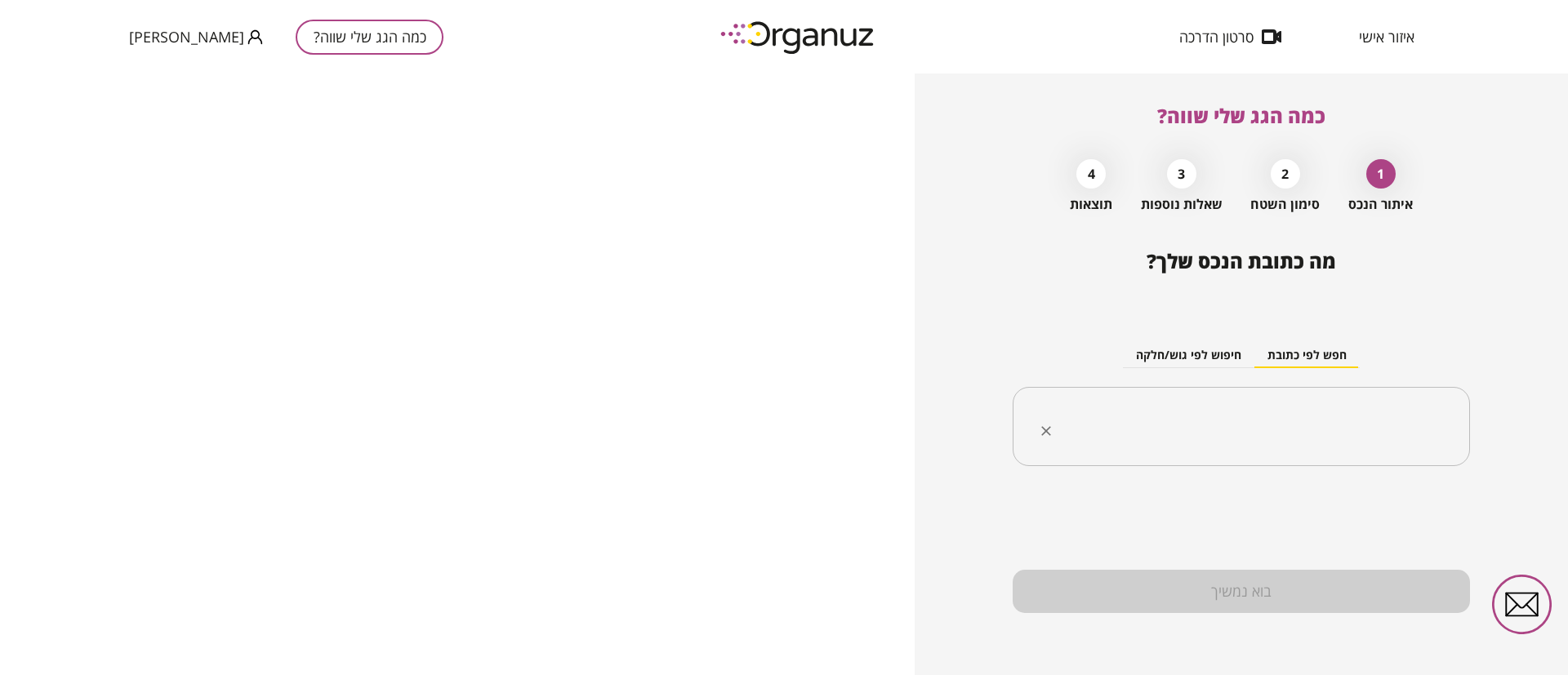
click at [1193, 428] on input "text" at bounding box center [1248, 426] width 406 height 40
paste input "**********"
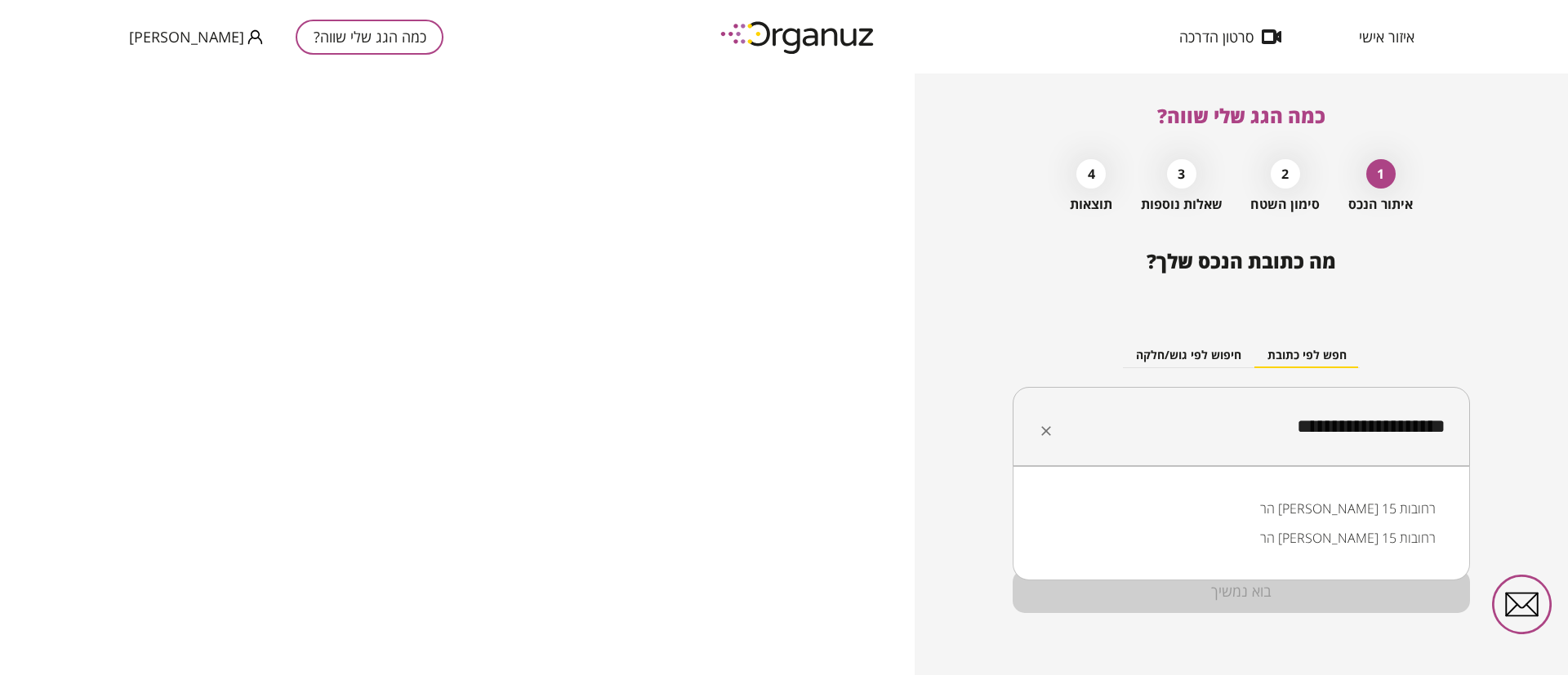
click at [1343, 508] on li "הר [PERSON_NAME] 15 רחובות" at bounding box center [1241, 509] width 415 height 29
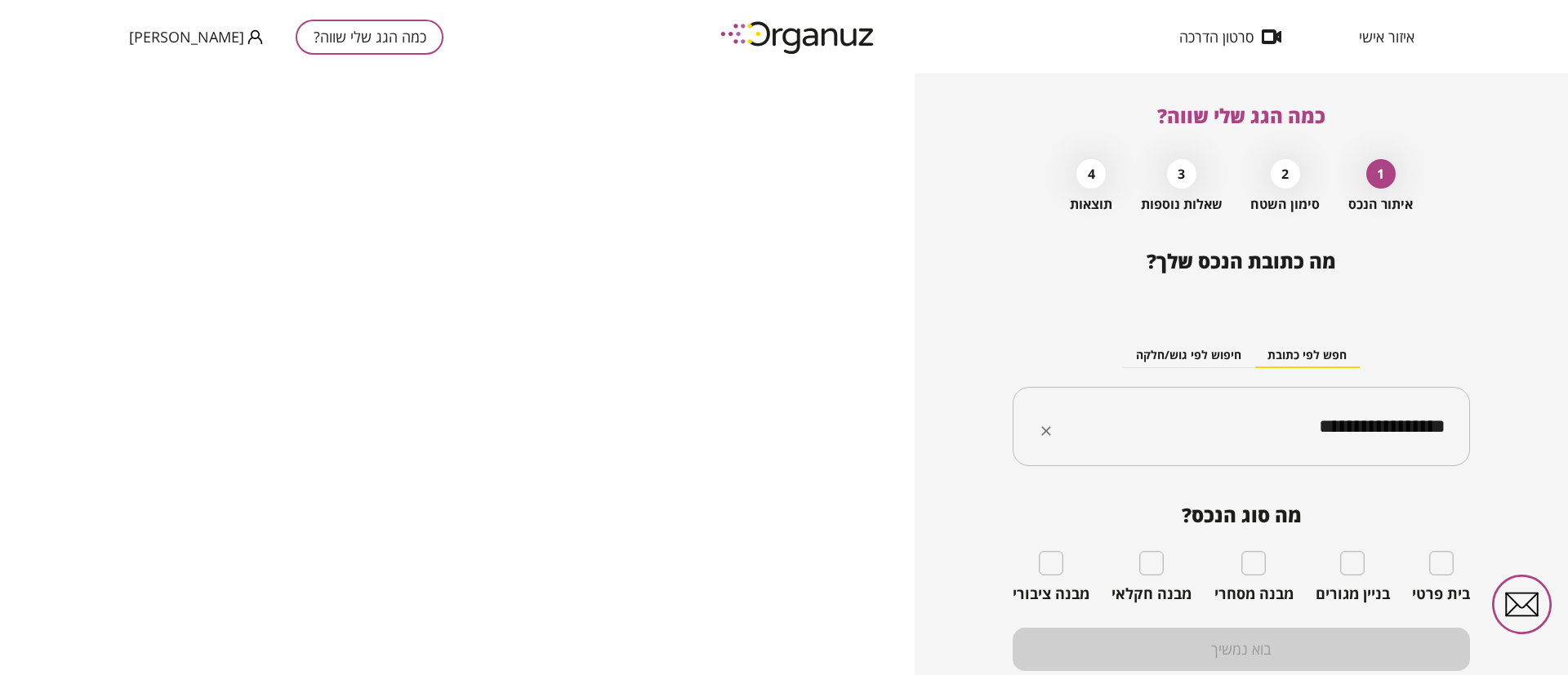
type input "**********"
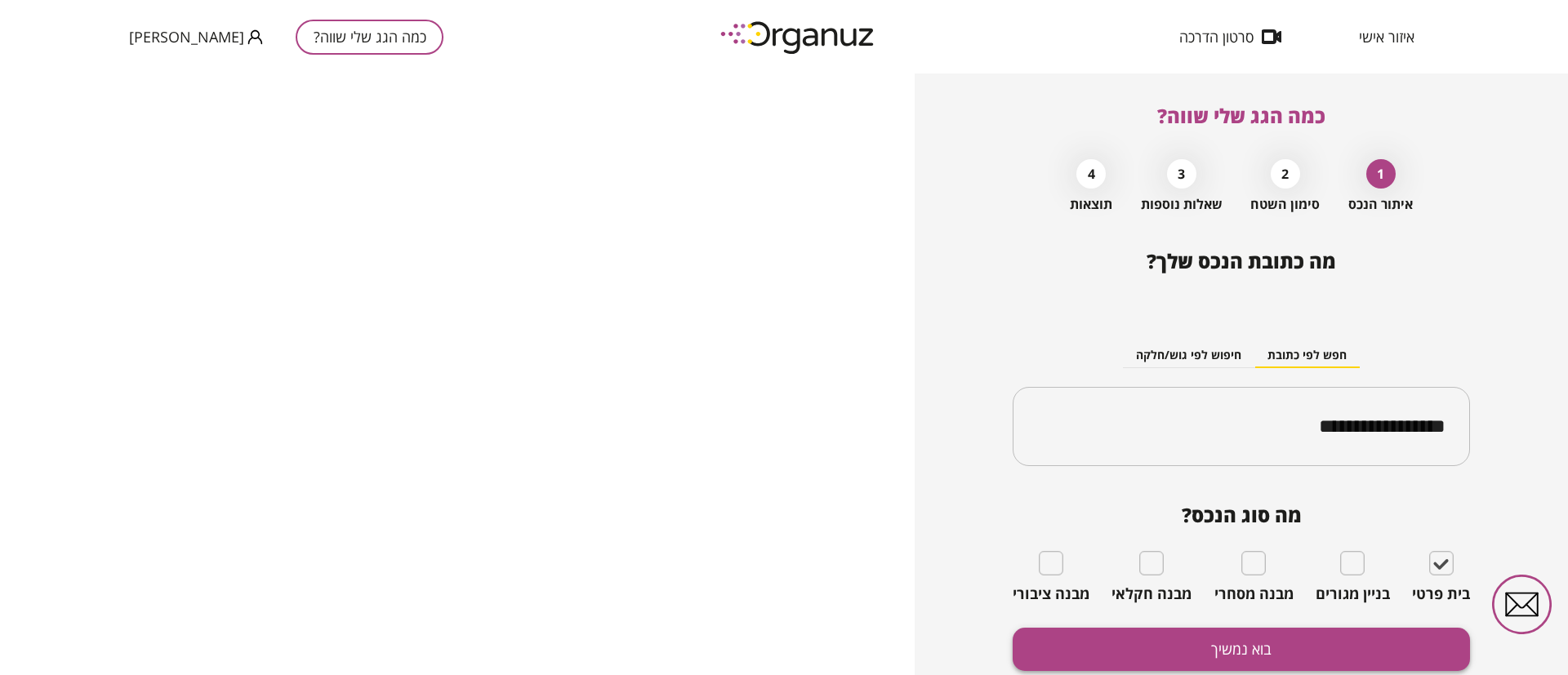
click at [1350, 635] on button "בוא נמשיך" at bounding box center [1241, 649] width 457 height 43
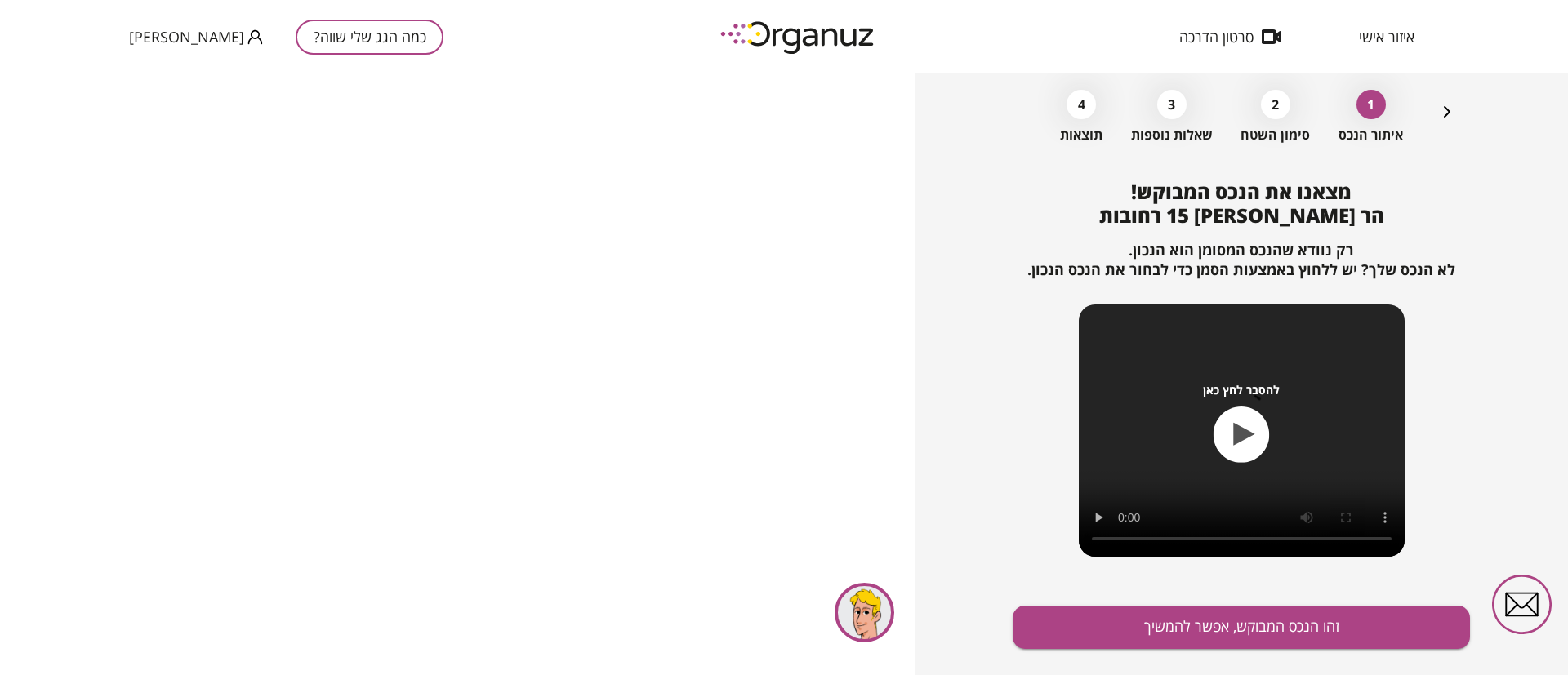
scroll to position [105, 0]
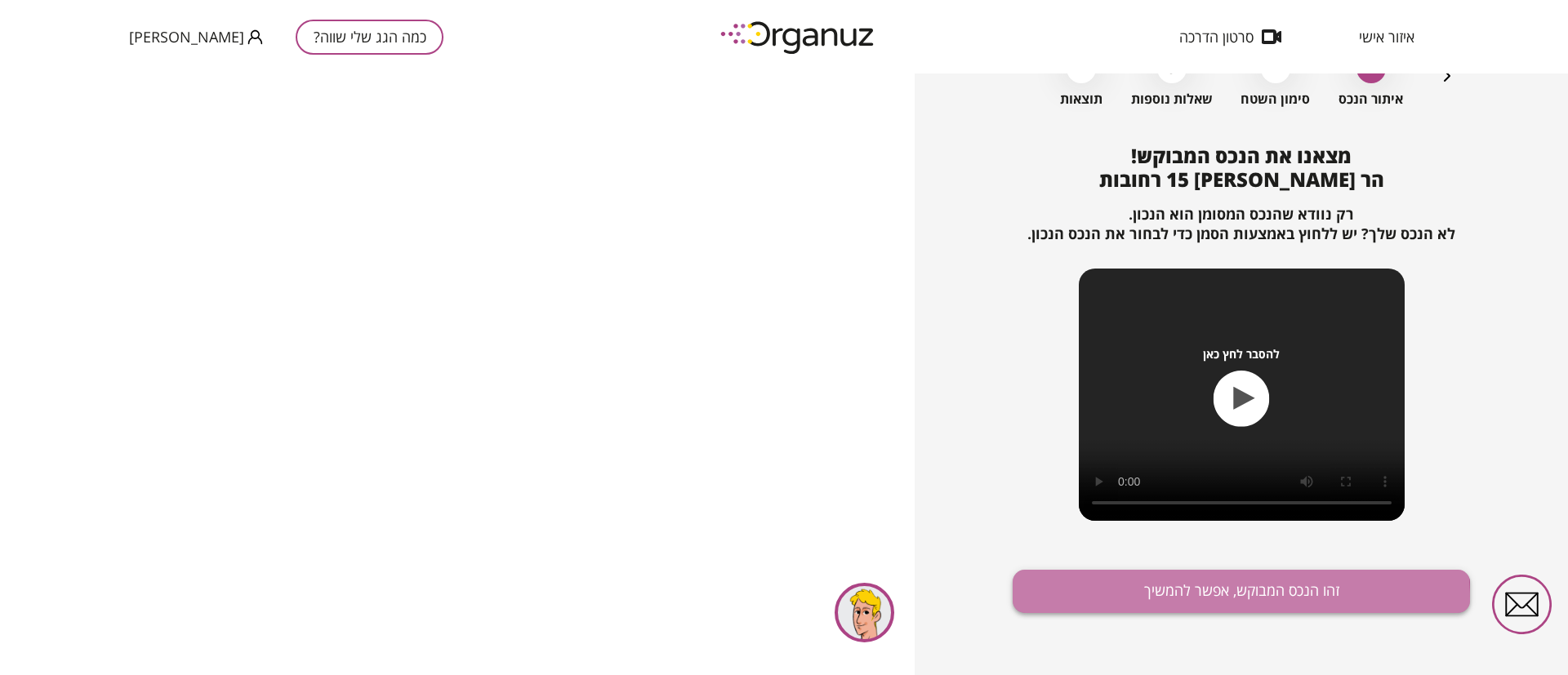
click at [1198, 598] on button "זהו הנכס המבוקש, אפשר להמשיך" at bounding box center [1241, 591] width 457 height 43
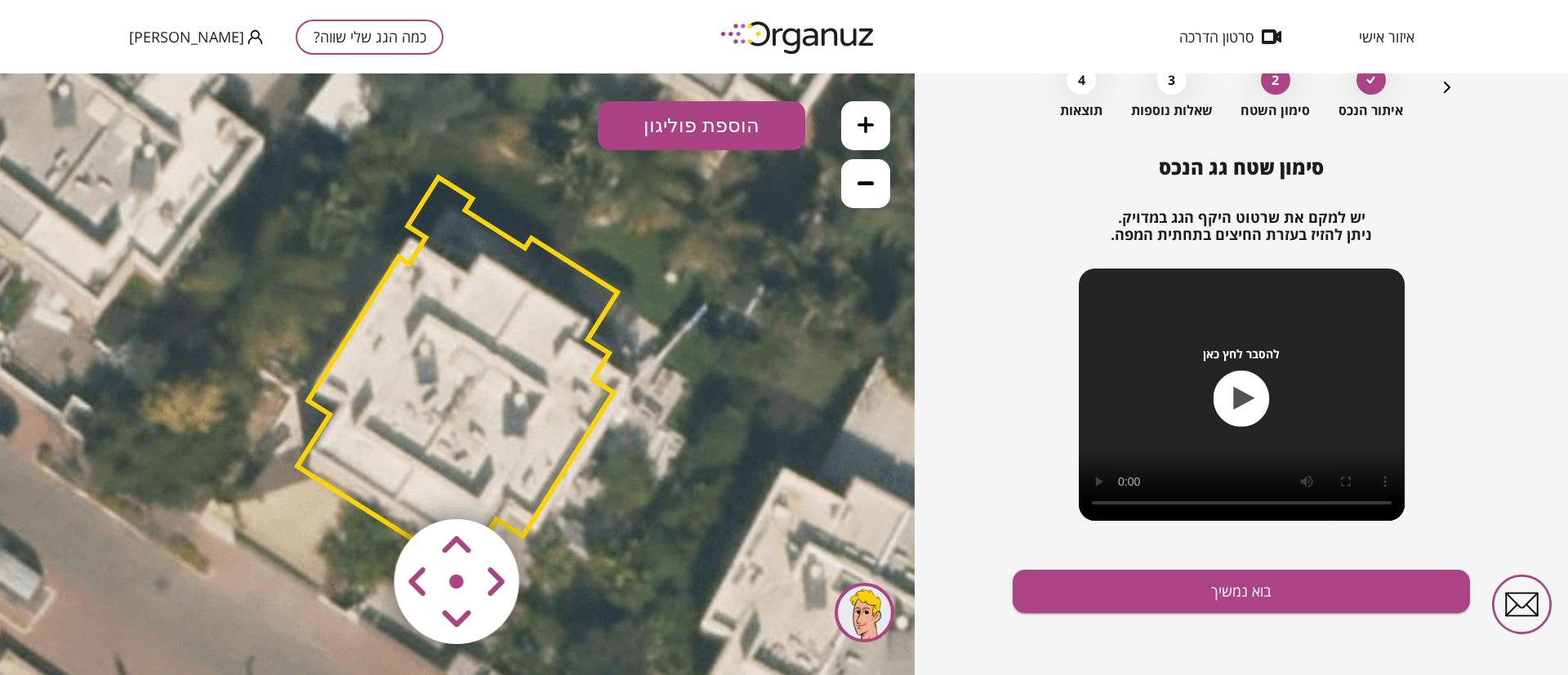
click at [451, 215] on polygon at bounding box center [457, 375] width 320 height 394
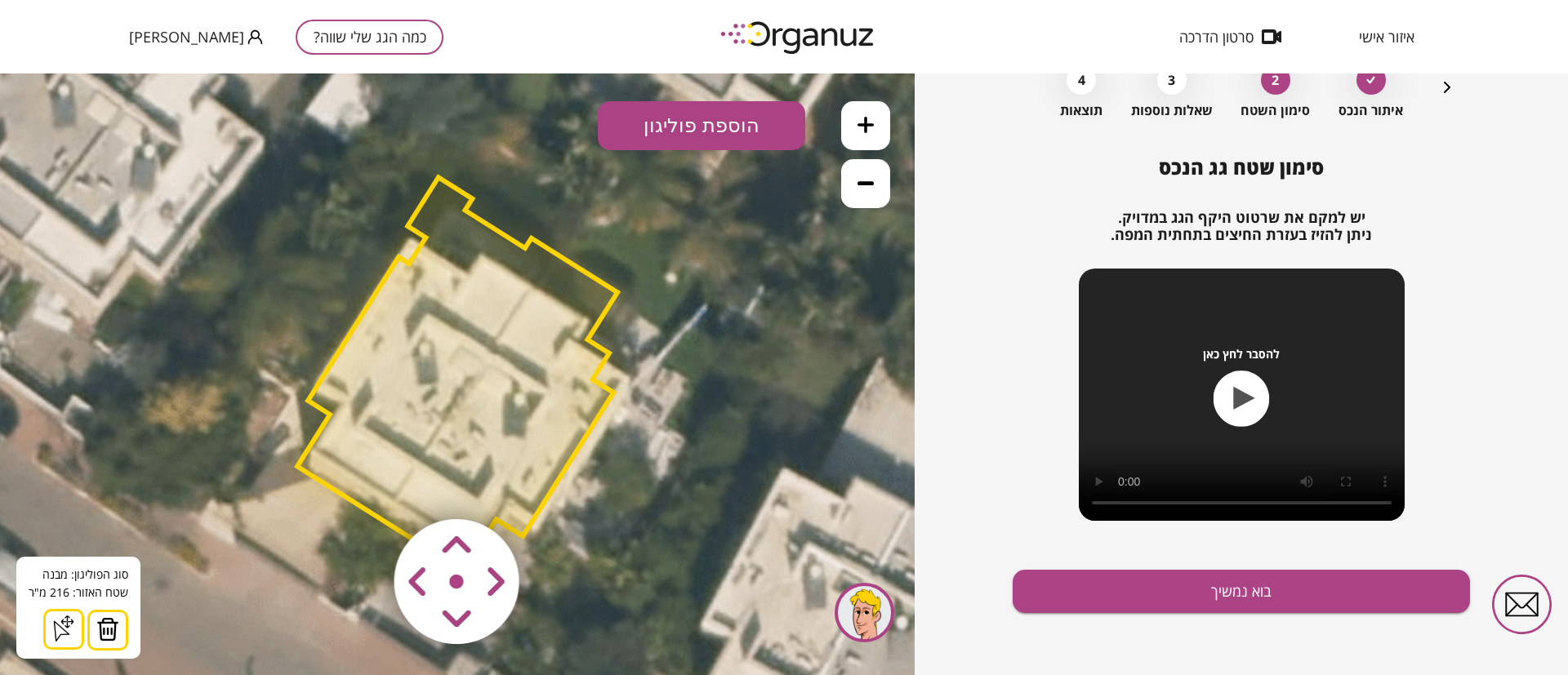
click at [103, 634] on img at bounding box center [108, 629] width 23 height 24
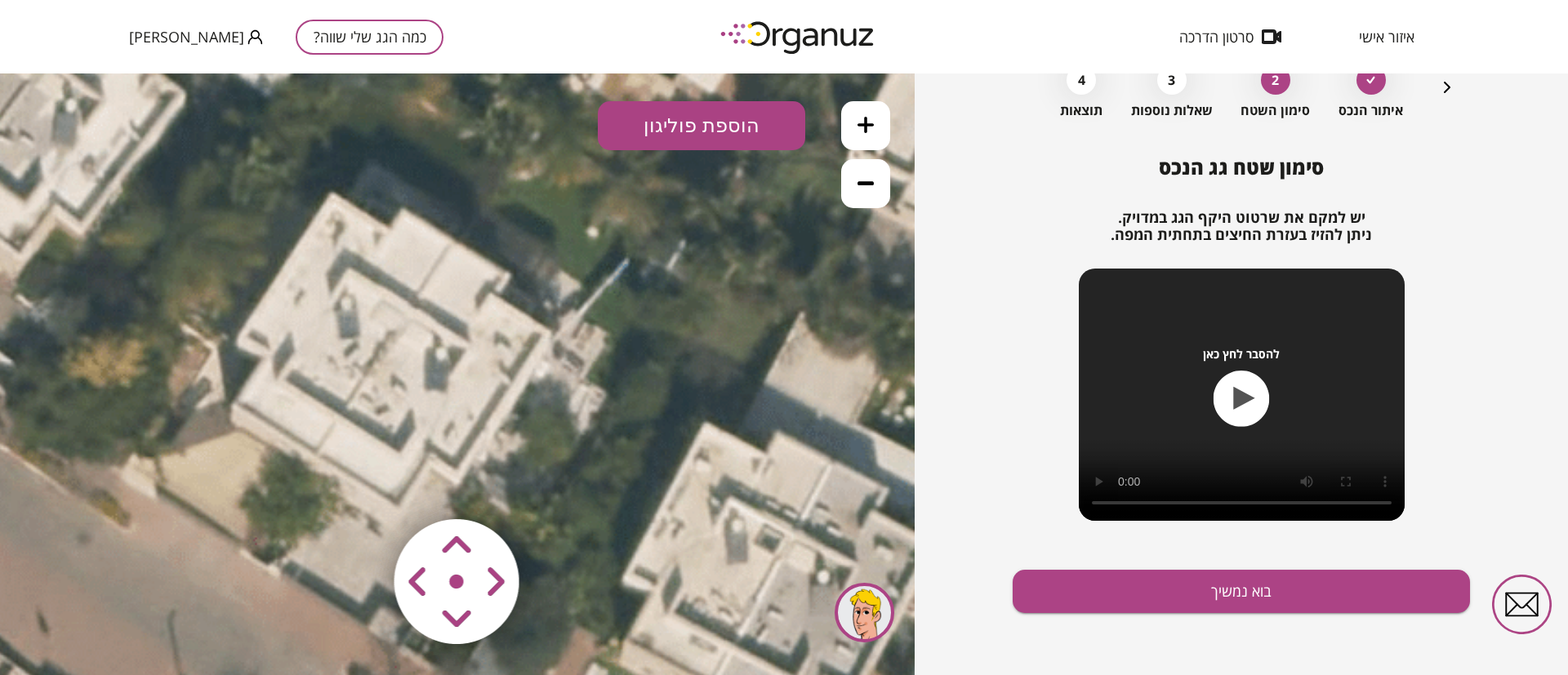
drag, startPoint x: 493, startPoint y: 279, endPoint x: 464, endPoint y: 263, distance: 33.1
click at [464, 263] on icon at bounding box center [376, 331] width 1268 height 1267
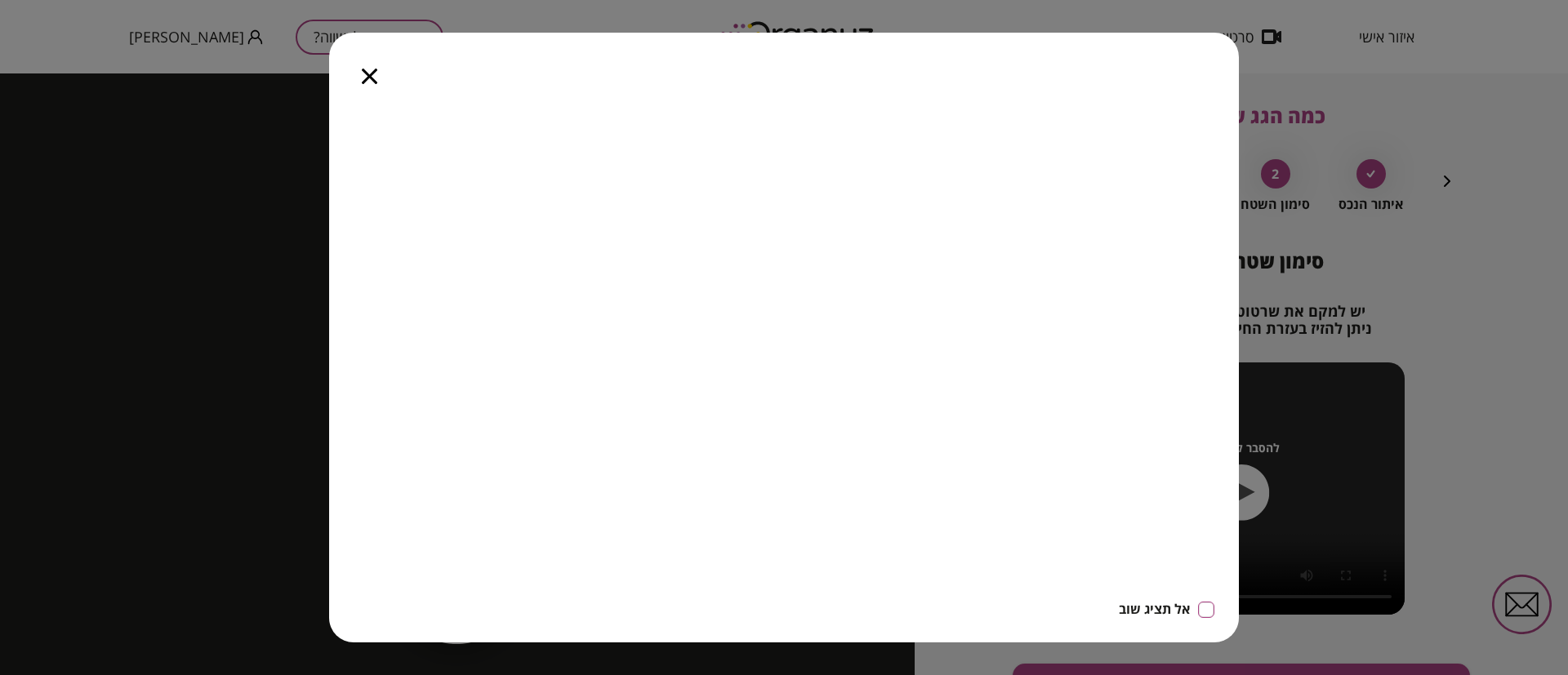
click at [370, 75] on icon "button" at bounding box center [370, 77] width 16 height 15
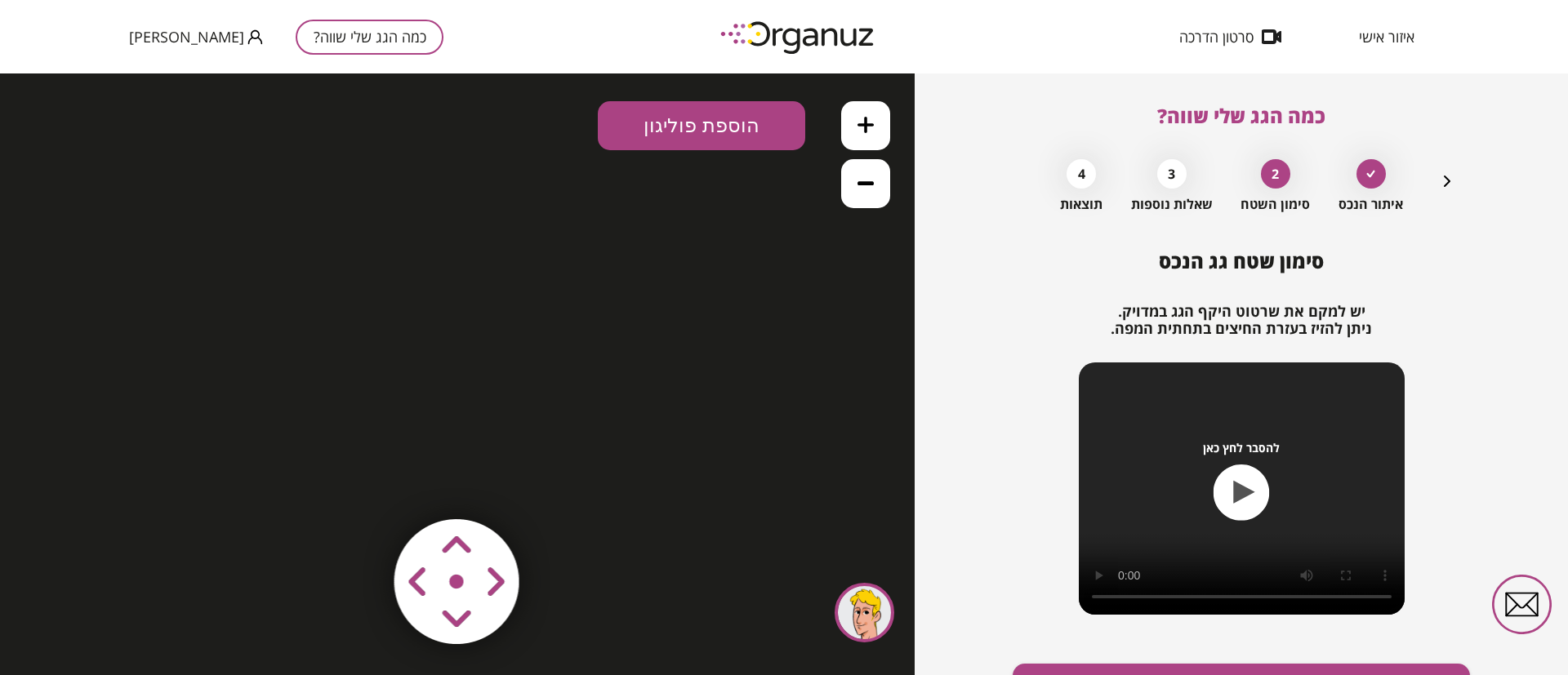
click at [1389, 41] on span "איזור אישי" at bounding box center [1386, 36] width 55 height 16
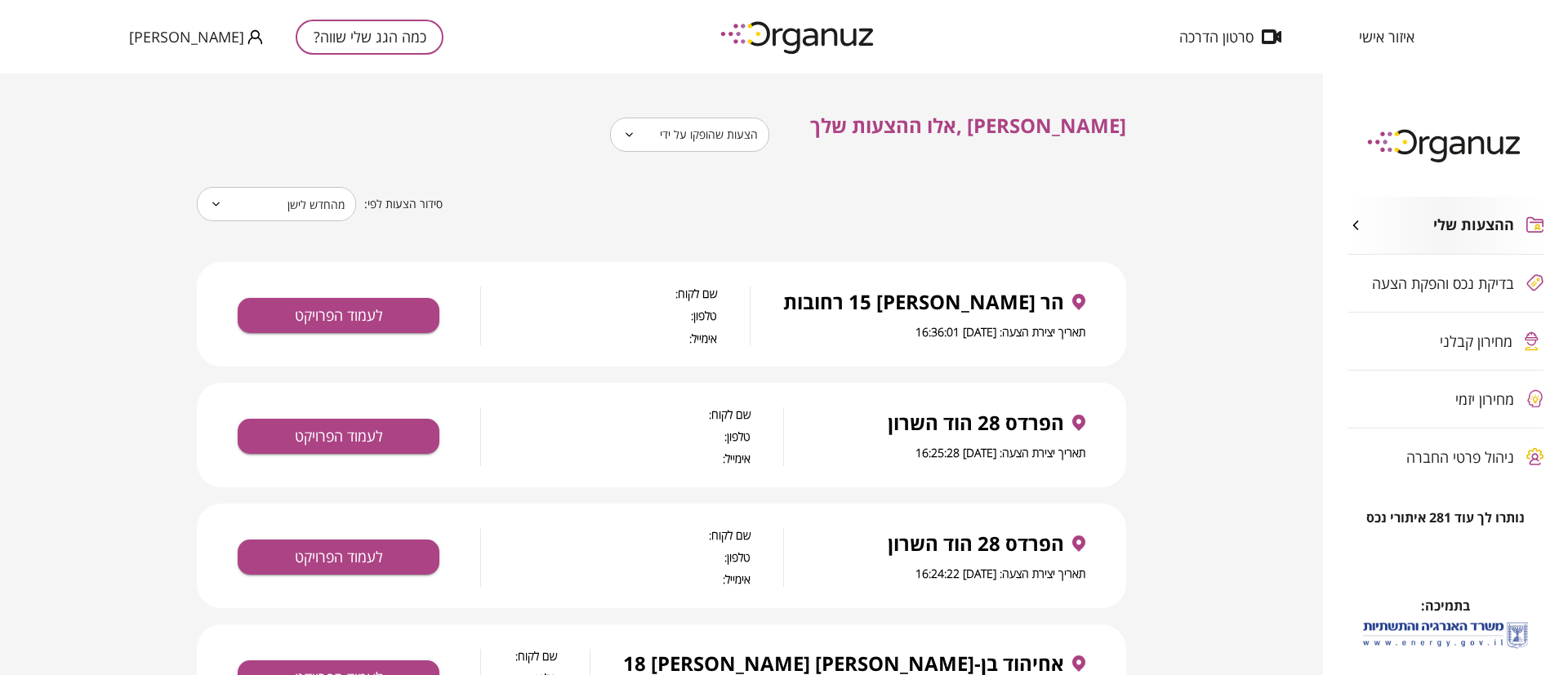
click at [771, 133] on body "**********" at bounding box center [784, 338] width 1568 height 675
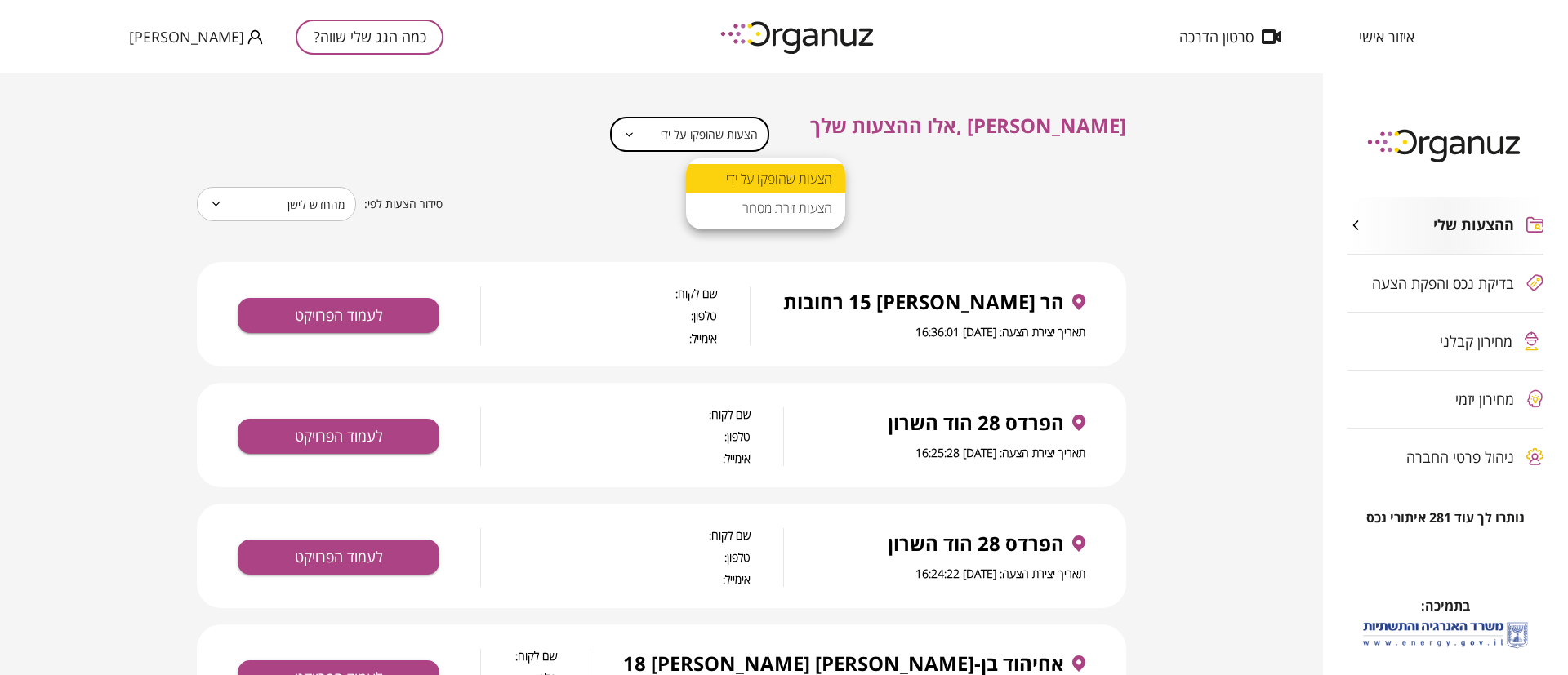
click at [779, 206] on li "הצעות זירת מסחר" at bounding box center [765, 208] width 159 height 29
type input "**********"
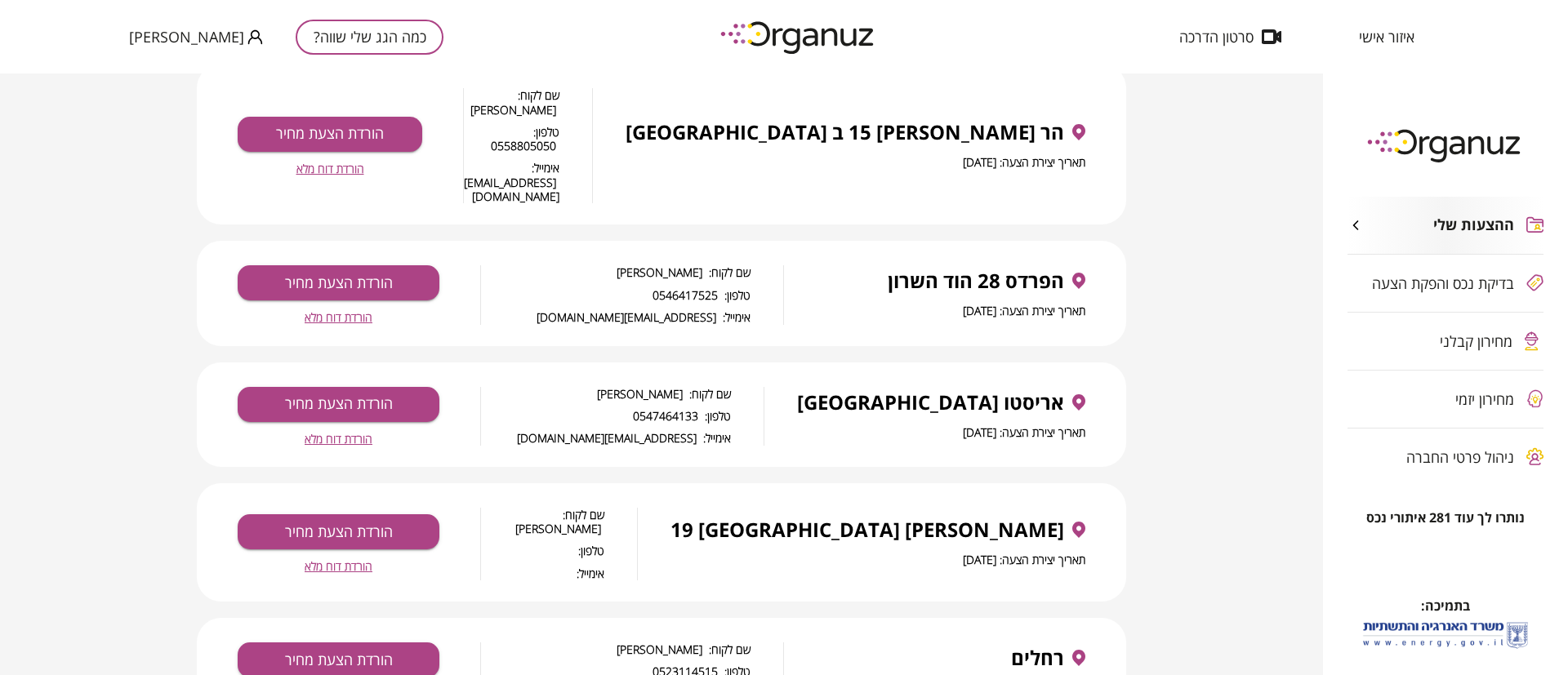
scroll to position [368, 0]
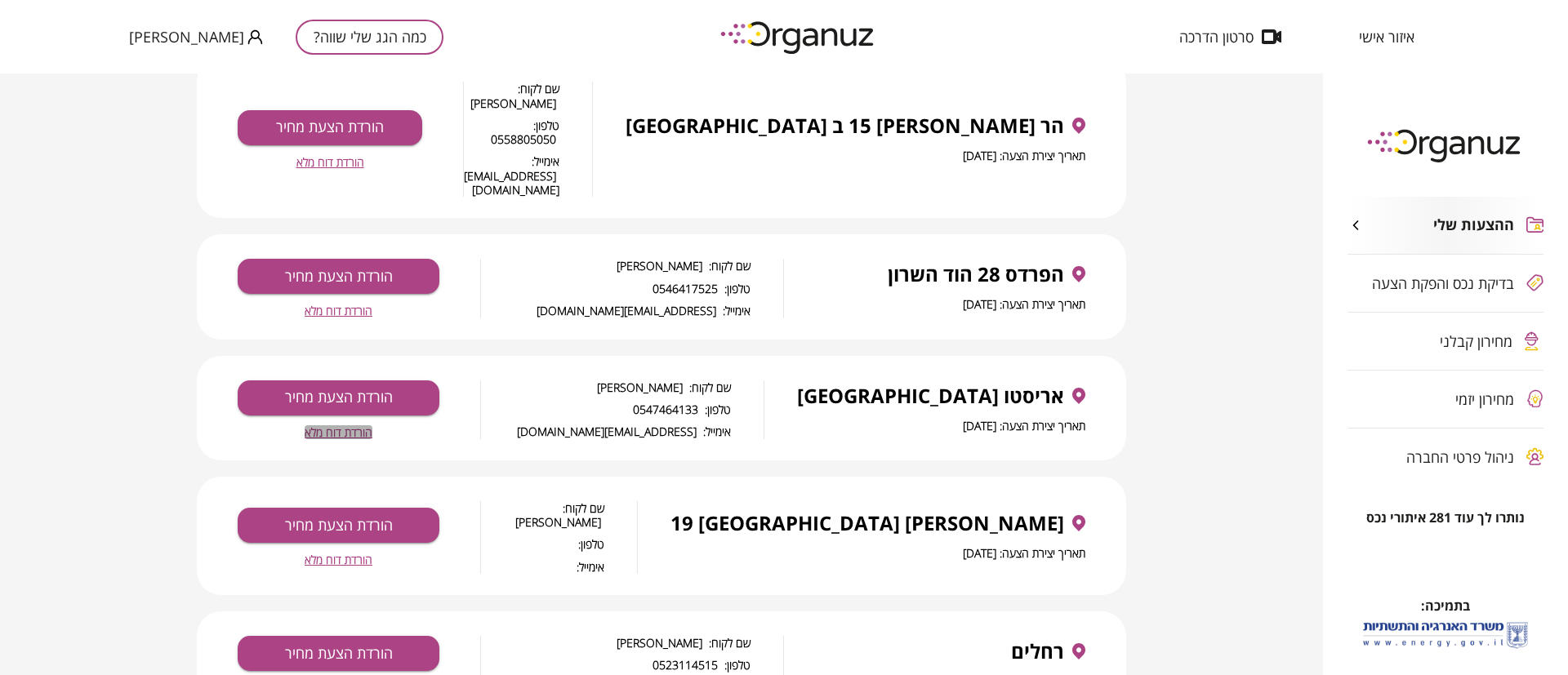
click at [358, 425] on span "הורדת דוח מלא" at bounding box center [339, 432] width 68 height 14
